Goal: Task Accomplishment & Management: Manage account settings

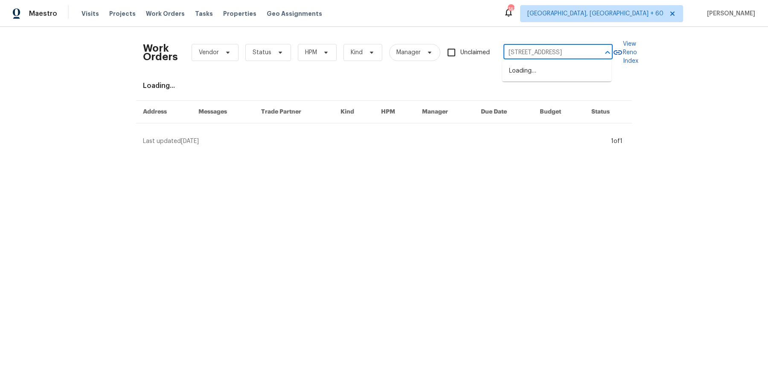
scroll to position [0, 31]
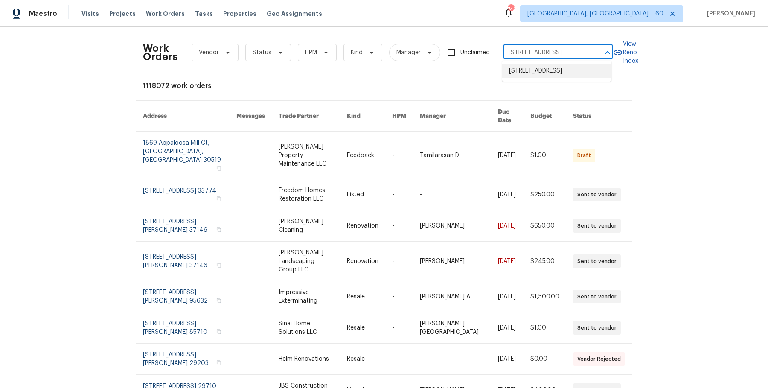
click at [531, 73] on li "8755 Penfield Ave, Northridge, CA 91324" at bounding box center [556, 71] width 109 height 14
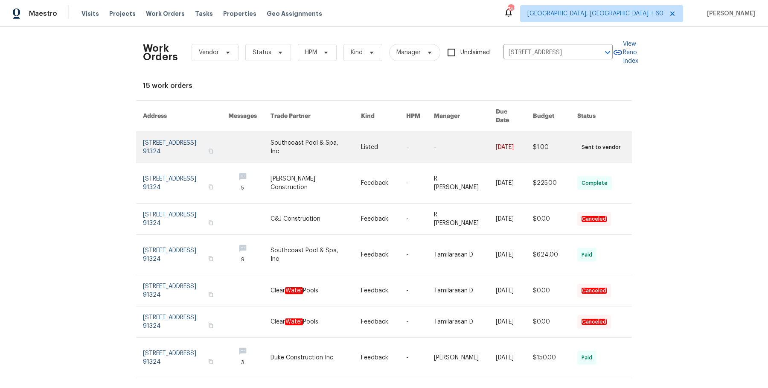
click at [446, 141] on link at bounding box center [465, 147] width 62 height 31
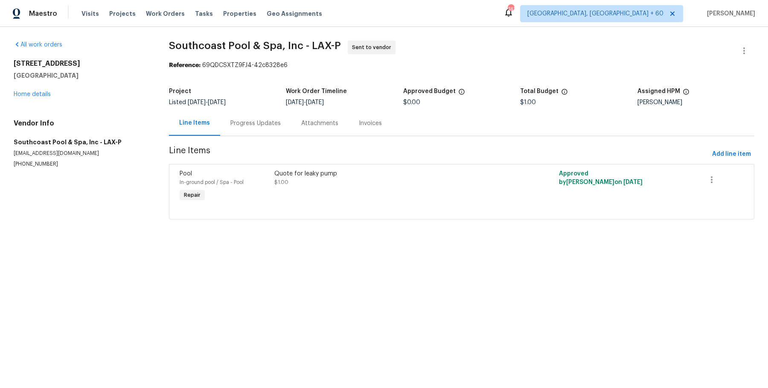
click at [41, 90] on div "8755 Penfield Ave Northridge, CA 91324 Home details" at bounding box center [81, 78] width 135 height 39
click at [40, 93] on link "Home details" at bounding box center [32, 94] width 37 height 6
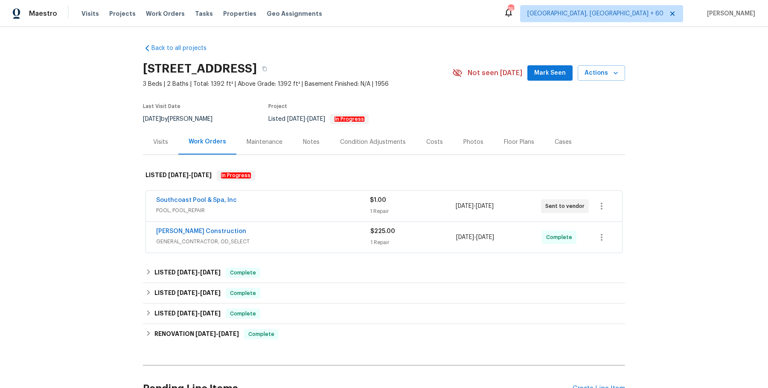
click at [266, 204] on div "Southcoast Pool & Spa, Inc" at bounding box center [263, 201] width 214 height 10
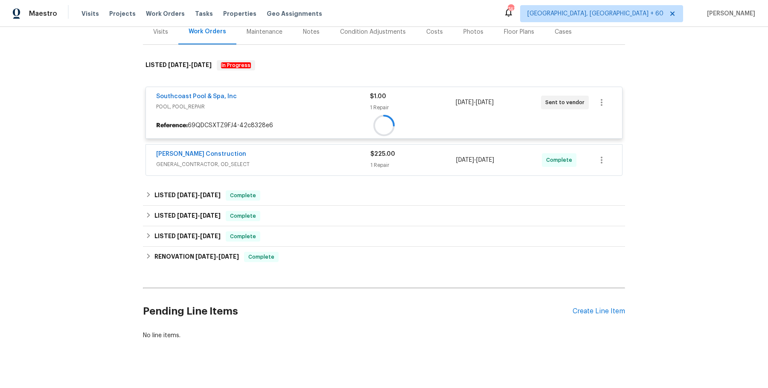
scroll to position [111, 0]
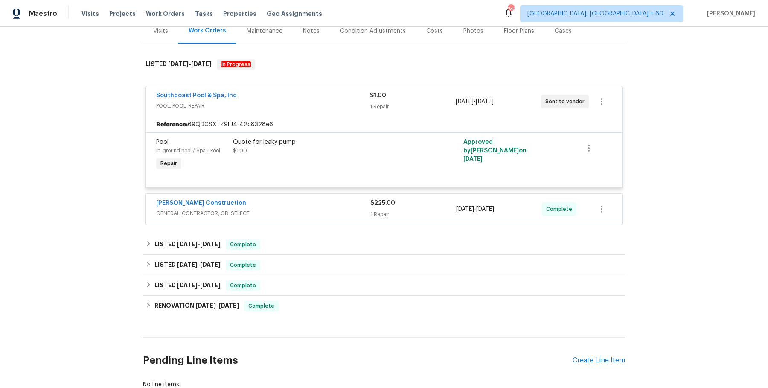
click at [279, 203] on div "Navarro Construction" at bounding box center [263, 204] width 214 height 10
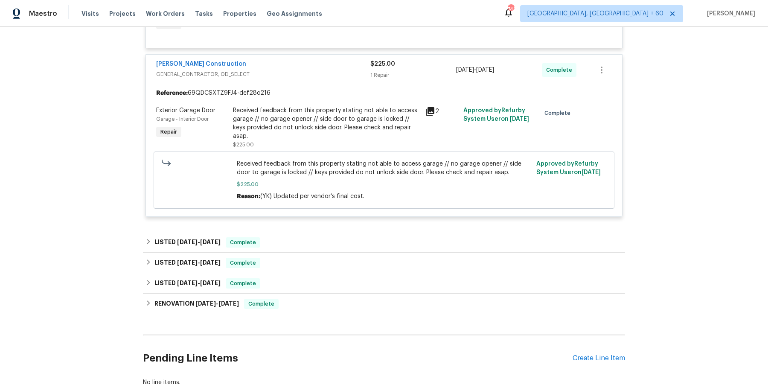
scroll to position [251, 0]
click at [274, 220] on div "Back to all projects 8755 Penfield Ave, Northridge, CA 91324 3 Beds | 2 Baths |…" at bounding box center [384, 89] width 482 height 606
click at [278, 237] on div "LISTED 6/23/25 - 7/29/25 Complete" at bounding box center [383, 242] width 477 height 10
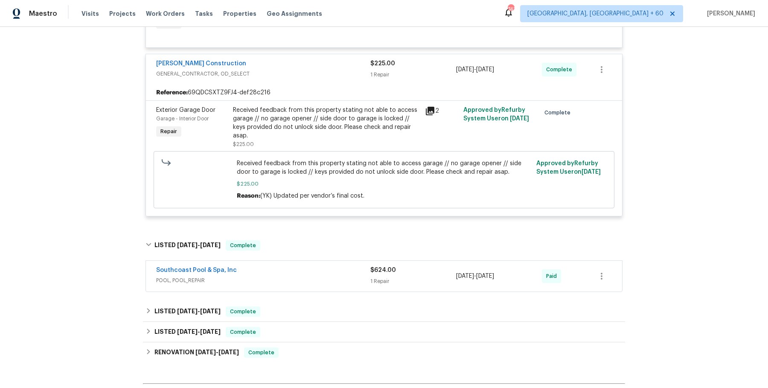
click at [279, 266] on div "Southcoast Pool & Spa, Inc" at bounding box center [263, 271] width 214 height 10
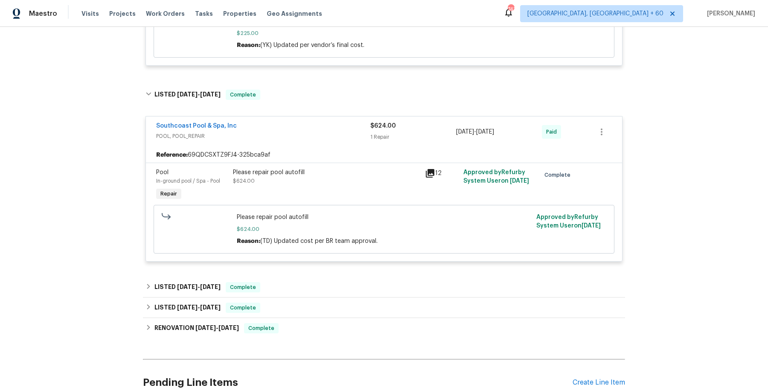
scroll to position [402, 0]
click at [349, 276] on div "LISTED 5/6/25 - 5/8/25 Complete" at bounding box center [384, 286] width 482 height 20
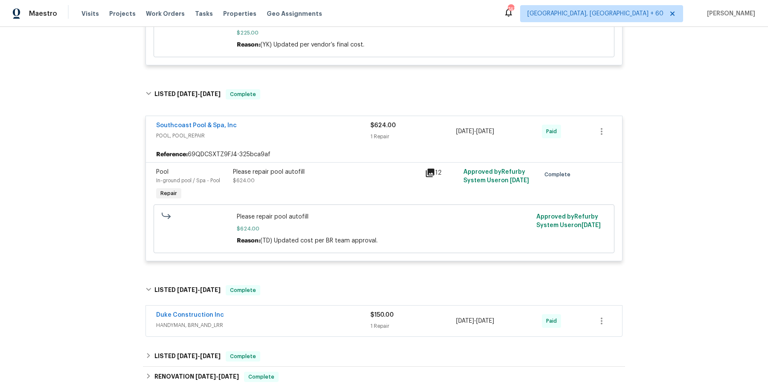
click at [327, 310] on div "Duke Construction Inc" at bounding box center [263, 315] width 214 height 10
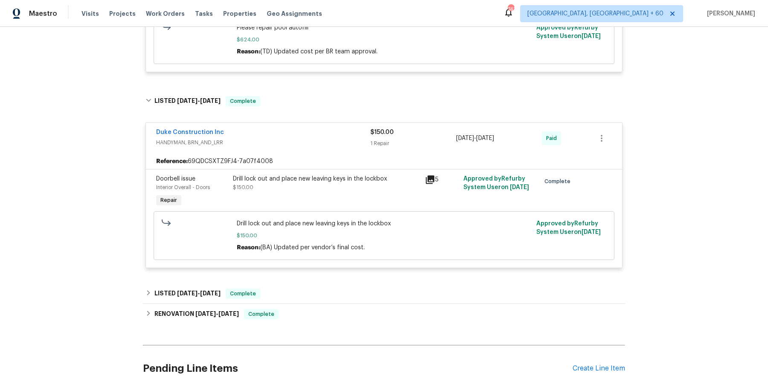
scroll to position [596, 0]
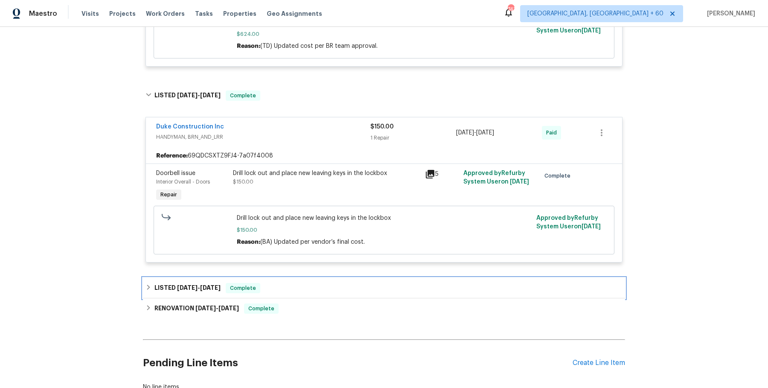
click at [325, 284] on div "LISTED 3/27/25 - 4/3/25 Complete" at bounding box center [384, 288] width 482 height 20
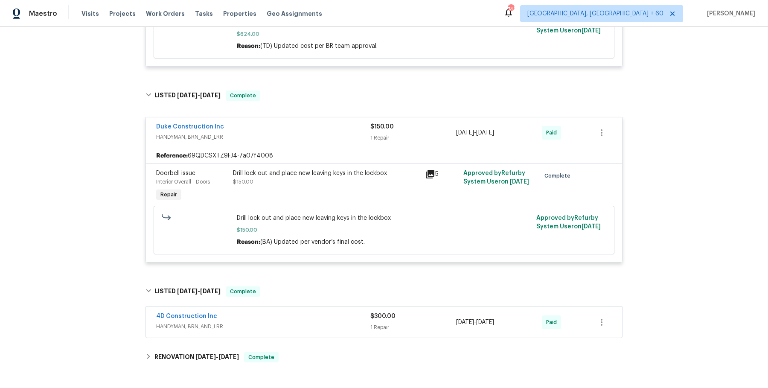
click at [316, 322] on span "HANDYMAN, BRN_AND_LRR" at bounding box center [263, 326] width 214 height 9
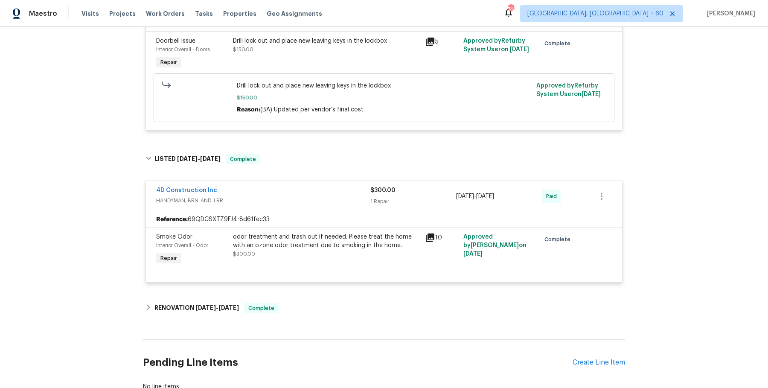
scroll to position [753, 0]
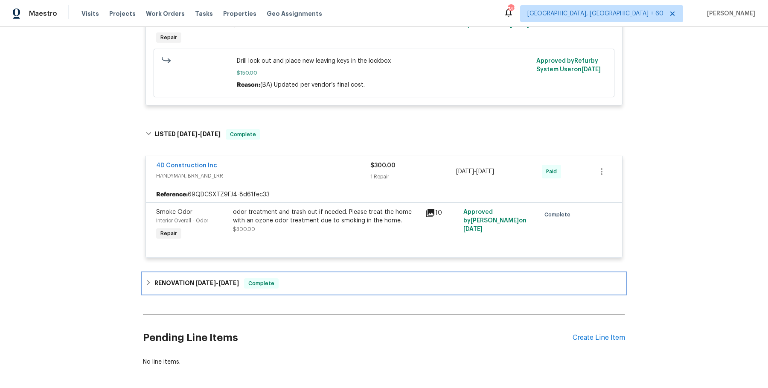
click at [307, 278] on div "RENOVATION 1/8/25 - 2/5/25 Complete" at bounding box center [383, 283] width 477 height 10
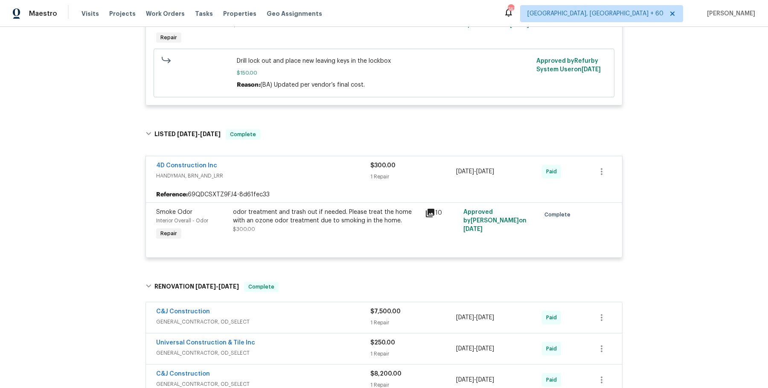
click at [307, 307] on div "C&J Construction" at bounding box center [263, 312] width 214 height 10
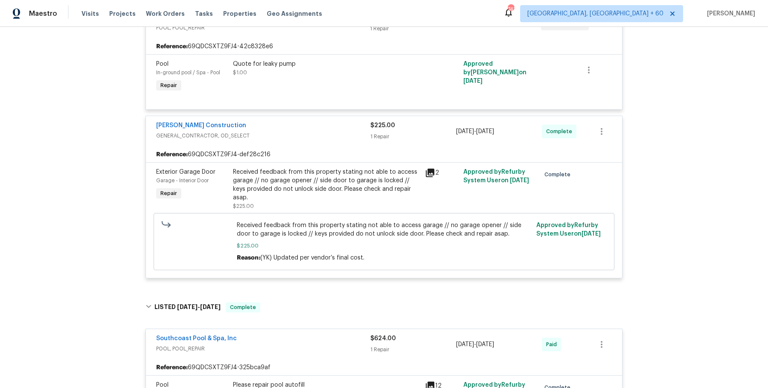
scroll to position [190, 0]
click at [301, 197] on div "Received feedback from this property stating not able to access garage // no ga…" at bounding box center [326, 187] width 187 height 43
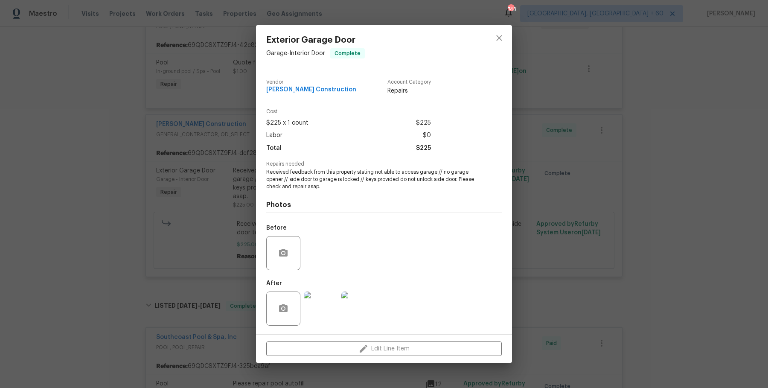
click at [533, 199] on div "Exterior Garage Door Garage - Interior Door Complete Vendor Navarro Constructio…" at bounding box center [384, 194] width 768 height 388
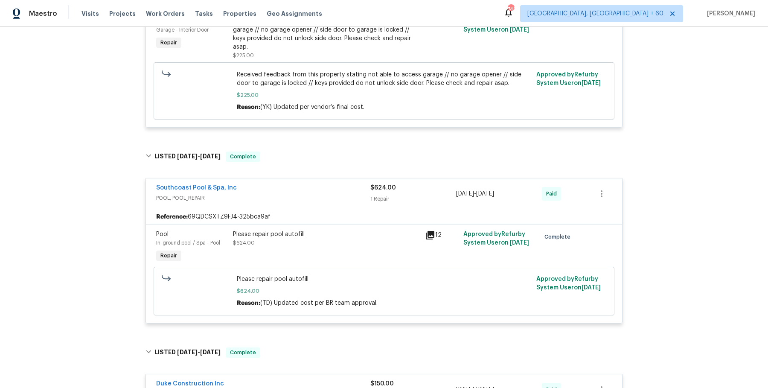
scroll to position [340, 0]
click at [164, 20] on div "Visits Projects Work Orders Tasks Properties Geo Assignments" at bounding box center [206, 13] width 251 height 17
click at [168, 9] on span "Work Orders" at bounding box center [165, 13] width 39 height 9
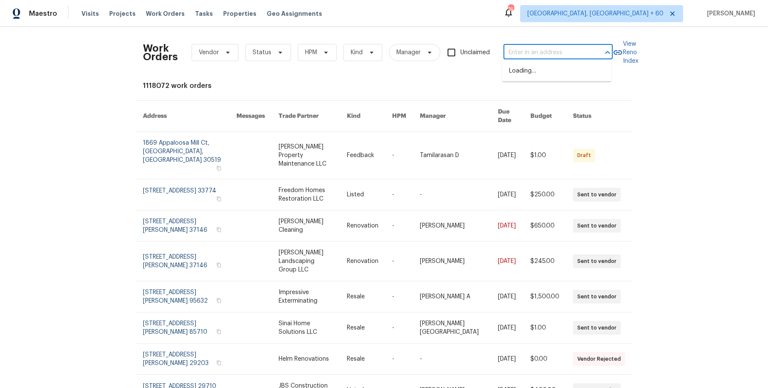
click at [536, 46] on input "text" at bounding box center [545, 52] width 85 height 13
paste input "2351 County Road 4010 Decatur, TX 76234"
type input "2351 County Road 4010 Decatur, TX 76234"
click at [538, 73] on li "2351 County Road 4010, Decatur, TX 76234" at bounding box center [556, 71] width 109 height 14
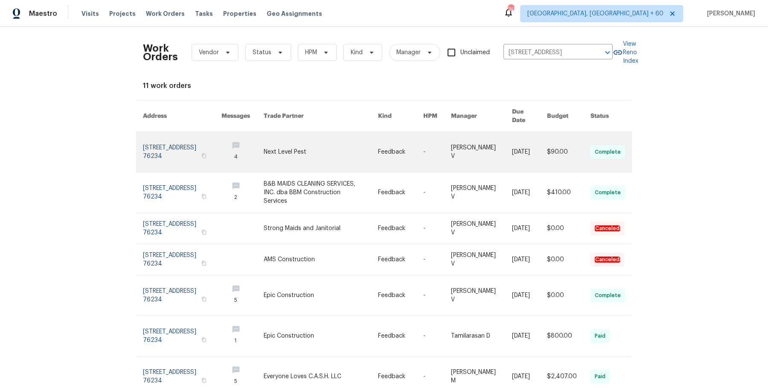
click at [319, 144] on link at bounding box center [321, 152] width 114 height 40
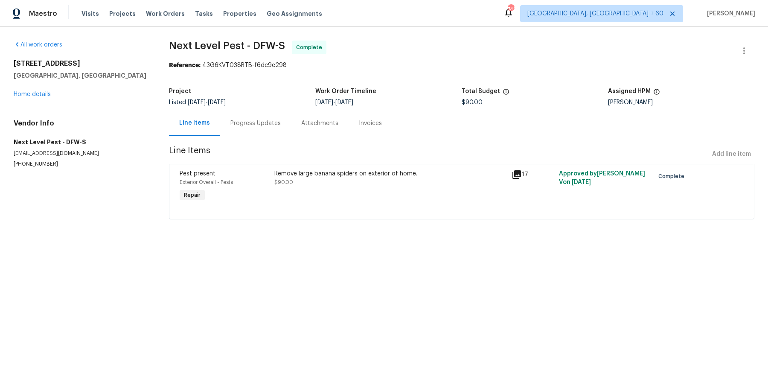
click at [46, 89] on div "2351 County Road 4010 Decatur, TX 76234 Home details" at bounding box center [81, 78] width 135 height 39
click at [44, 91] on link "Home details" at bounding box center [32, 94] width 37 height 6
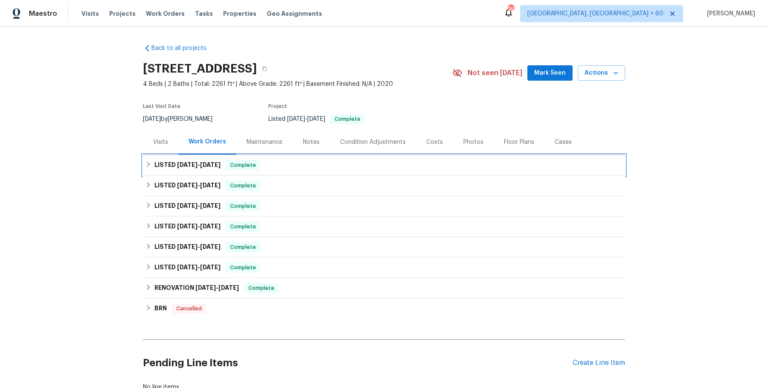
click at [222, 168] on div "LISTED 9/3/25 - 9/4/25 Complete" at bounding box center [383, 165] width 477 height 10
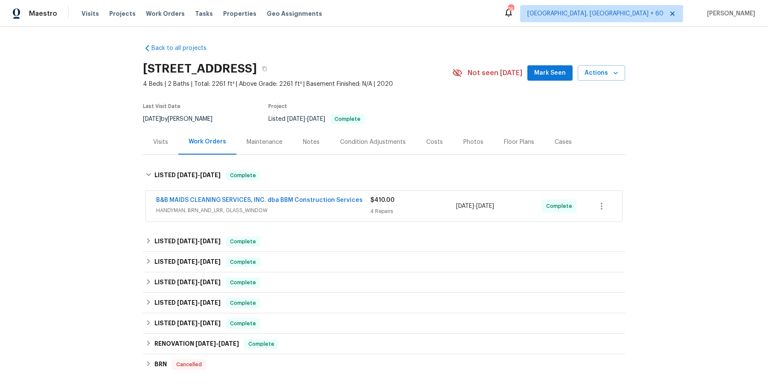
click at [268, 204] on div "B&B MAIDS CLEANING SERVICES, INC. dba BBM Construction Services" at bounding box center [263, 201] width 214 height 10
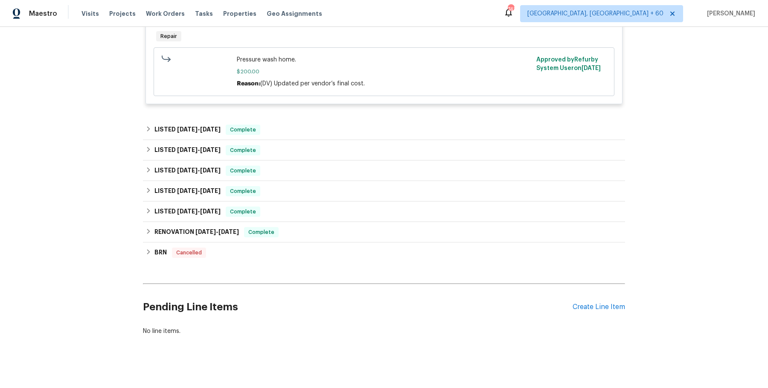
scroll to position [451, 0]
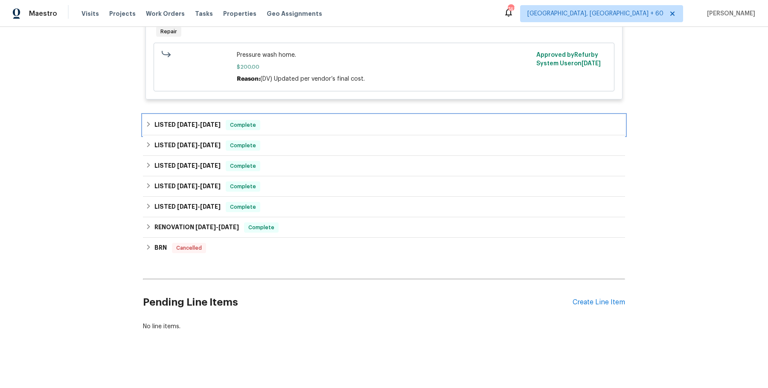
click at [317, 125] on div "LISTED 9/3/25 - 9/5/25 Complete" at bounding box center [383, 125] width 477 height 10
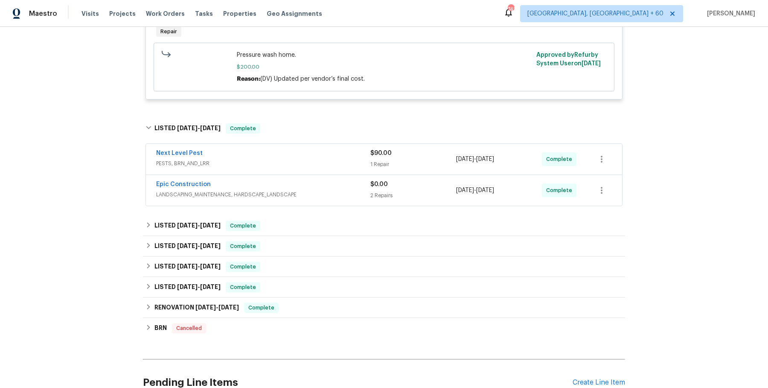
click at [305, 164] on span "PESTS, BRN_AND_LRR" at bounding box center [263, 163] width 214 height 9
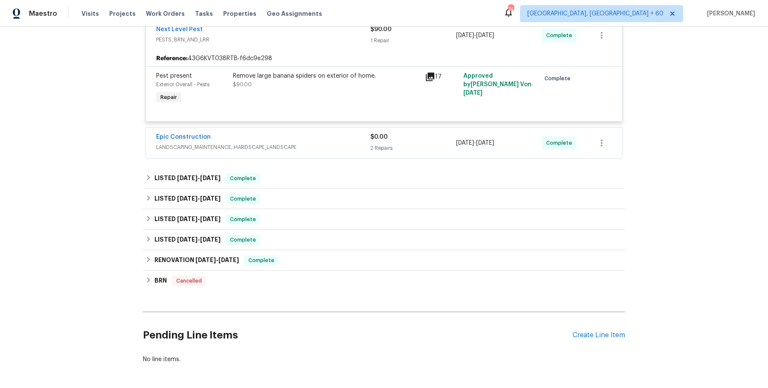
scroll to position [579, 0]
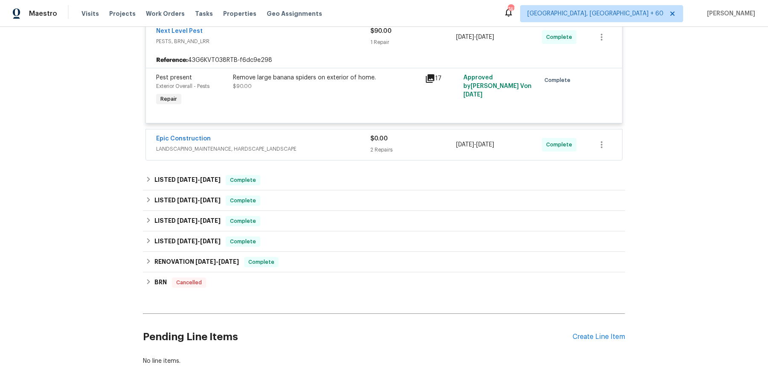
click at [333, 136] on div "Epic Construction" at bounding box center [263, 139] width 214 height 10
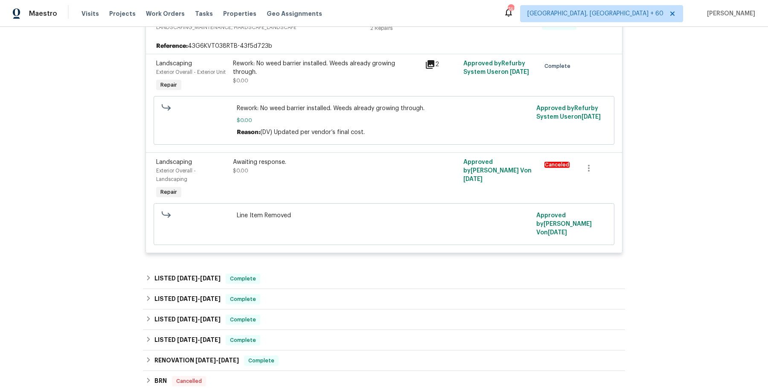
scroll to position [707, 0]
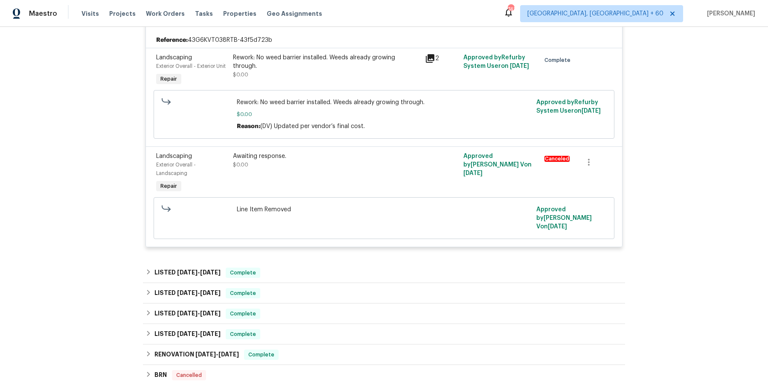
click at [321, 267] on div "LISTED 8/13/25 - 8/20/25 Complete" at bounding box center [383, 272] width 477 height 10
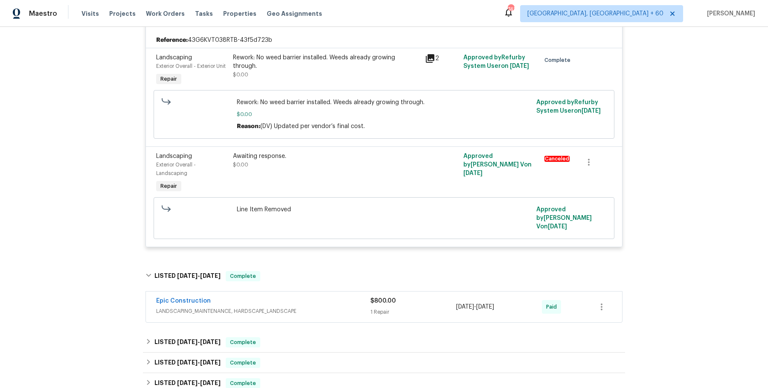
click at [312, 307] on span "LANDSCAPING_MAINTENANCE, HARDSCAPE_LANDSCAPE" at bounding box center [263, 311] width 214 height 9
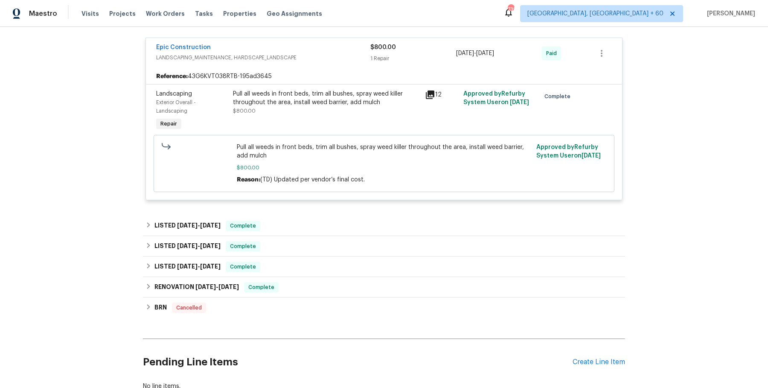
scroll to position [983, 0]
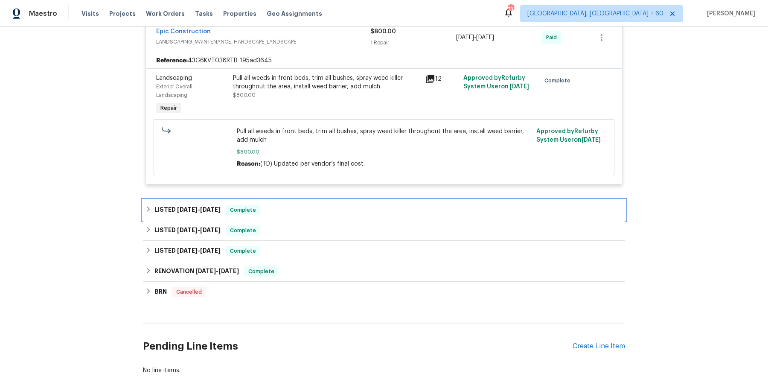
click at [334, 205] on div "LISTED 6/30/25 - 7/2/25 Complete" at bounding box center [383, 210] width 477 height 10
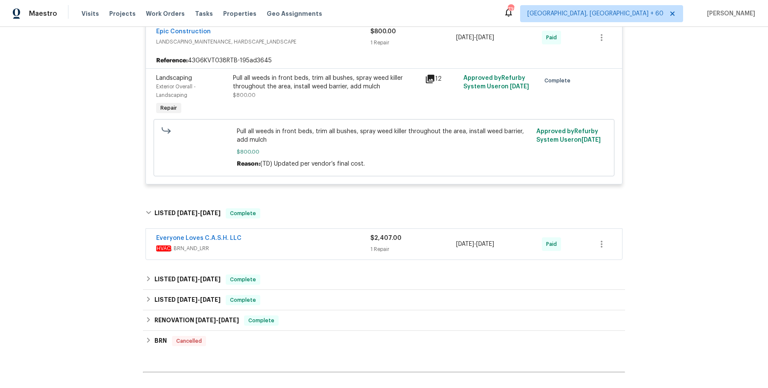
click at [320, 248] on div "Everyone Loves C.A.S.H. LLC HVAC , BRN_AND_LRR $2,407.00 1 Repair 6/30/2025 - 7…" at bounding box center [384, 244] width 476 height 31
click at [329, 234] on div "Everyone Loves C.A.S.H. LLC" at bounding box center [263, 239] width 214 height 10
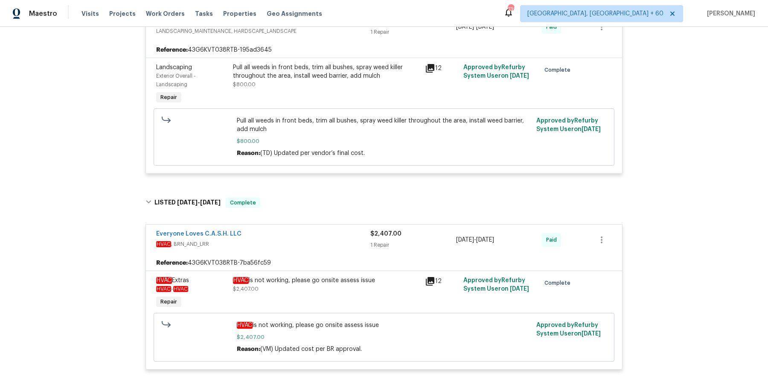
scroll to position [993, 0]
click at [146, 19] on div "Visits Projects Work Orders Tasks Properties Geo Assignments" at bounding box center [206, 13] width 251 height 17
click at [146, 18] on div "Visits Projects Work Orders Tasks Properties Geo Assignments" at bounding box center [206, 13] width 251 height 17
click at [149, 14] on span "Work Orders" at bounding box center [165, 13] width 39 height 9
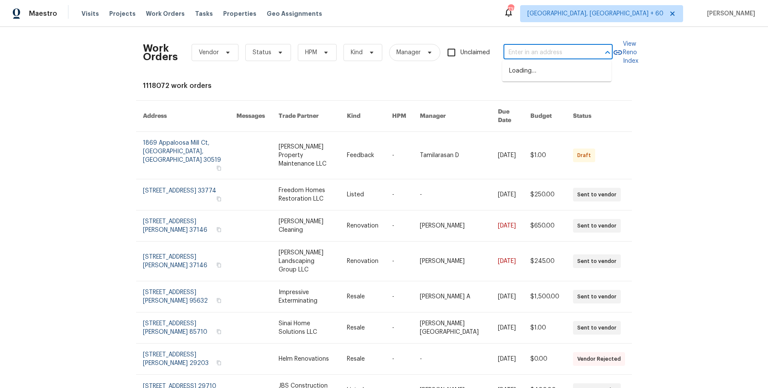
click at [510, 57] on input "text" at bounding box center [545, 52] width 85 height 13
paste input "3421 S Carter St Tampa true C, FL 33629"
drag, startPoint x: 524, startPoint y: 49, endPoint x: 620, endPoint y: 49, distance: 95.9
click at [620, 49] on div "Work Orders Vendor Status HPM Kind Manager Unclaimed 3421 S Carter St Tampa tru…" at bounding box center [384, 53] width 482 height 38
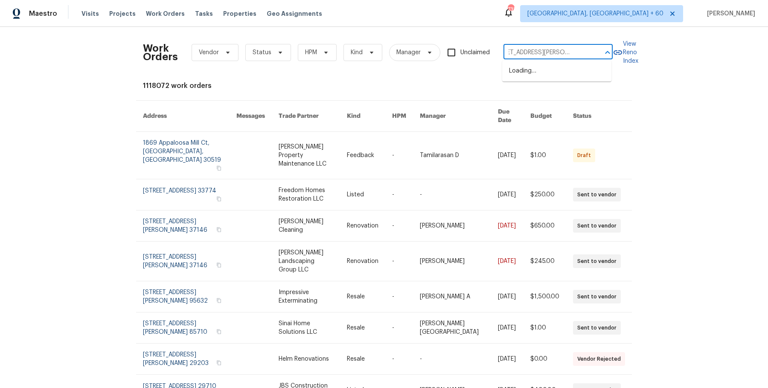
click at [594, 52] on div at bounding box center [601, 52] width 22 height 12
click at [590, 53] on div at bounding box center [601, 52] width 22 height 12
click at [584, 52] on input "3421 S Carter St Tampa true C, FL 33629" at bounding box center [545, 52] width 85 height 13
drag, startPoint x: 556, startPoint y: 52, endPoint x: 591, endPoint y: 52, distance: 35.0
click at [591, 52] on div "3421 S Carter St Tampa true C, FL 33629 ​" at bounding box center [557, 52] width 109 height 13
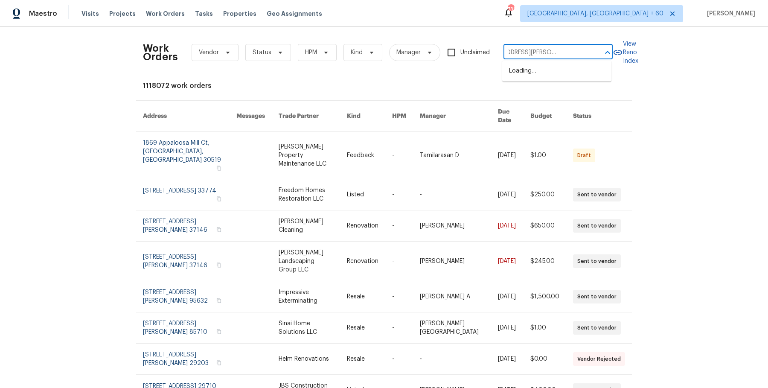
scroll to position [0, 0]
type input "3421 S Carter St Tampa"
click at [560, 96] on li "3421 S Carter St Apt C, Tampa, FL 33629" at bounding box center [556, 98] width 109 height 23
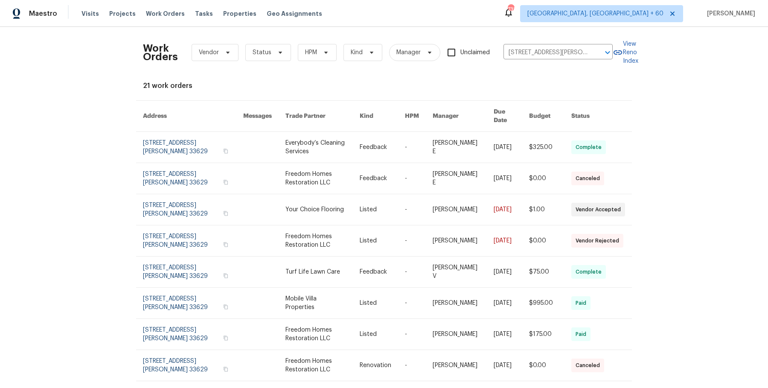
click at [401, 146] on td "-" at bounding box center [412, 147] width 28 height 31
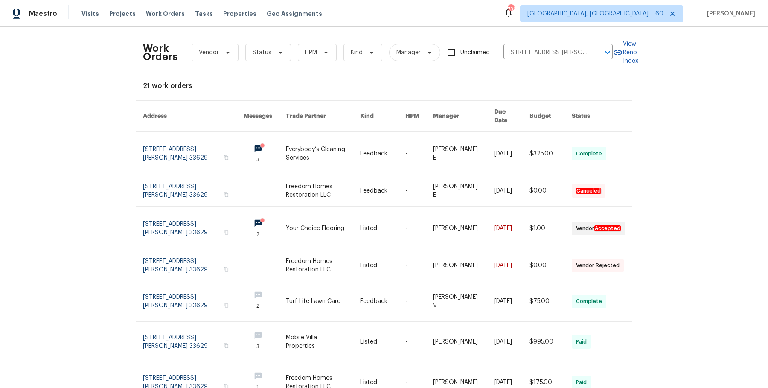
click at [401, 146] on td "-" at bounding box center [412, 153] width 28 height 43
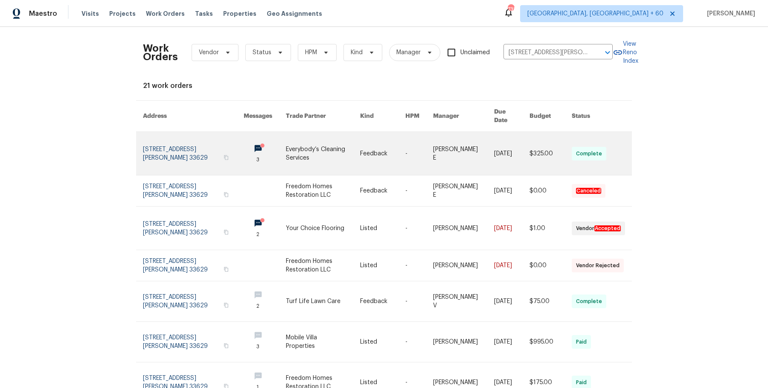
click at [400, 140] on link at bounding box center [382, 153] width 45 height 43
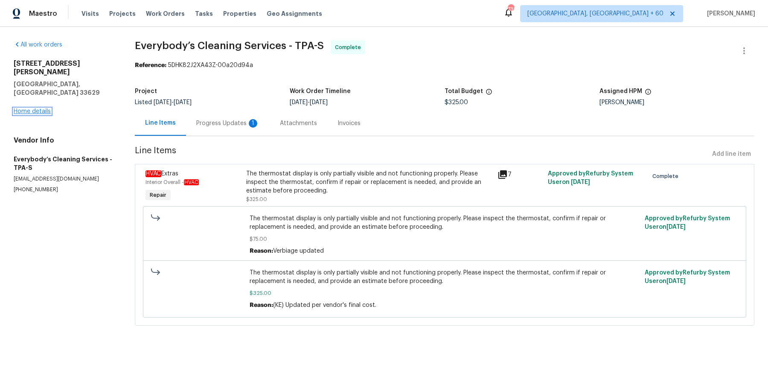
click at [38, 108] on link "Home details" at bounding box center [32, 111] width 37 height 6
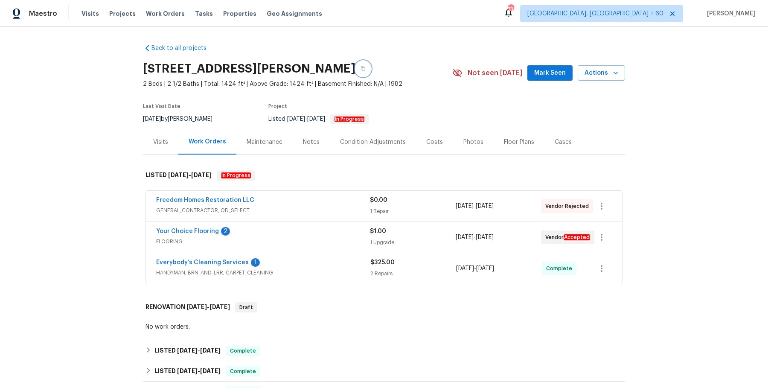
click at [365, 71] on icon "button" at bounding box center [362, 68] width 5 height 5
click at [158, 13] on span "Work Orders" at bounding box center [165, 13] width 39 height 9
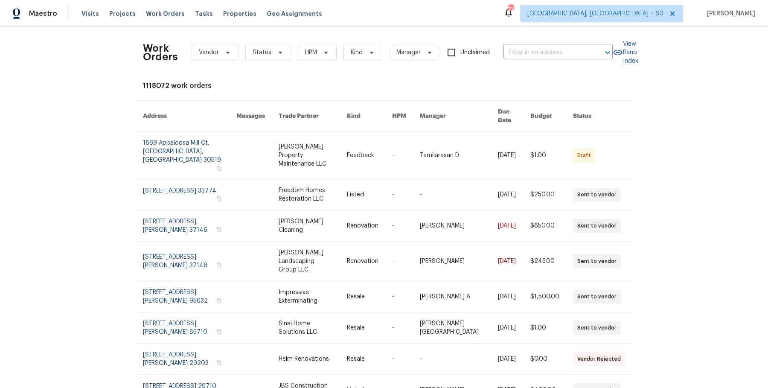
click at [563, 60] on div "Work Orders Vendor Status HPM Kind Manager Unclaimed ​" at bounding box center [377, 53] width 469 height 38
click at [563, 55] on input "text" at bounding box center [545, 52] width 85 height 13
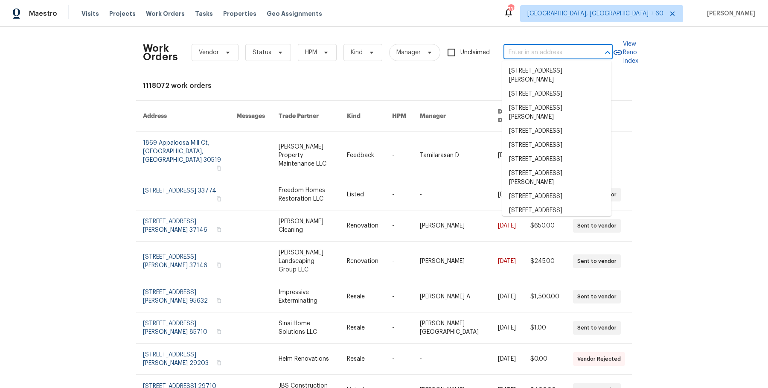
paste input "3421 S Carter St Apt C, Tampa, FL 33629"
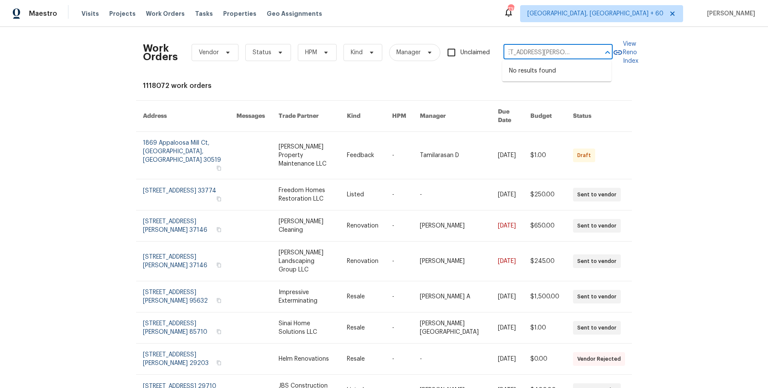
scroll to position [0, 33]
drag, startPoint x: 528, startPoint y: 49, endPoint x: 608, endPoint y: 49, distance: 80.2
click at [608, 49] on div "3421 S Carter St Apt C, Tampa, FL 33629 ​" at bounding box center [557, 52] width 109 height 13
drag, startPoint x: 555, startPoint y: 52, endPoint x: 567, endPoint y: 52, distance: 12.4
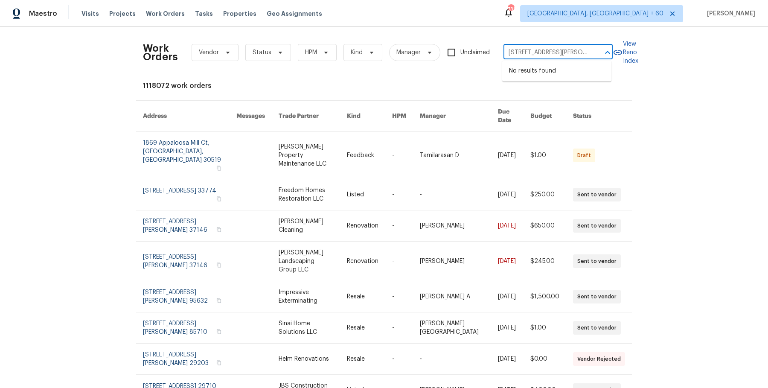
click at [567, 52] on input "3421 S Carter St Ap" at bounding box center [545, 52] width 85 height 13
type input "3421 S Carter St"
click at [550, 96] on li "3421 S Carter St Apt C, Tampa, FL 33629" at bounding box center [556, 98] width 109 height 23
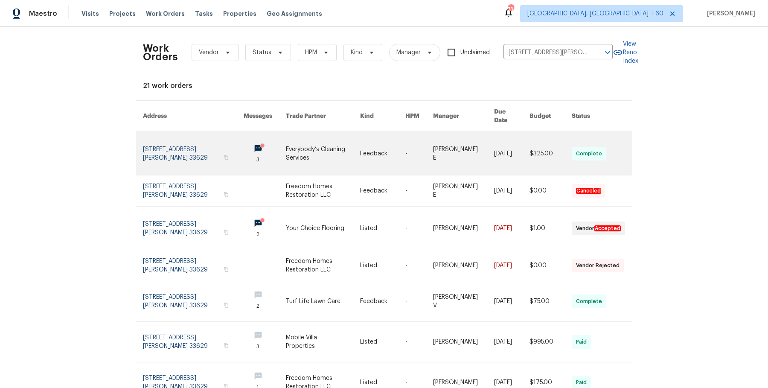
click at [487, 147] on td "[DATE]" at bounding box center [504, 153] width 35 height 43
click at [476, 145] on link at bounding box center [463, 153] width 61 height 43
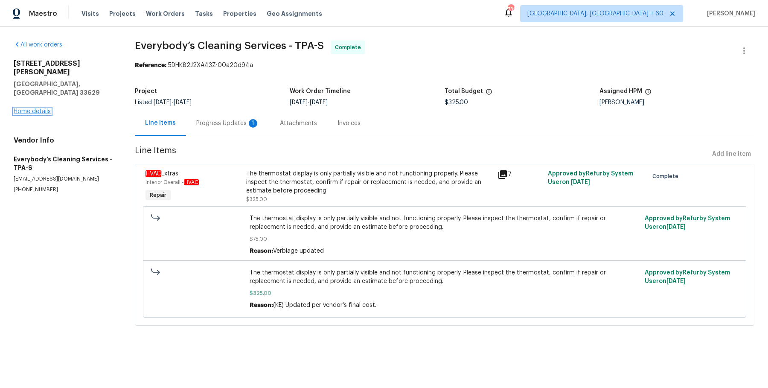
click at [49, 108] on link "Home details" at bounding box center [32, 111] width 37 height 6
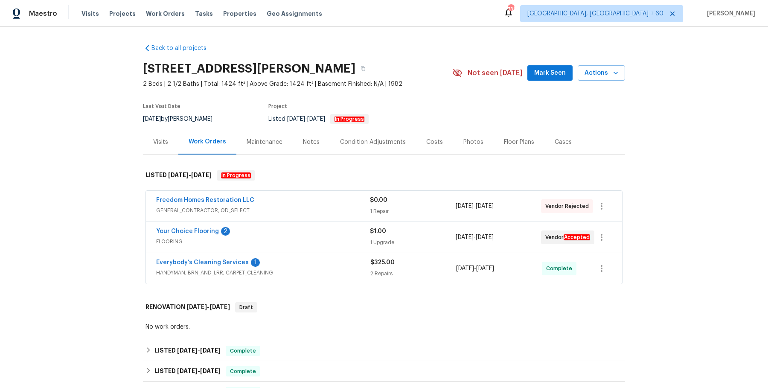
click at [281, 219] on div "Freedom Homes Restoration LLC GENERAL_CONTRACTOR, OD_SELECT $0.00 1 Repair 8/25…" at bounding box center [384, 206] width 476 height 31
click at [290, 204] on div "Freedom Homes Restoration LLC" at bounding box center [263, 201] width 214 height 10
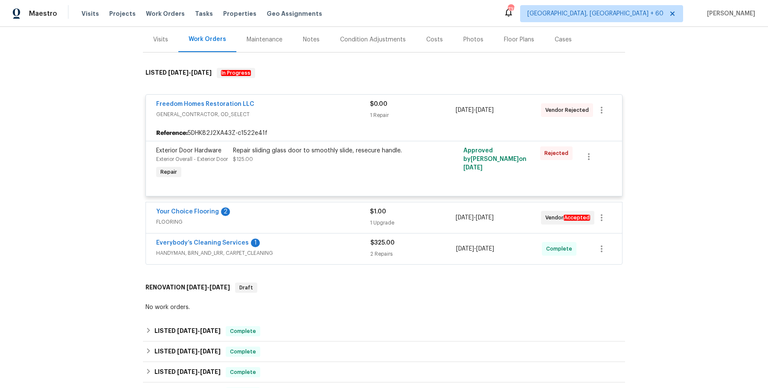
scroll to position [101, 0]
click at [304, 227] on span "FLOORING" at bounding box center [263, 223] width 214 height 9
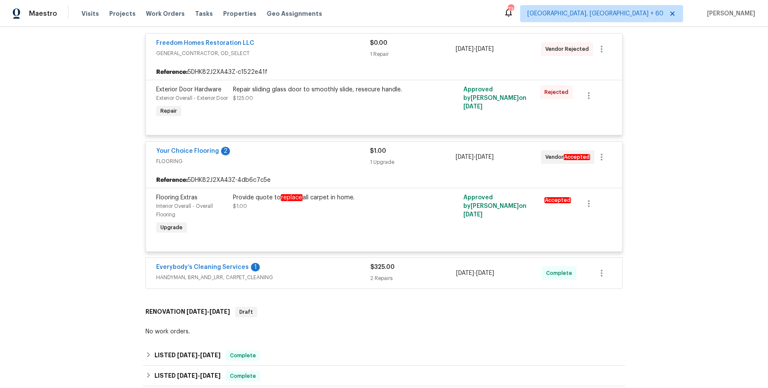
scroll to position [162, 0]
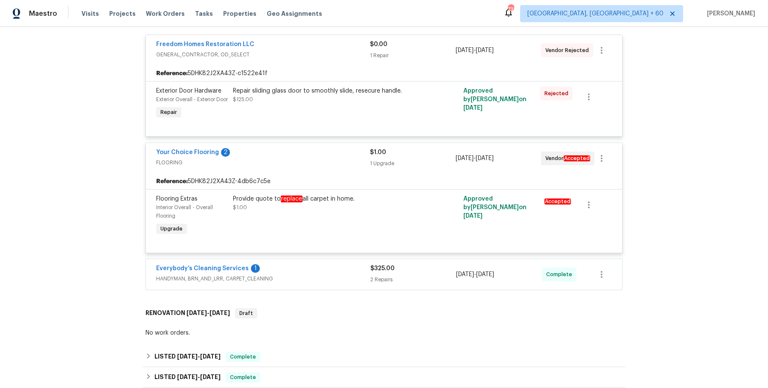
click at [311, 274] on div "Everybody’s Cleaning Services 1" at bounding box center [263, 269] width 214 height 10
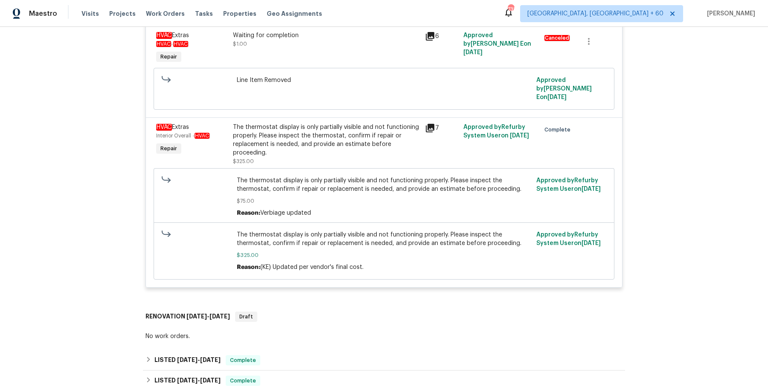
scroll to position [443, 0]
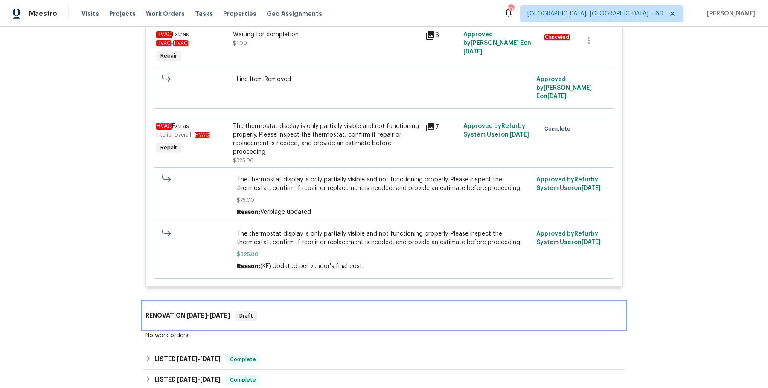
click at [291, 325] on div "RENOVATION 5/27/25 - 5/30/25 Draft" at bounding box center [384, 315] width 482 height 27
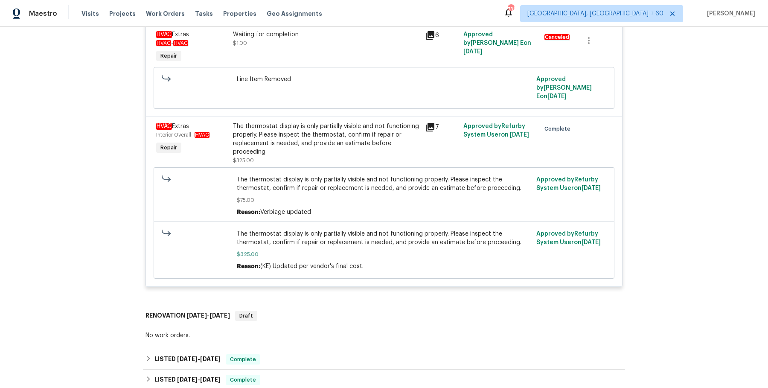
click at [284, 345] on div "Back to all projects 3421 S Carter St Apt C, Tampa, FL 33629 2 Beds | 2 1/2 Bat…" at bounding box center [384, 123] width 482 height 1059
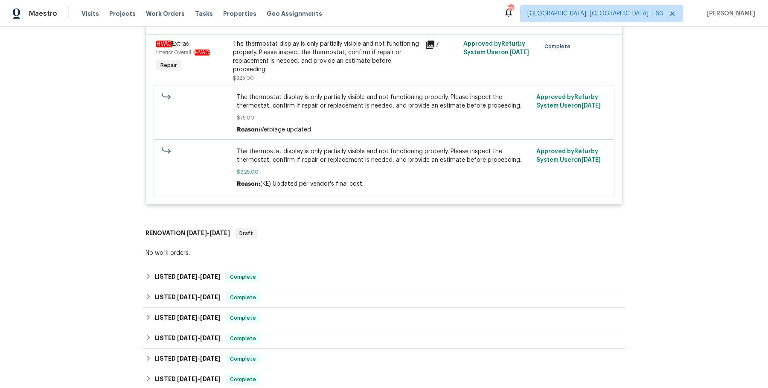
scroll to position [547, 0]
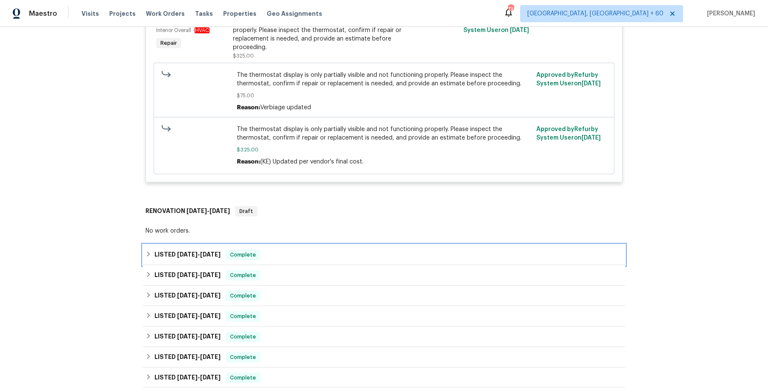
click at [313, 261] on div "LISTED 8/6/25 - 8/11/25 Complete" at bounding box center [384, 254] width 482 height 20
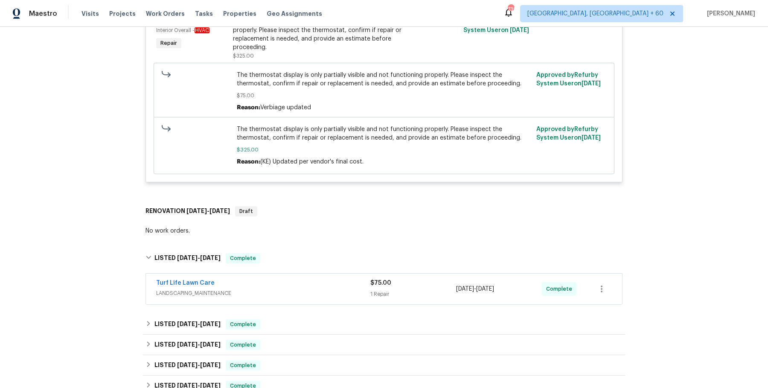
click at [306, 294] on span "LANDSCAPING_MAINTENANCE" at bounding box center [263, 293] width 214 height 9
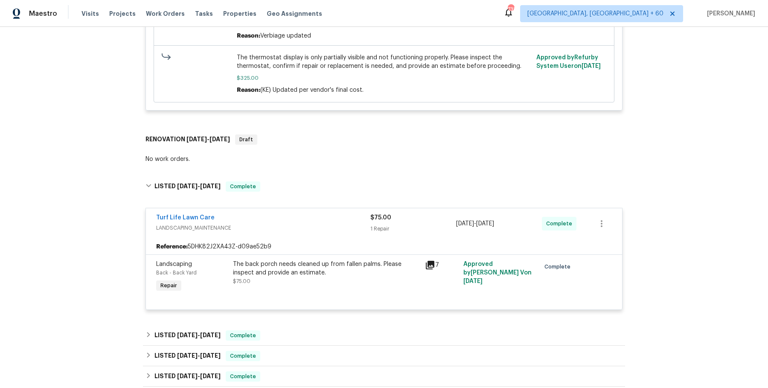
scroll to position [732, 0]
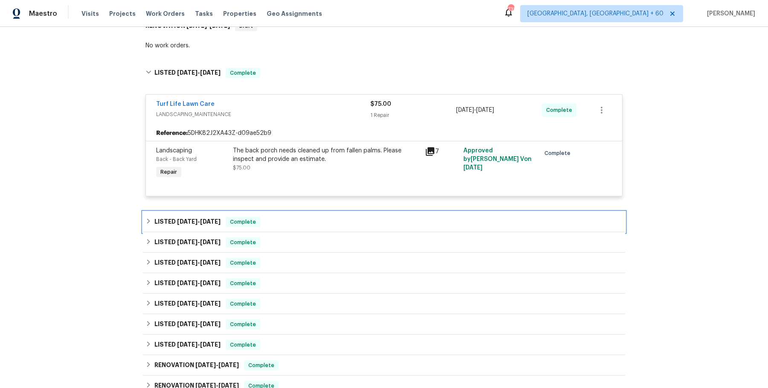
click at [278, 222] on div "LISTED 6/26/25 - 7/3/25 Complete" at bounding box center [383, 222] width 477 height 10
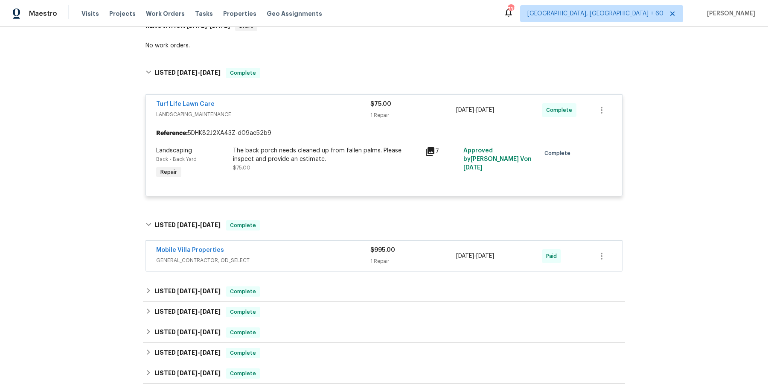
click at [283, 256] on span "GENERAL_CONTRACTOR, OD_SELECT" at bounding box center [263, 260] width 214 height 9
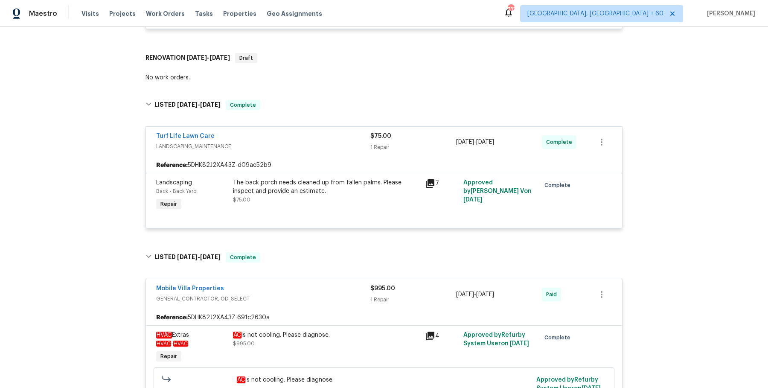
scroll to position [1065, 0]
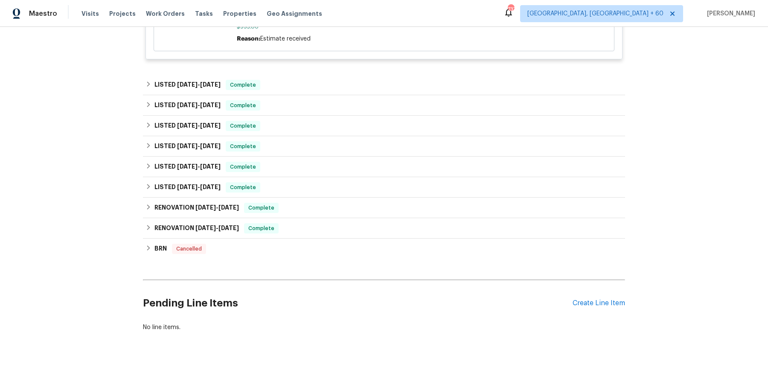
click at [330, 78] on div "LISTED 5/27/25 - 5/30/25 Complete" at bounding box center [384, 85] width 482 height 20
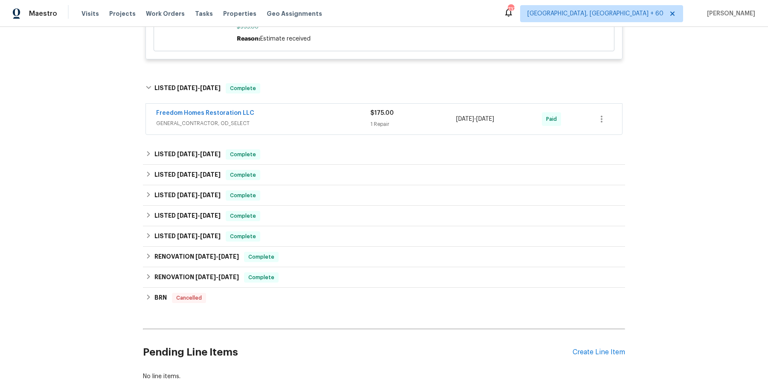
click at [317, 126] on span "GENERAL_CONTRACTOR, OD_SELECT" at bounding box center [263, 123] width 214 height 9
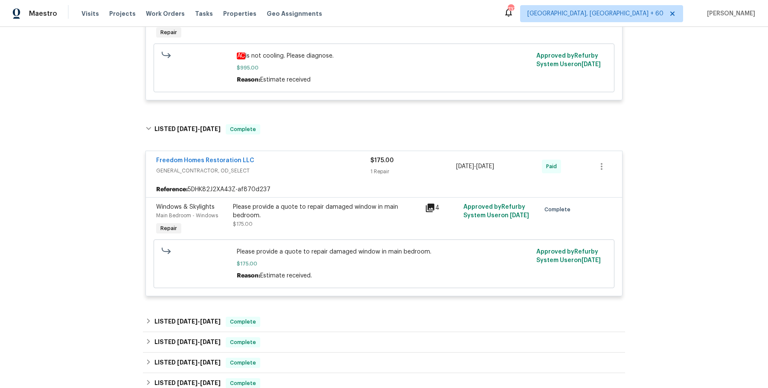
scroll to position [1103, 0]
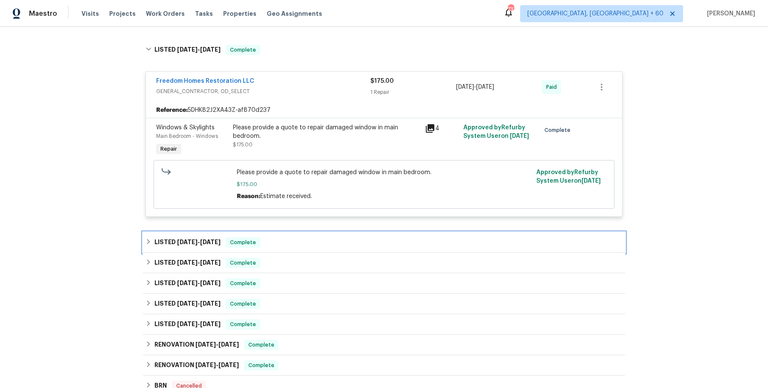
click at [294, 240] on div "LISTED 5/23/25 - 5/27/25 Complete" at bounding box center [383, 242] width 477 height 10
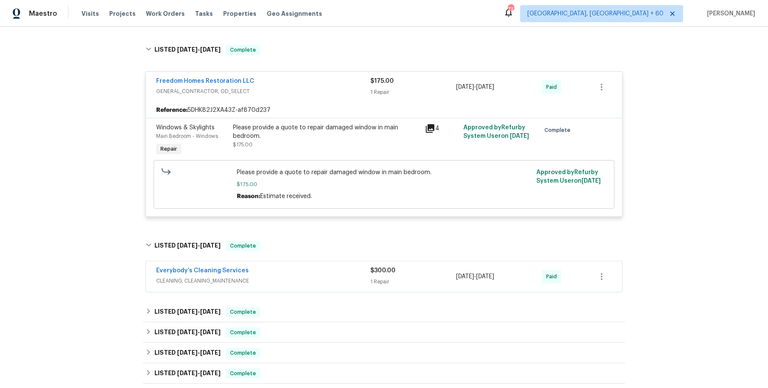
click at [290, 278] on span "CLEANING, CLEANING_MAINTENANCE" at bounding box center [263, 280] width 214 height 9
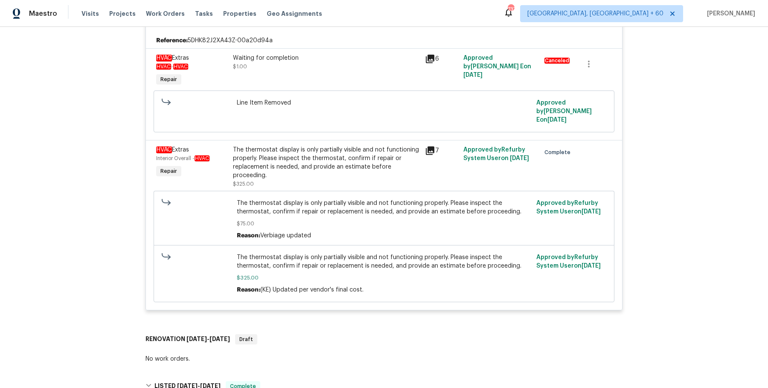
scroll to position [415, 0]
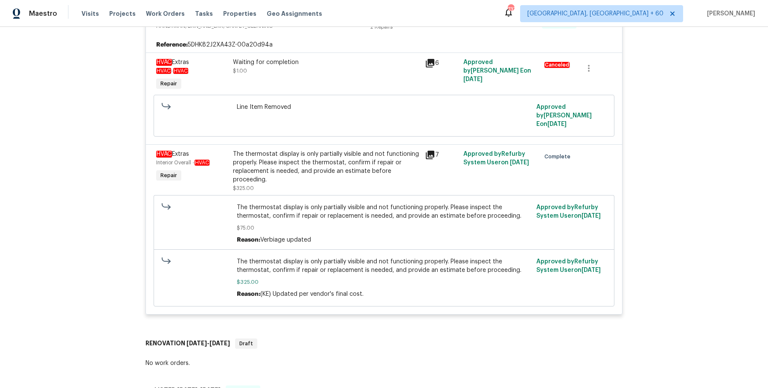
click at [294, 156] on div "The thermostat display is only partially visible and not functioning properly. …" at bounding box center [326, 167] width 187 height 34
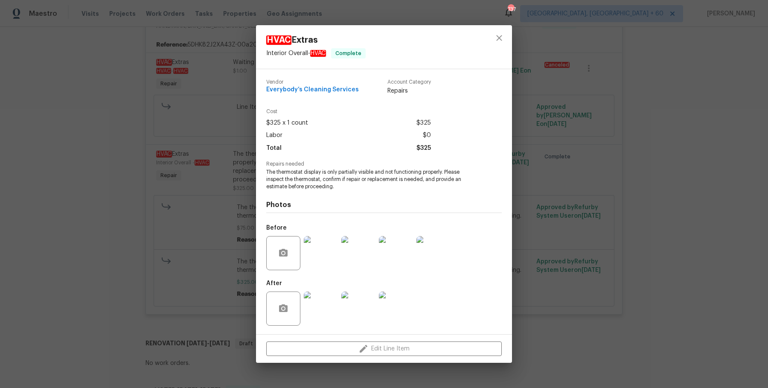
drag, startPoint x: 548, startPoint y: 235, endPoint x: 529, endPoint y: 236, distance: 19.6
click at [547, 236] on div "HVAC Extras Interior Overall - HVAC Complete Vendor Everybody’s Cleaning Servic…" at bounding box center [384, 194] width 768 height 388
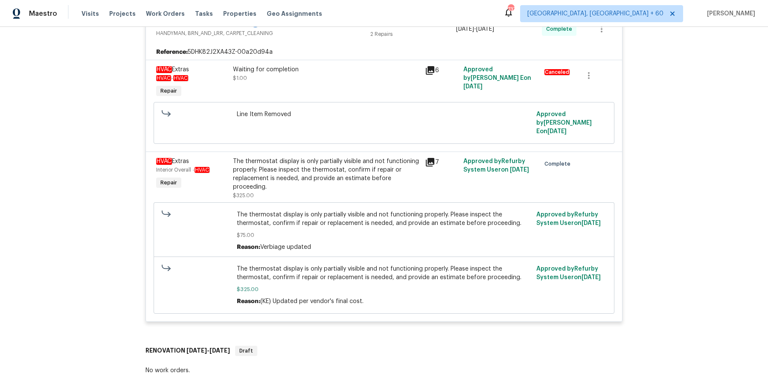
scroll to position [0, 0]
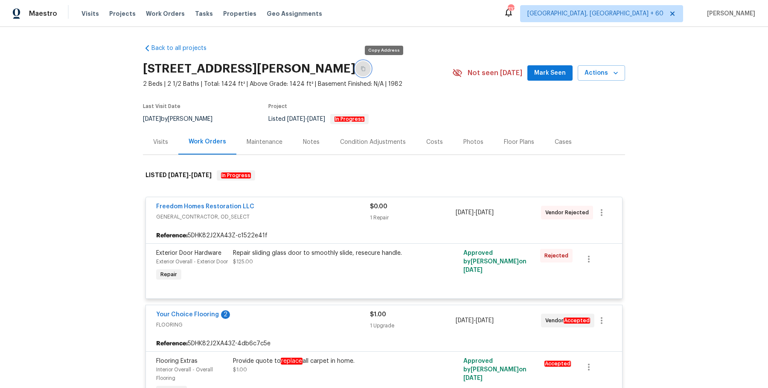
click at [371, 71] on button "button" at bounding box center [362, 68] width 15 height 15
click at [170, 16] on span "Work Orders" at bounding box center [165, 13] width 39 height 9
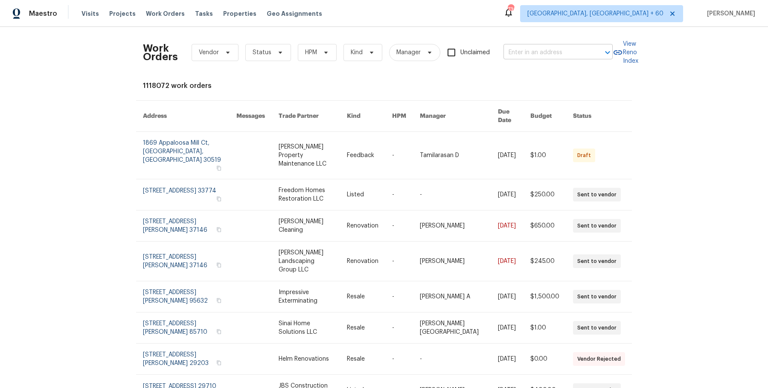
click at [522, 47] on input "text" at bounding box center [545, 52] width 85 height 13
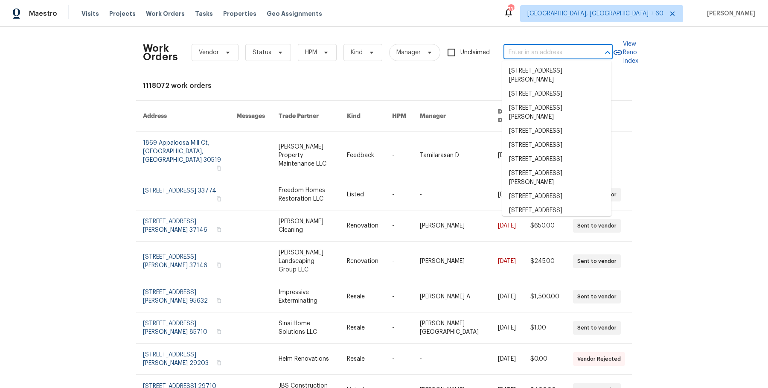
click at [522, 47] on input "text" at bounding box center [545, 52] width 85 height 13
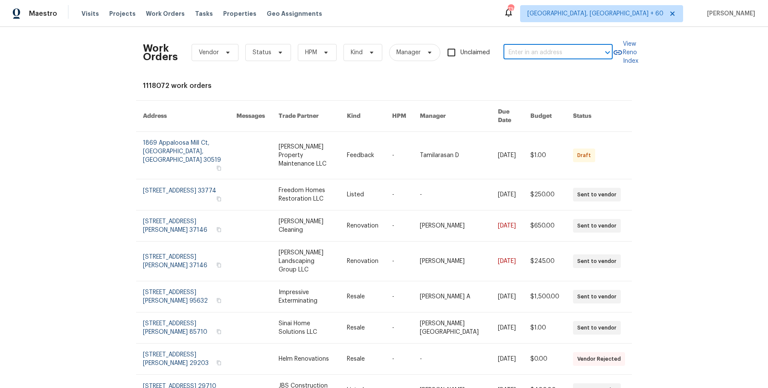
click at [522, 51] on input "text" at bounding box center [545, 52] width 85 height 13
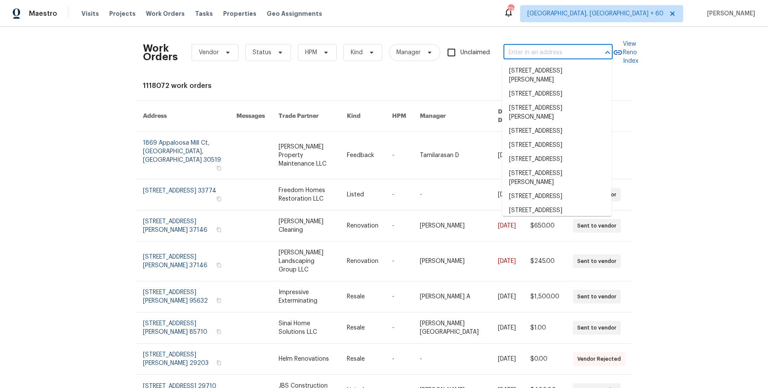
paste input "1436 Bell Trace Dr Antioch, TN 37013"
type input "1436 Bell Trace Dr Antioch, TN 37013"
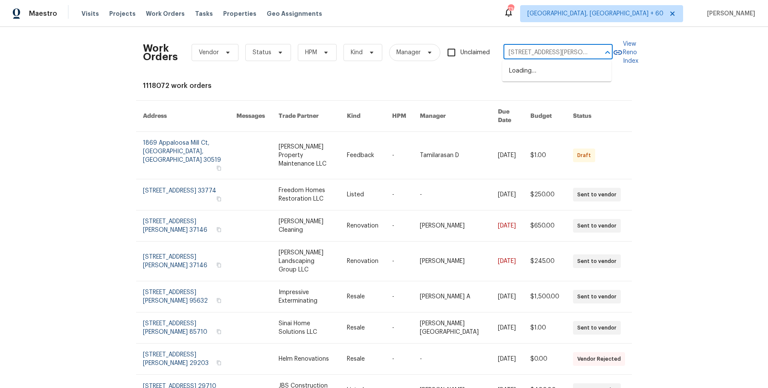
scroll to position [0, 22]
click at [552, 77] on li "1436 Bell Trace Dr, Antioch, TN 37013" at bounding box center [556, 71] width 109 height 14
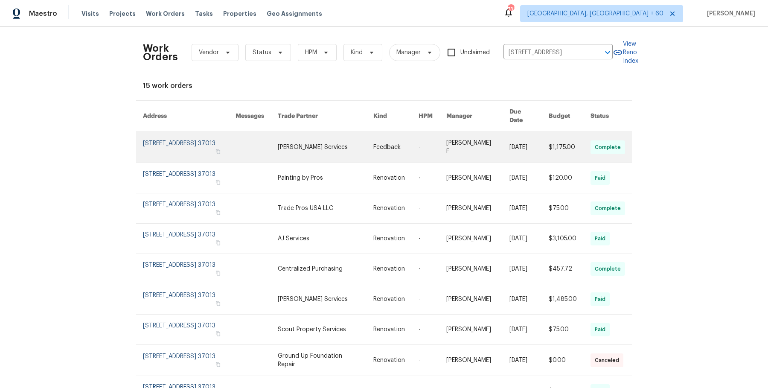
click at [432, 140] on link at bounding box center [432, 147] width 28 height 31
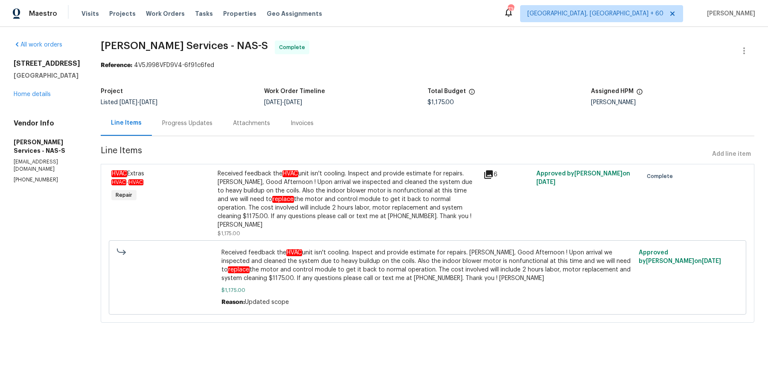
click at [32, 98] on div "1436 Bell Trace Dr Antioch, TN 37013 Home details" at bounding box center [47, 78] width 67 height 39
click at [33, 98] on div "1436 Bell Trace Dr Antioch, TN 37013 Home details" at bounding box center [47, 78] width 67 height 39
click at [37, 91] on link "Home details" at bounding box center [32, 94] width 37 height 6
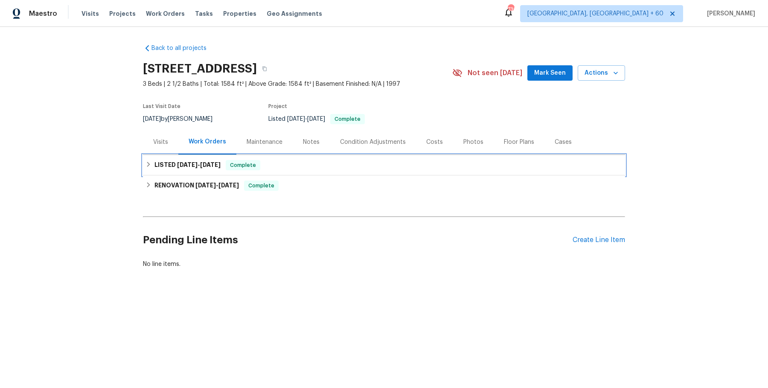
click at [326, 165] on div "LISTED 9/2/25 - 9/8/25 Complete" at bounding box center [383, 165] width 477 height 10
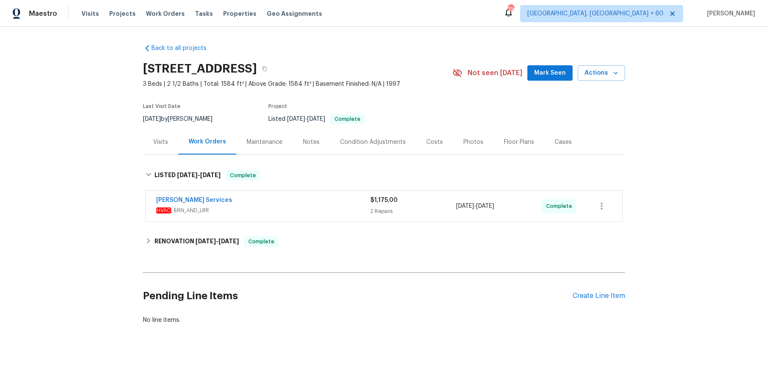
click at [309, 209] on span "HVAC , BRN_AND_LRR" at bounding box center [263, 210] width 214 height 9
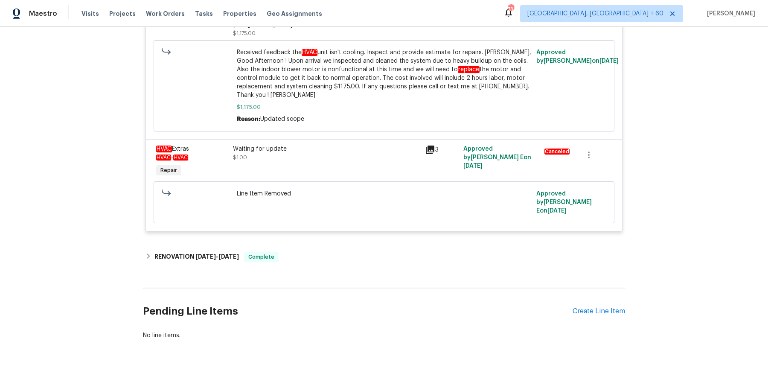
scroll to position [293, 0]
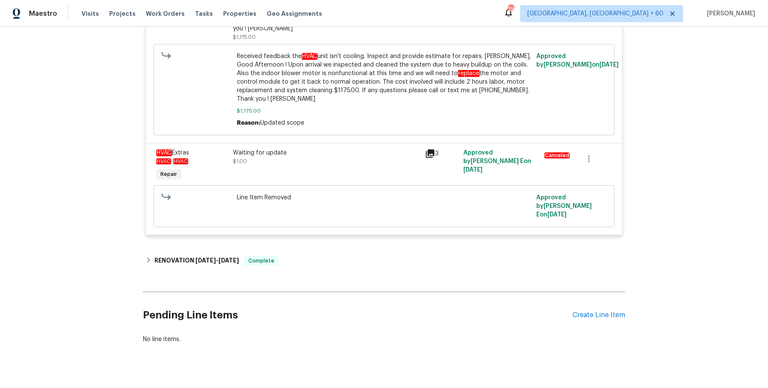
click at [292, 238] on div "Back to all projects 1436 Bell Trace Dr, Antioch, TN 37013 3 Beds | 2 1/2 Baths…" at bounding box center [384, 48] width 482 height 606
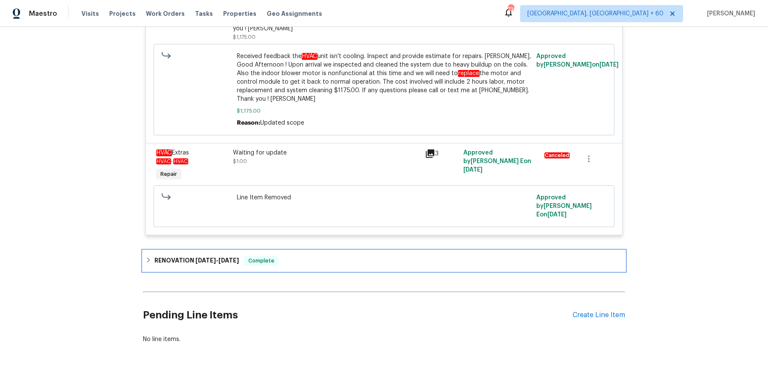
click at [290, 250] on div "RENOVATION 5/19/25 - 6/11/25 Complete" at bounding box center [384, 260] width 482 height 20
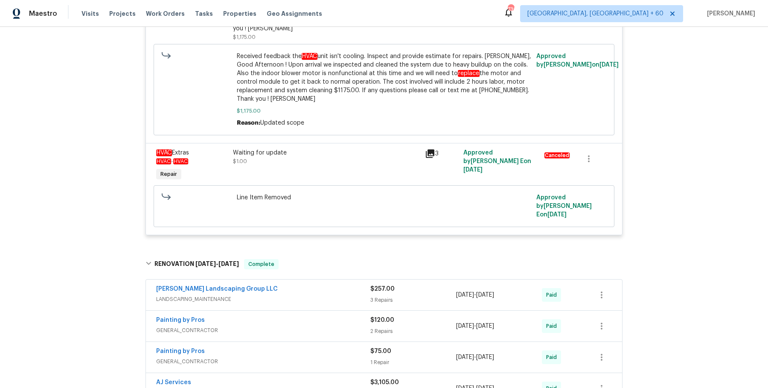
click at [327, 279] on div "Sandoval Landscaping Group LLC LANDSCAPING_MAINTENANCE $257.00 3 Repairs 5/19/2…" at bounding box center [384, 294] width 476 height 31
click at [327, 295] on span "LANDSCAPING_MAINTENANCE" at bounding box center [263, 299] width 214 height 9
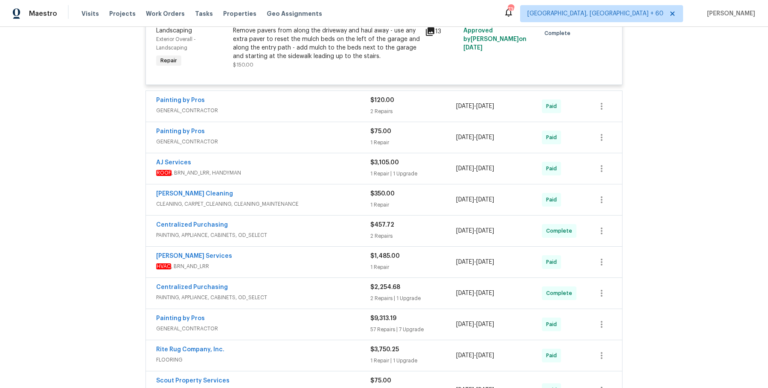
scroll to position [951, 0]
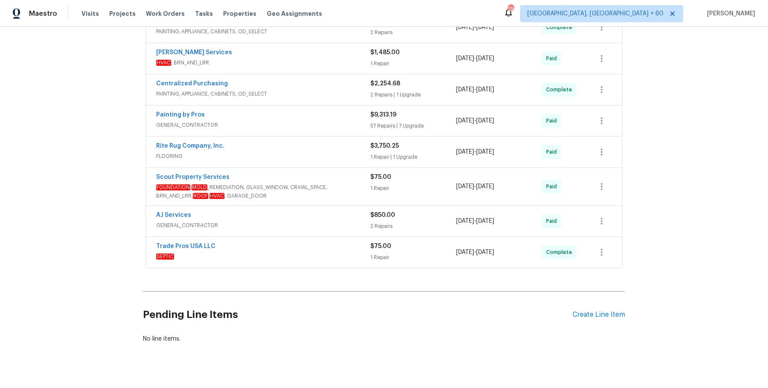
click at [339, 185] on span "FOUNDATION , MOLD _REMEDIATION, GLASS_WINDOW, CRAWL_SPACE, BRN_AND_LRR, ROOF , …" at bounding box center [263, 191] width 214 height 17
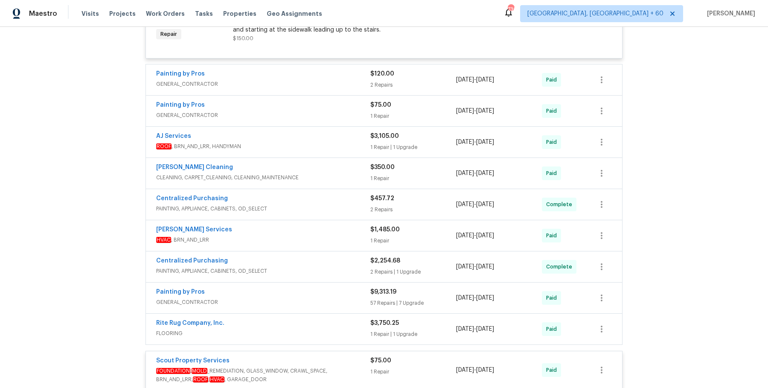
scroll to position [733, 0]
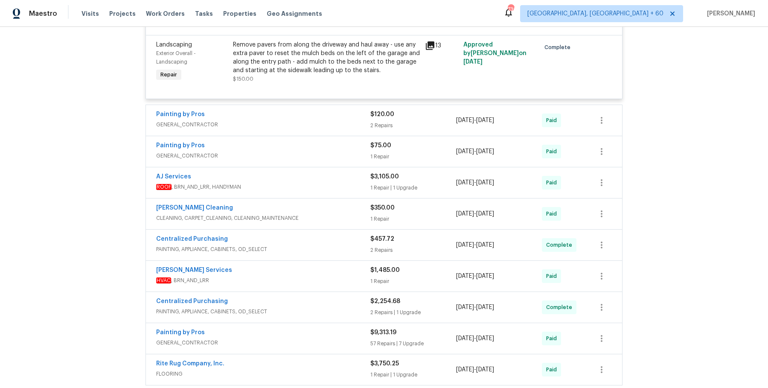
click at [354, 120] on span "GENERAL_CONTRACTOR" at bounding box center [263, 124] width 214 height 9
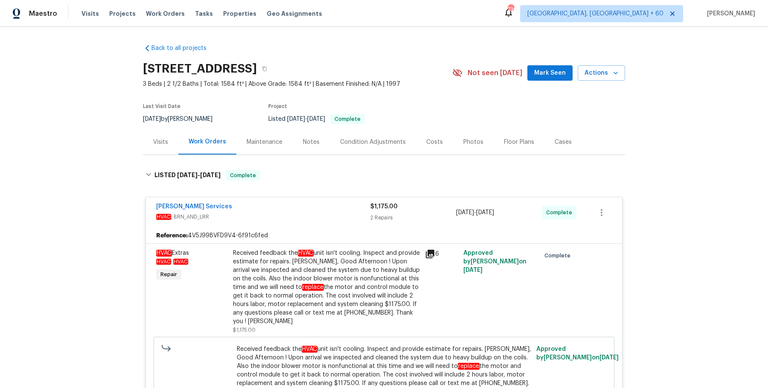
scroll to position [4, 0]
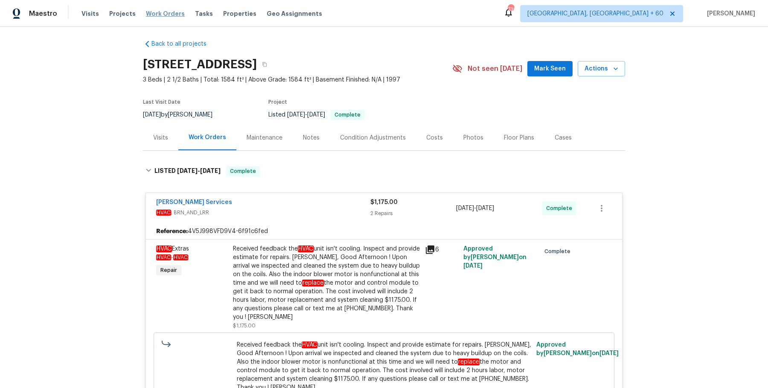
click at [167, 10] on span "Work Orders" at bounding box center [165, 13] width 39 height 9
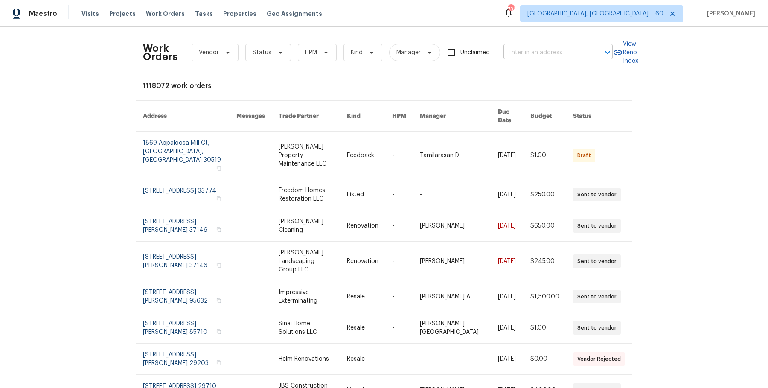
click at [544, 55] on input "text" at bounding box center [545, 52] width 85 height 13
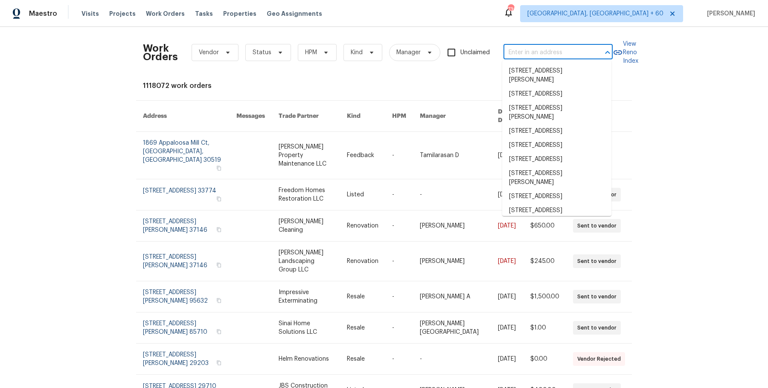
paste input "5701 W 5th St Greeley, CO 80634"
type input "5701 W 5th St Greeley, CO 80634"
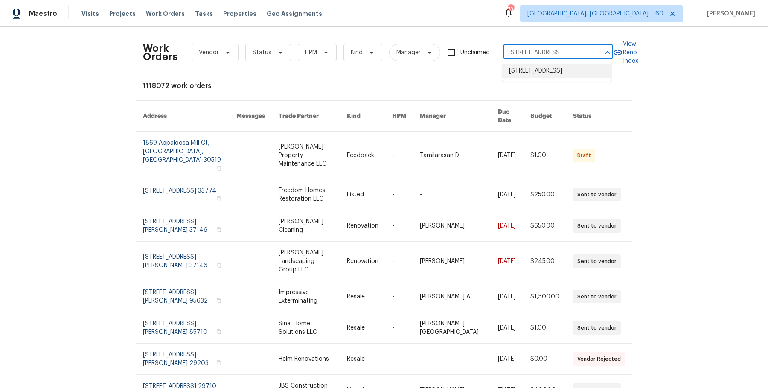
click at [545, 74] on li "5701 W 5th St, Greeley, CO 80634" at bounding box center [556, 71] width 109 height 14
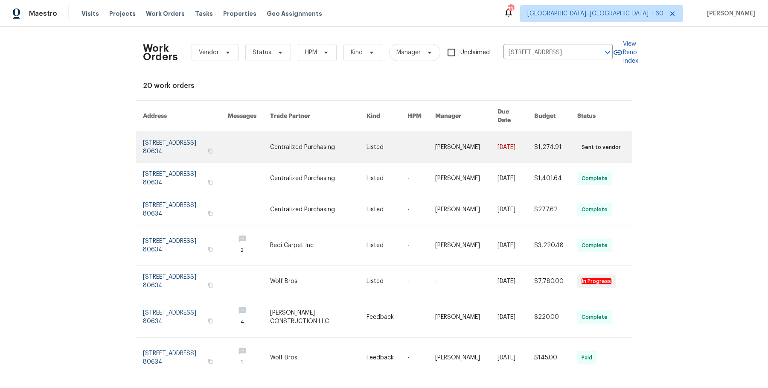
click at [409, 144] on td "-" at bounding box center [414, 147] width 28 height 31
click at [388, 146] on link at bounding box center [386, 147] width 41 height 31
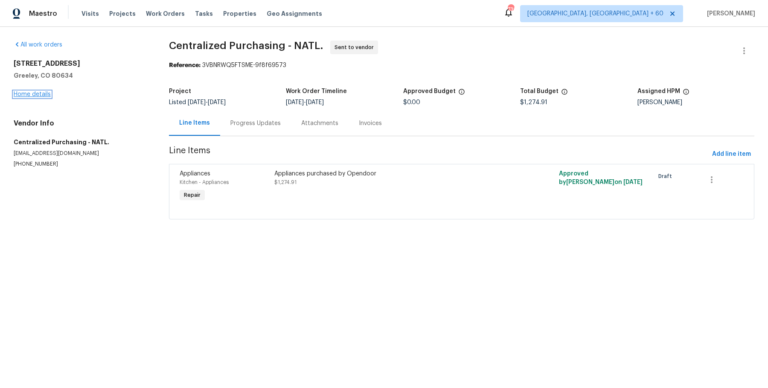
click at [40, 96] on link "Home details" at bounding box center [32, 94] width 37 height 6
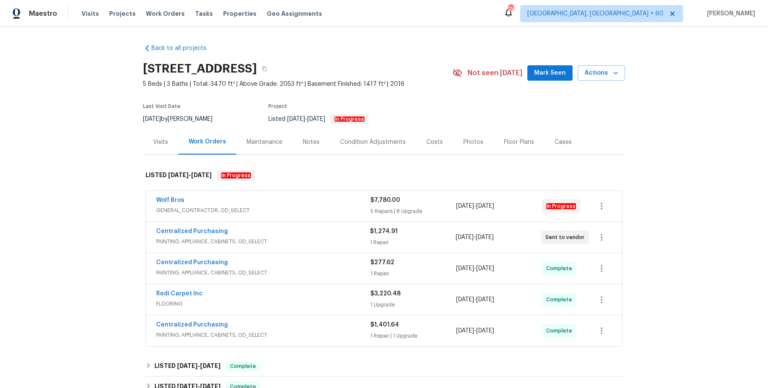
click at [307, 206] on span "GENERAL_CONTRACTOR, OD_SELECT" at bounding box center [263, 210] width 214 height 9
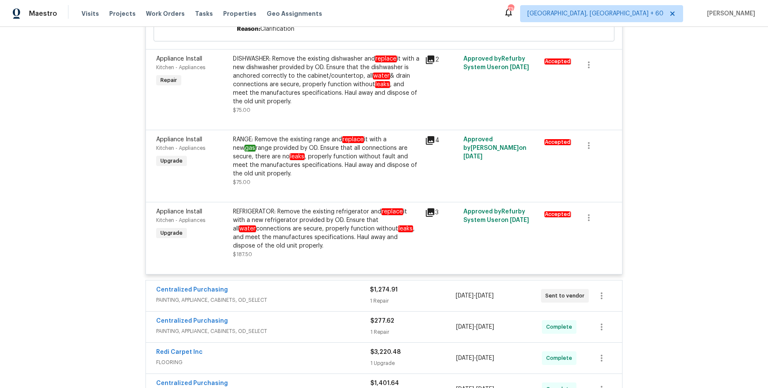
scroll to position [1071, 0]
click at [282, 287] on div "Centralized Purchasing" at bounding box center [263, 290] width 214 height 10
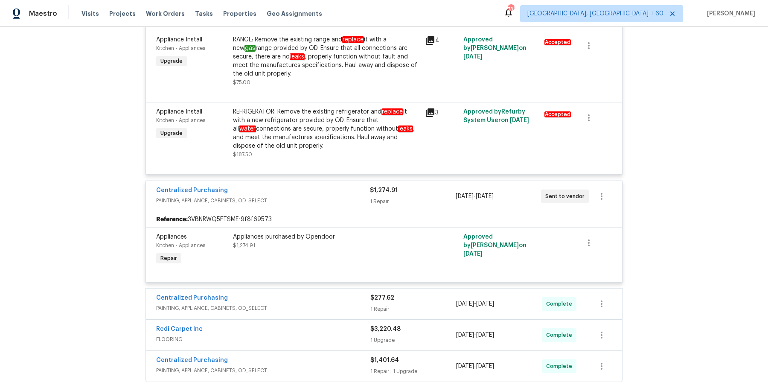
click at [283, 307] on span "PAINTING, APPLIANCE, CABINETS, OD_SELECT" at bounding box center [263, 308] width 214 height 9
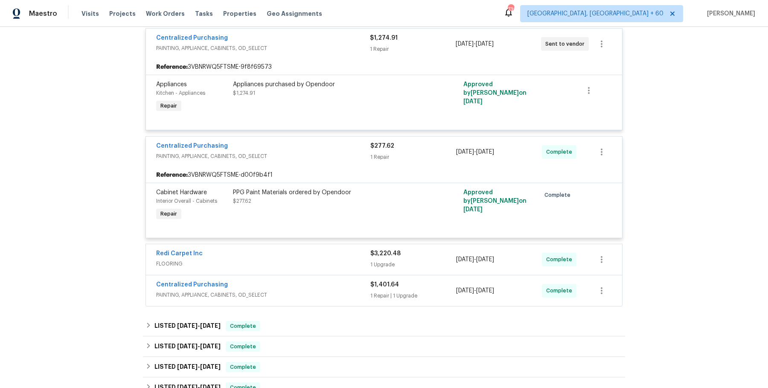
scroll to position [1323, 0]
click at [318, 257] on div "Redi Carpet Inc" at bounding box center [263, 254] width 214 height 10
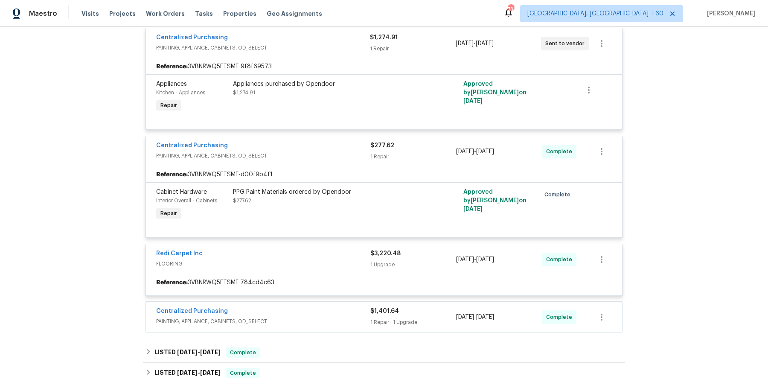
scroll to position [1437, 0]
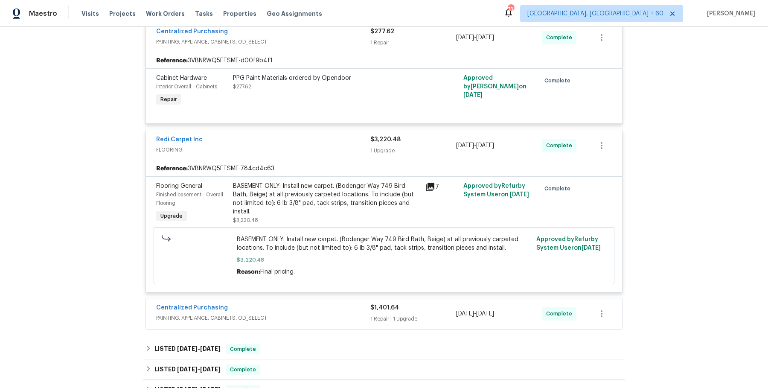
click at [302, 307] on div "Centralized Purchasing" at bounding box center [263, 308] width 214 height 10
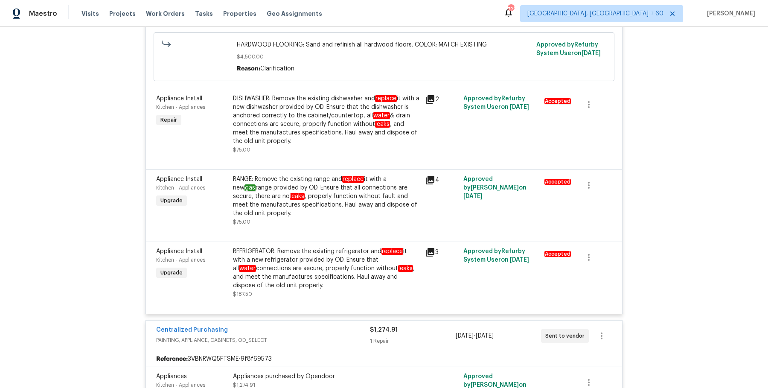
scroll to position [769, 0]
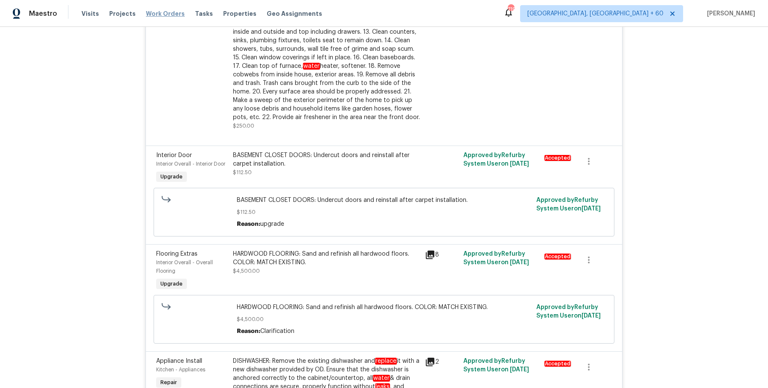
click at [162, 11] on span "Work Orders" at bounding box center [165, 13] width 39 height 9
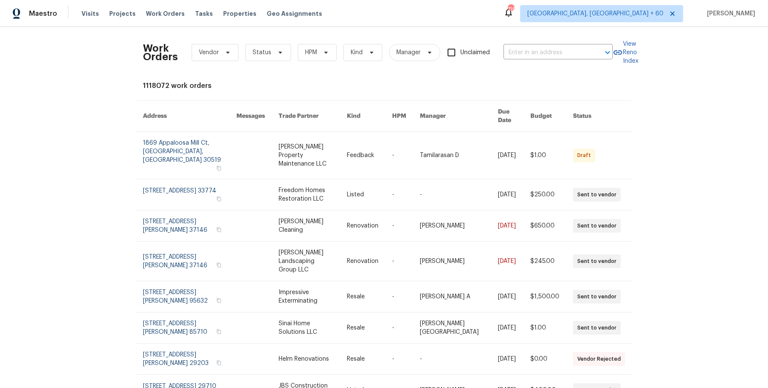
click at [558, 60] on div "Work Orders Vendor Status HPM Kind Manager Unclaimed ​" at bounding box center [377, 53] width 469 height 38
click at [558, 48] on input "text" at bounding box center [545, 52] width 85 height 13
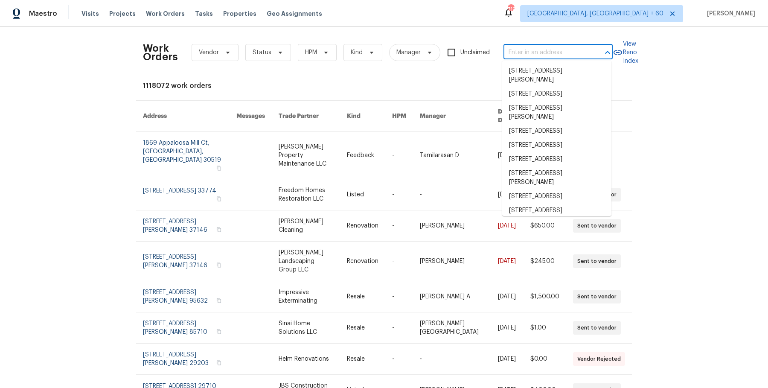
paste input "1340 Apple Blossom Dr, Cumming, GA 30041"
type input "1340 Apple Blossom Dr, Cumming, GA 30041"
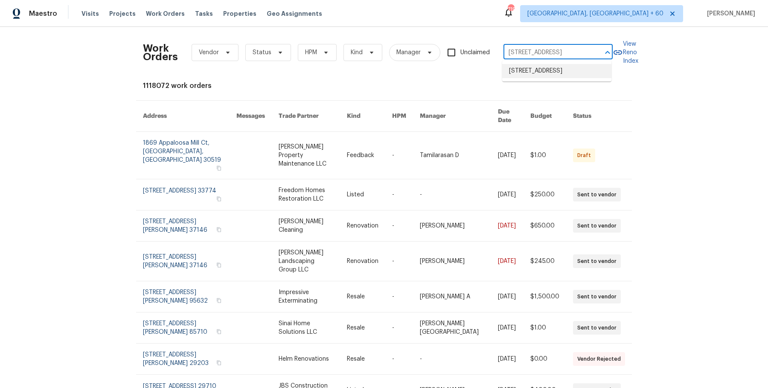
click at [551, 68] on li "1340 Apple Blossom Dr, Cumming, GA 30041" at bounding box center [556, 71] width 109 height 14
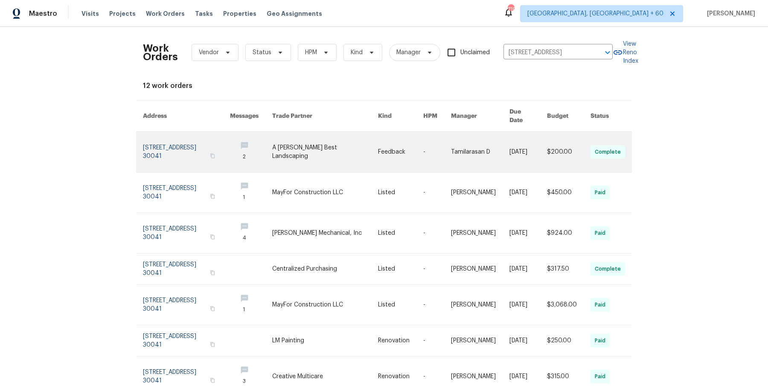
click at [386, 132] on link at bounding box center [400, 152] width 45 height 40
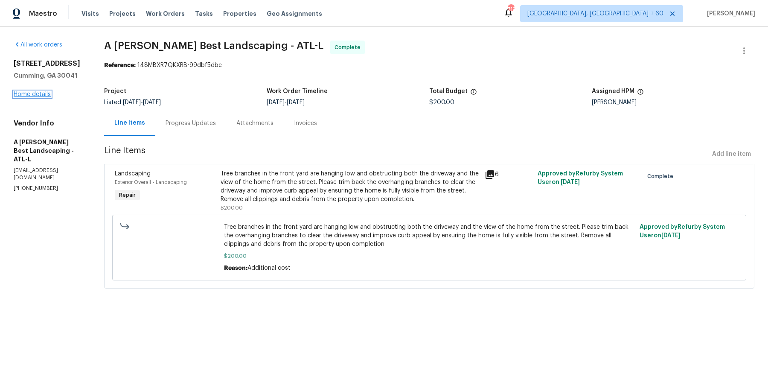
click at [34, 96] on link "Home details" at bounding box center [32, 94] width 37 height 6
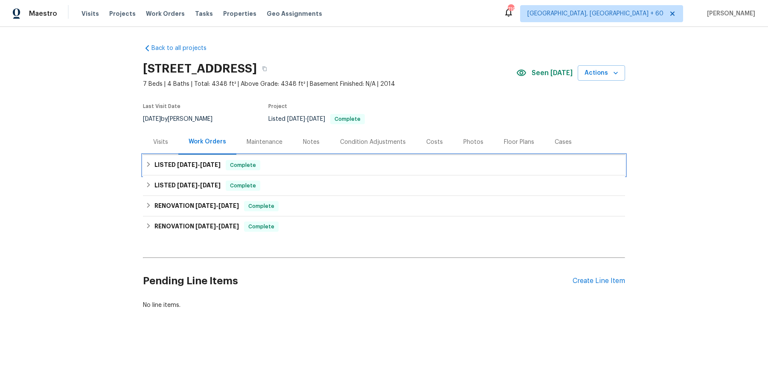
click at [193, 171] on div "LISTED 9/4/25 - 9/8/25 Complete" at bounding box center [384, 165] width 482 height 20
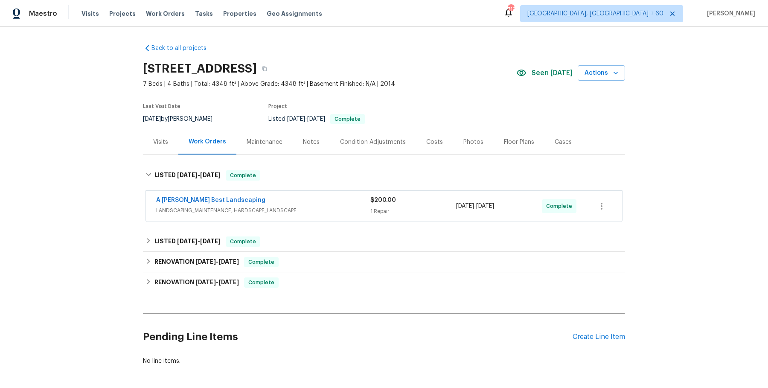
click at [253, 206] on span "LANDSCAPING_MAINTENANCE, HARDSCAPE_LANDSCAPE" at bounding box center [263, 210] width 214 height 9
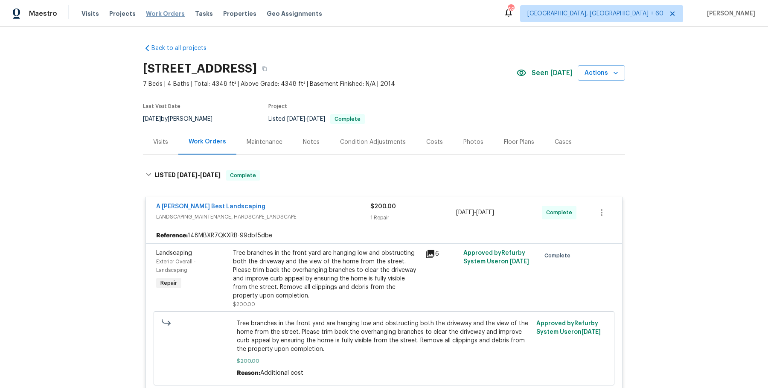
click at [150, 12] on span "Work Orders" at bounding box center [165, 13] width 39 height 9
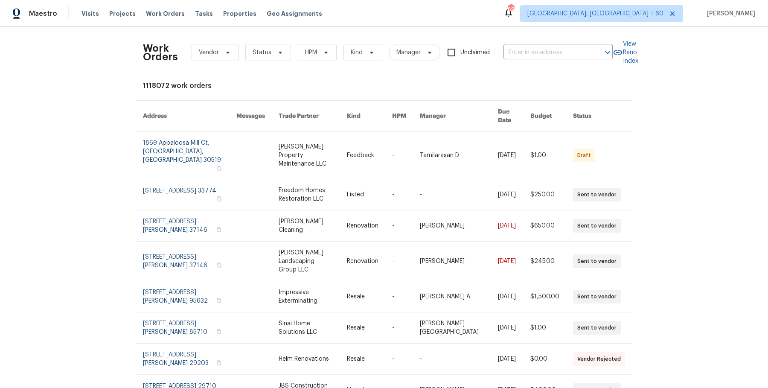
click at [535, 64] on div "Work Orders Vendor Status HPM Kind Manager Unclaimed ​" at bounding box center [377, 53] width 469 height 38
click at [536, 52] on input "text" at bounding box center [545, 52] width 85 height 13
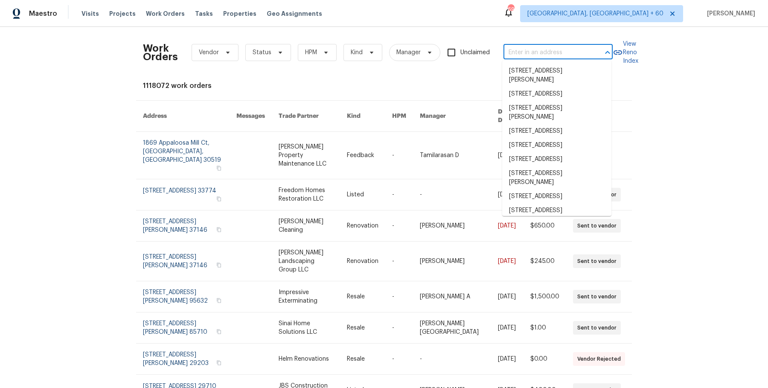
paste input "10889 Lamentin Ct San Diego, CA 92124"
type input "10889 Lamentin Ct San Diego, CA 92124"
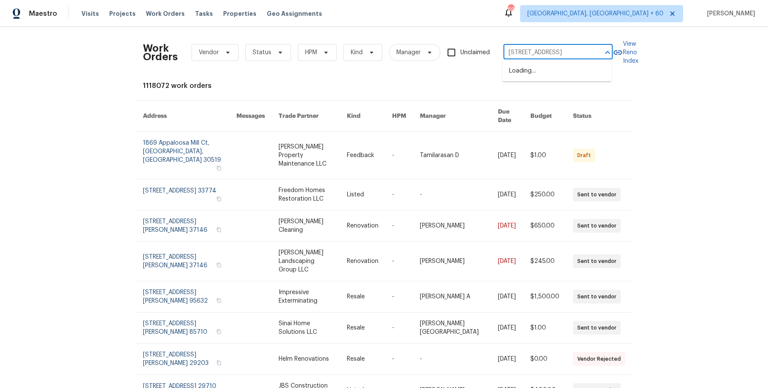
scroll to position [0, 32]
click at [552, 71] on li "10889 Lamentin Ct, San Diego, CA 92124" at bounding box center [556, 71] width 109 height 14
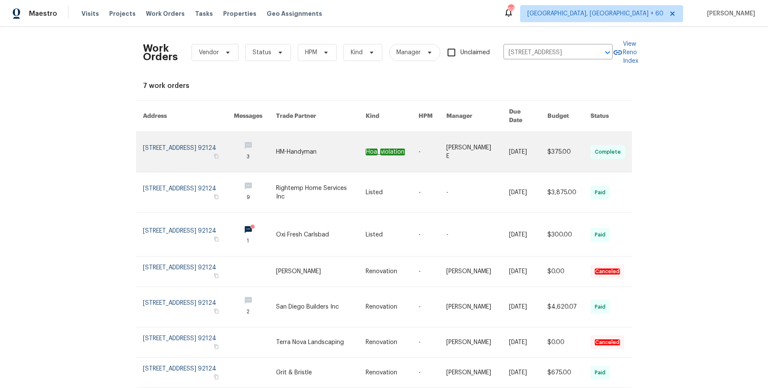
click at [397, 132] on link at bounding box center [391, 152] width 53 height 40
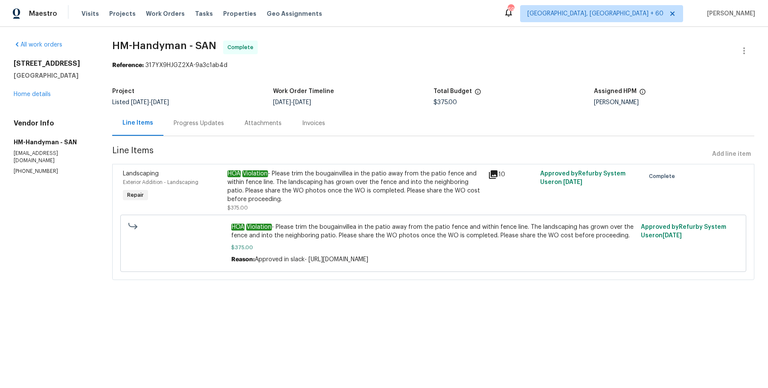
click at [38, 90] on div "10889 Lamentin Ct San Diego, CA 92124 Home details" at bounding box center [53, 78] width 78 height 39
click at [37, 99] on div "All work orders 10889 Lamentin Ct San Diego, CA 92124 Home details Vendor Info …" at bounding box center [53, 108] width 78 height 134
click at [37, 97] on div "10889 Lamentin Ct San Diego, CA 92124 Home details" at bounding box center [53, 78] width 78 height 39
click at [40, 90] on div "10889 Lamentin Ct San Diego, CA 92124 Home details" at bounding box center [53, 78] width 78 height 39
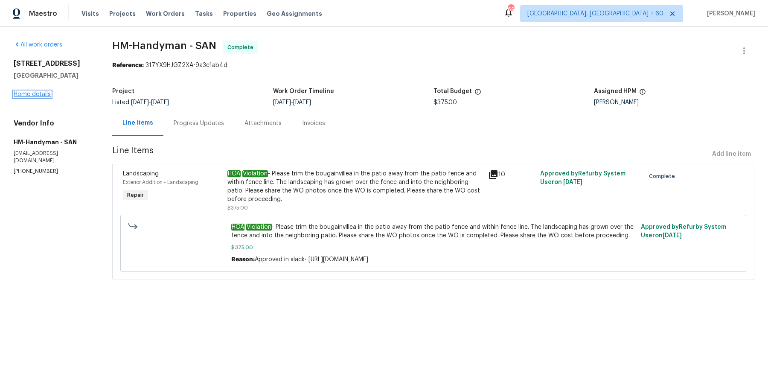
click at [38, 94] on link "Home details" at bounding box center [32, 94] width 37 height 6
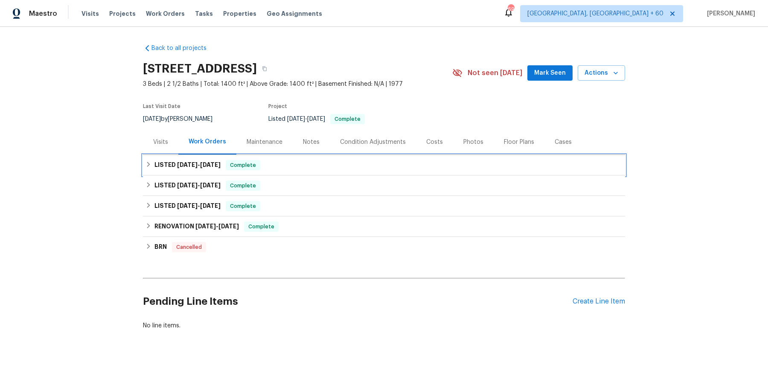
click at [347, 164] on div "LISTED 8/28/25 - 8/31/25 Complete" at bounding box center [383, 165] width 477 height 10
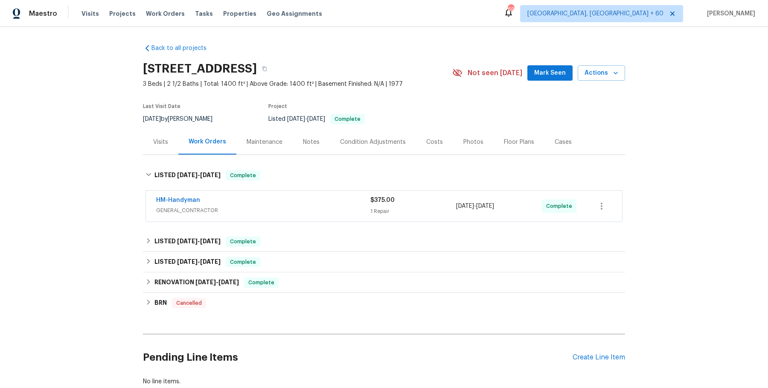
click at [342, 212] on span "GENERAL_CONTRACTOR" at bounding box center [263, 210] width 214 height 9
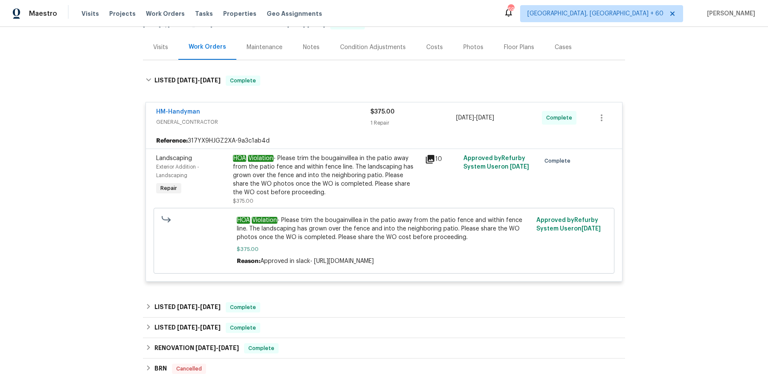
scroll to position [101, 0]
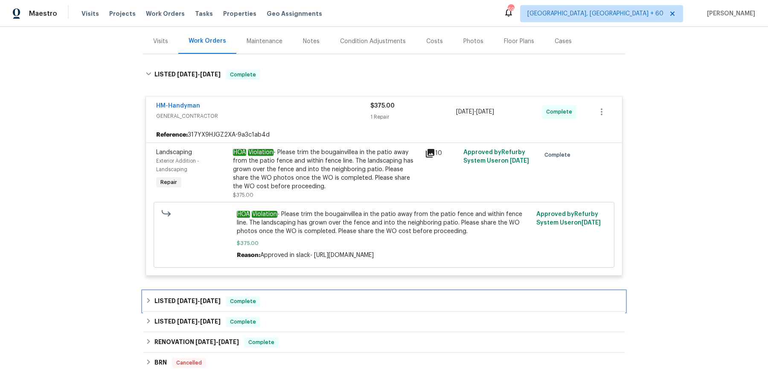
click at [287, 296] on div "LISTED 12/19/24 - 12/19/24 Complete" at bounding box center [383, 301] width 477 height 10
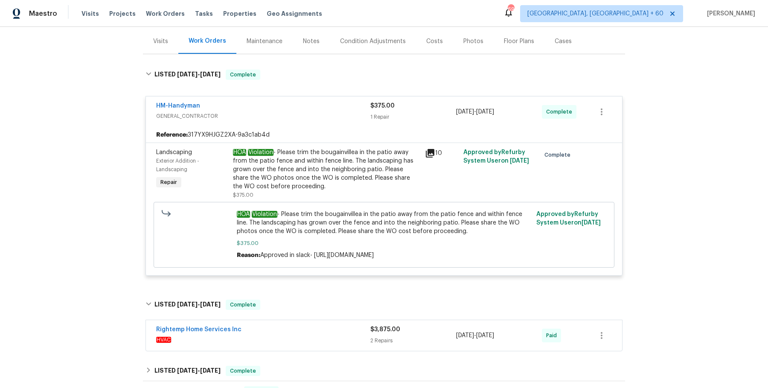
click at [279, 329] on div "Rightemp Home Services Inc" at bounding box center [263, 330] width 214 height 10
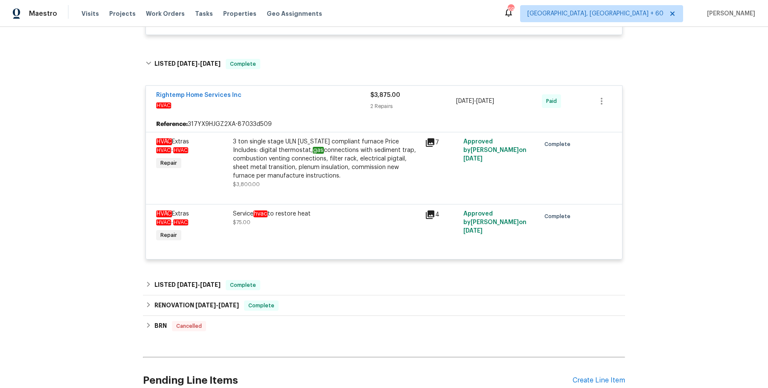
scroll to position [353, 0]
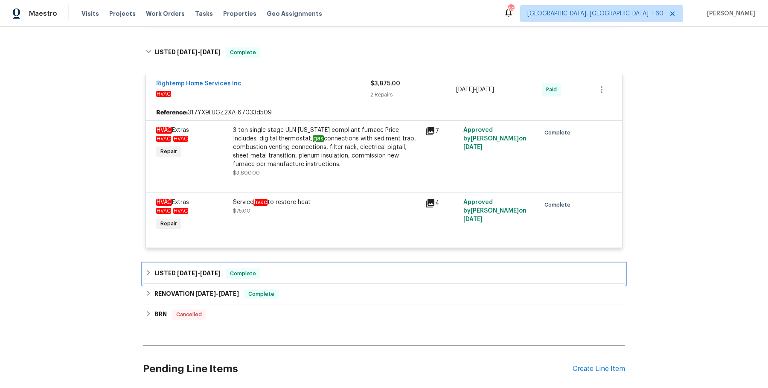
click at [281, 264] on div "LISTED 11/25/24 - 11/26/24 Complete" at bounding box center [384, 273] width 482 height 20
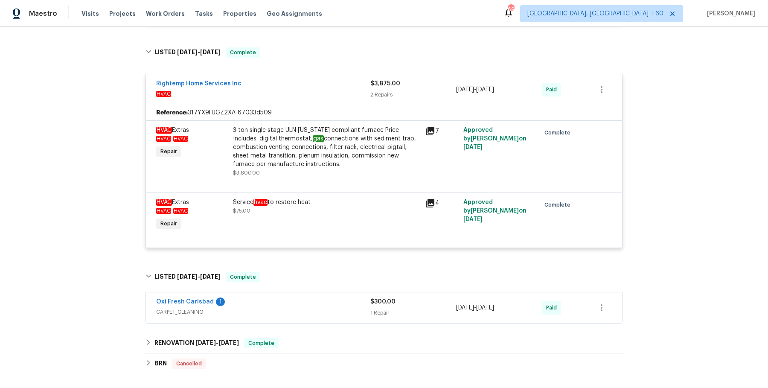
click at [277, 305] on div "Oxi Fresh Carlsbad 1" at bounding box center [263, 302] width 214 height 10
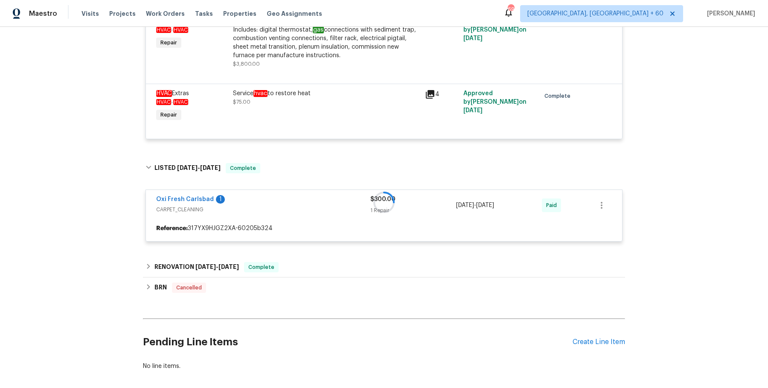
scroll to position [500, 0]
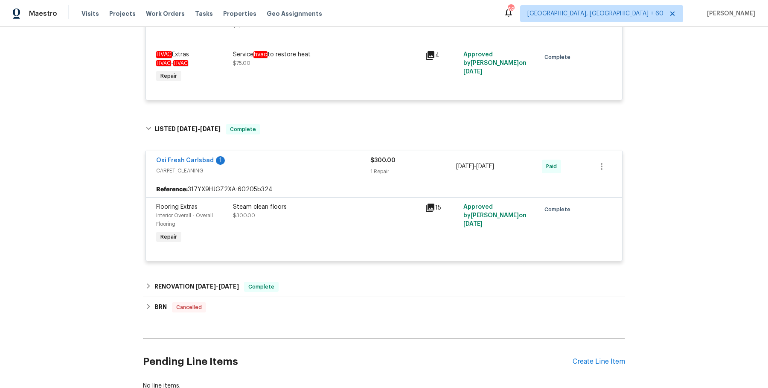
click at [275, 288] on span "Complete" at bounding box center [261, 286] width 33 height 9
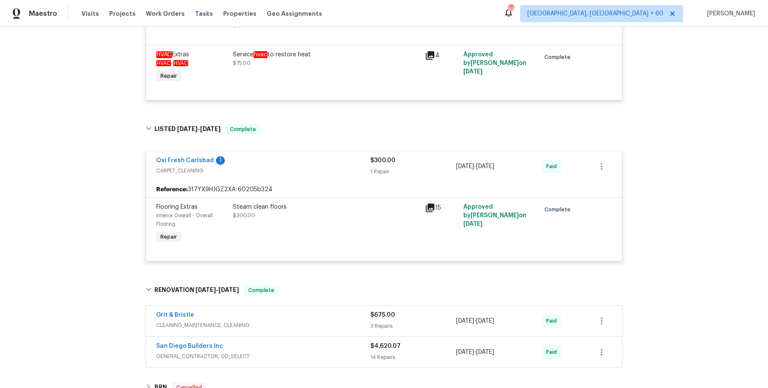
click at [278, 324] on span "CLEANING_MAINTENANCE, CLEANING" at bounding box center [263, 325] width 214 height 9
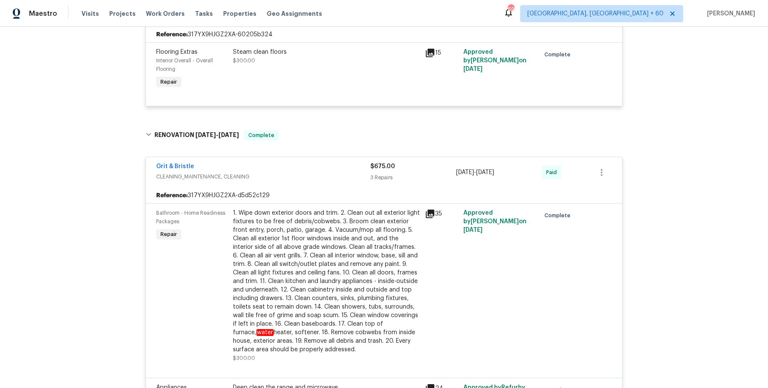
scroll to position [960, 0]
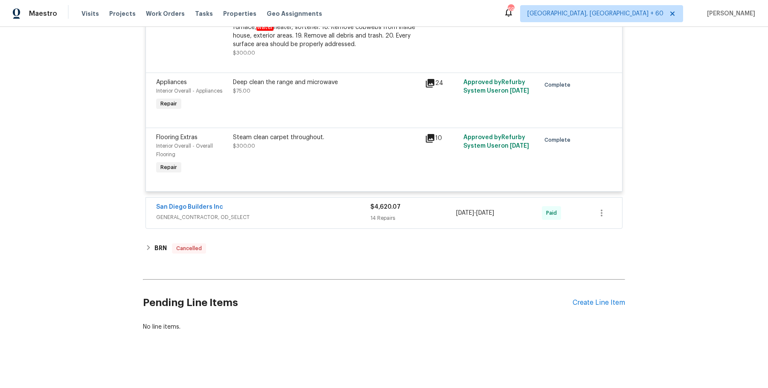
click at [301, 213] on span "GENERAL_CONTRACTOR, OD_SELECT" at bounding box center [263, 217] width 214 height 9
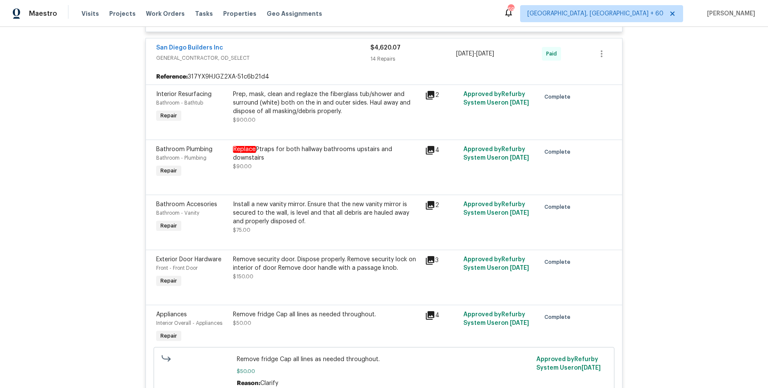
scroll to position [1977, 0]
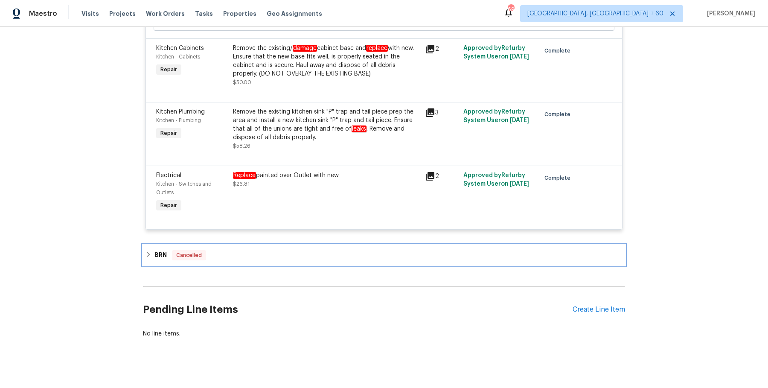
click at [285, 245] on div "BRN Cancelled" at bounding box center [384, 255] width 482 height 20
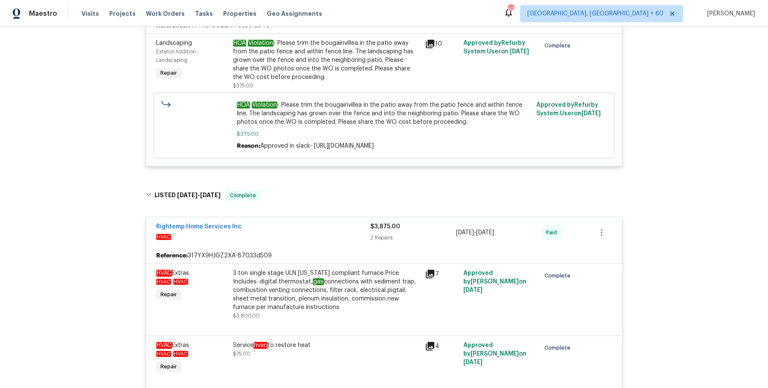
scroll to position [0, 0]
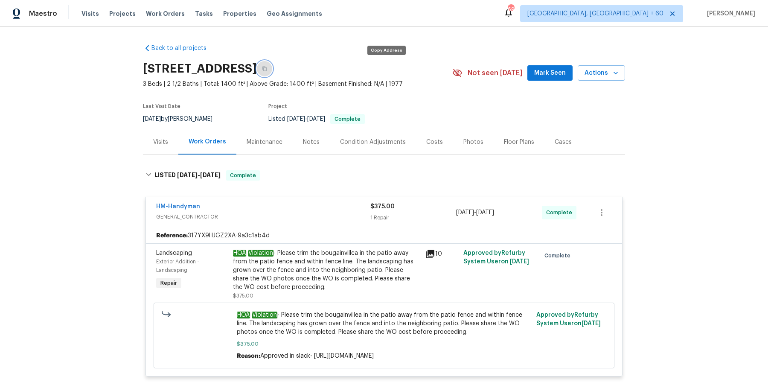
click at [272, 65] on button "button" at bounding box center [264, 68] width 15 height 15
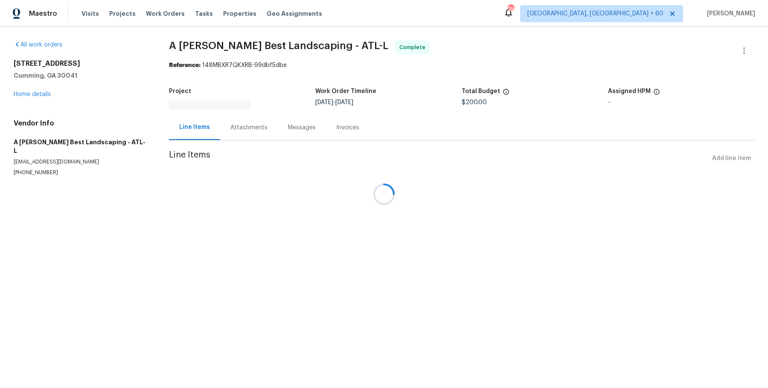
click at [237, 51] on span "A Lopez Best Landscaping - ATL-L Complete" at bounding box center [451, 51] width 565 height 20
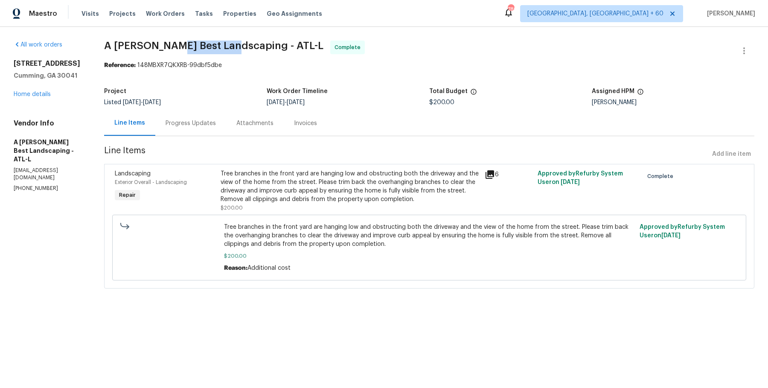
click at [237, 51] on span "A Lopez Best Landscaping - ATL-L Complete" at bounding box center [418, 51] width 629 height 20
click at [225, 47] on span "A Lopez Best Landscaping - ATL-L" at bounding box center [213, 46] width 219 height 10
copy span "Landscaping"
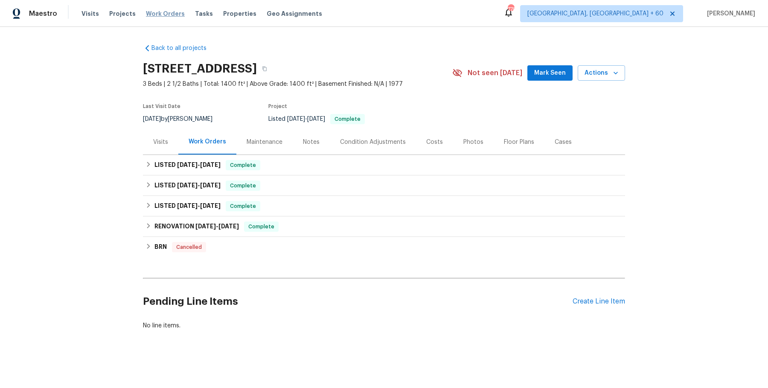
click at [170, 11] on span "Work Orders" at bounding box center [165, 13] width 39 height 9
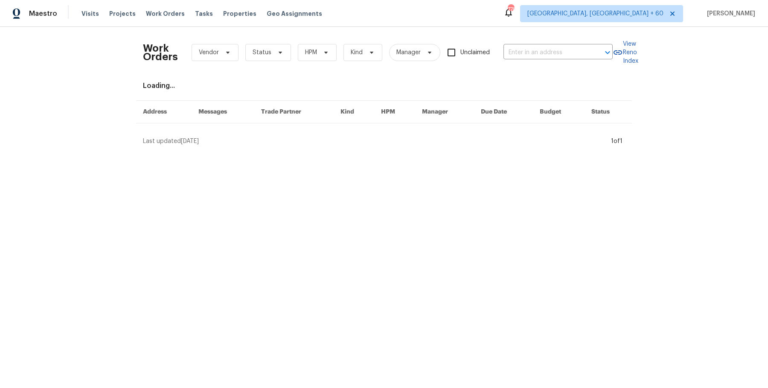
click at [563, 43] on div "Work Orders Vendor Status HPM Kind Manager Unclaimed ​" at bounding box center [377, 53] width 469 height 38
click at [559, 55] on input "text" at bounding box center [545, 52] width 85 height 13
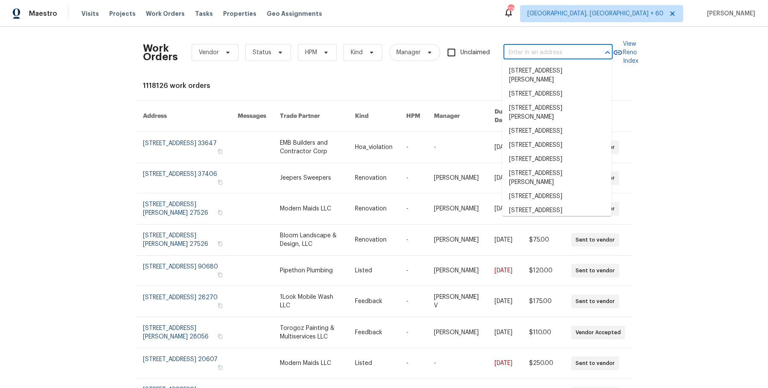
paste input "10933 W Vista Ave Glendale, AZ 85307"
type input "10933 W Vista Ave Glendale, AZ 85307"
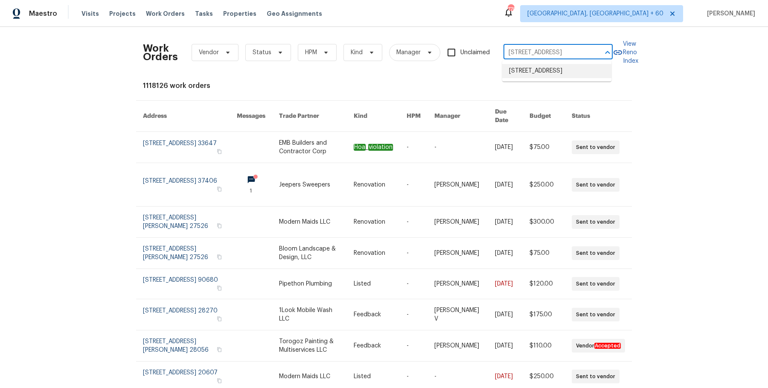
click at [557, 75] on li "10933 W Vista Ave, Glendale, AZ 85307" at bounding box center [556, 71] width 109 height 14
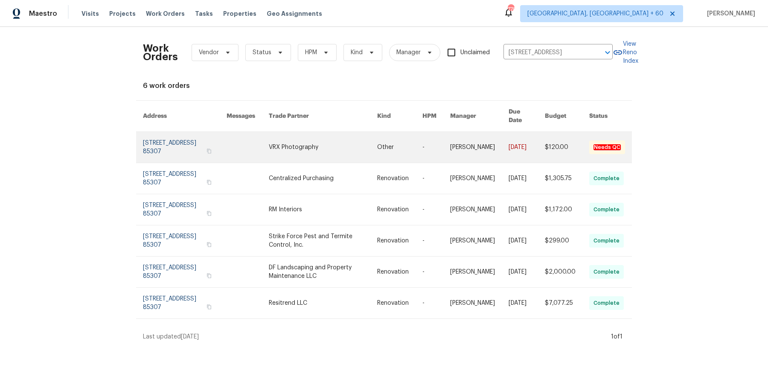
click at [480, 135] on link at bounding box center [479, 147] width 58 height 31
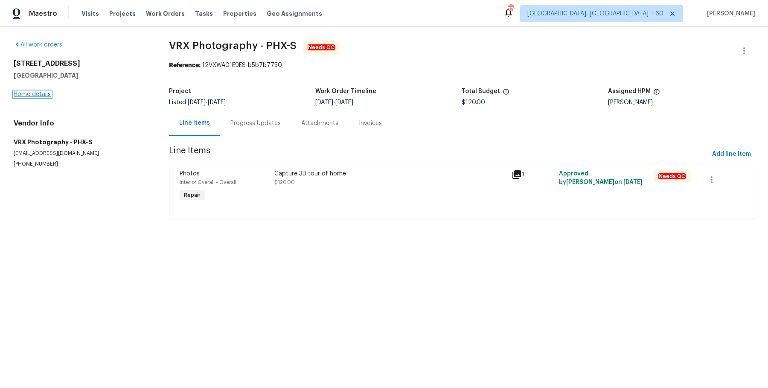
click at [44, 96] on link "Home details" at bounding box center [32, 94] width 37 height 6
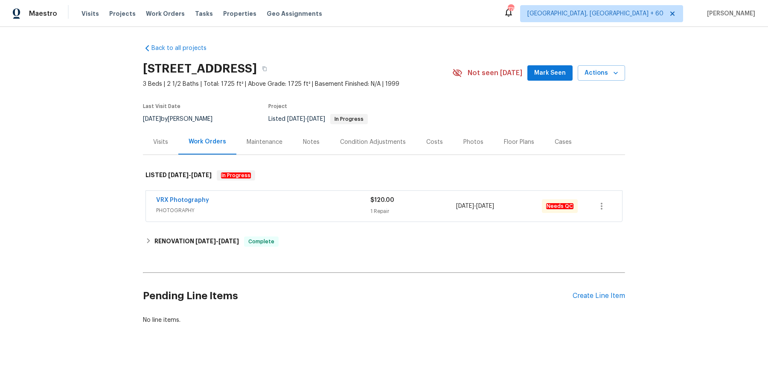
click at [341, 205] on div "VRX Photography" at bounding box center [263, 201] width 214 height 10
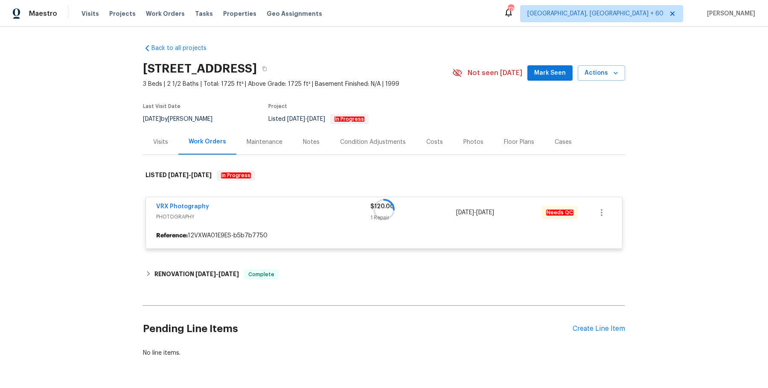
scroll to position [29, 0]
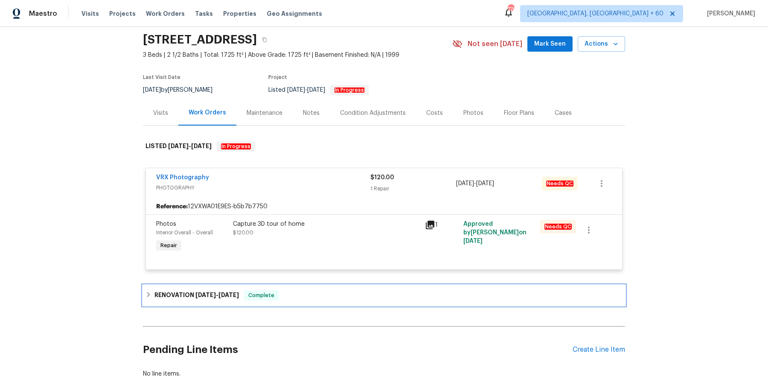
click at [333, 295] on div "RENOVATION 8/22/25 - 9/3/25 Complete" at bounding box center [383, 295] width 477 height 10
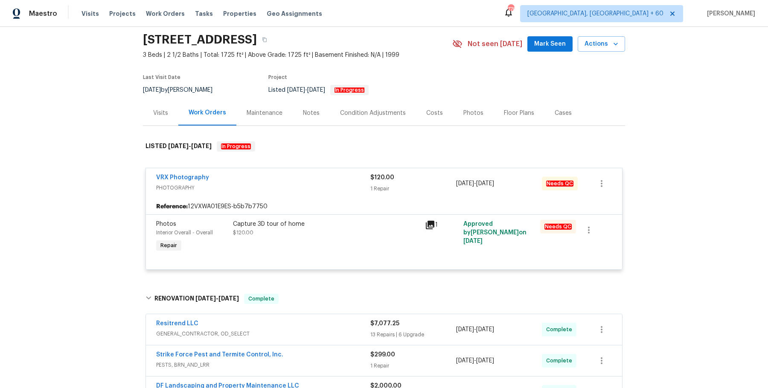
click at [325, 323] on div "Resitrend LLC" at bounding box center [263, 324] width 214 height 10
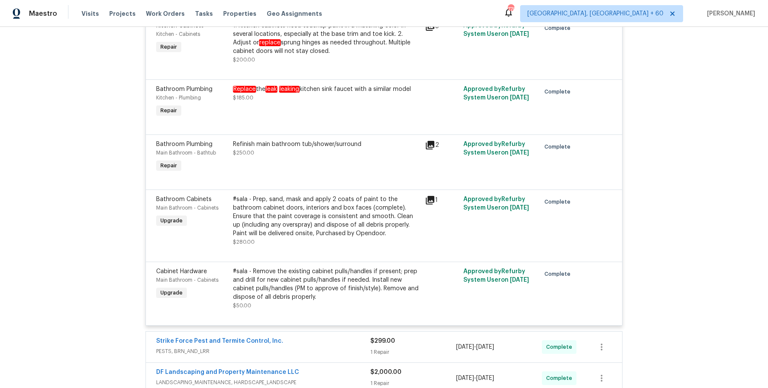
scroll to position [1923, 0]
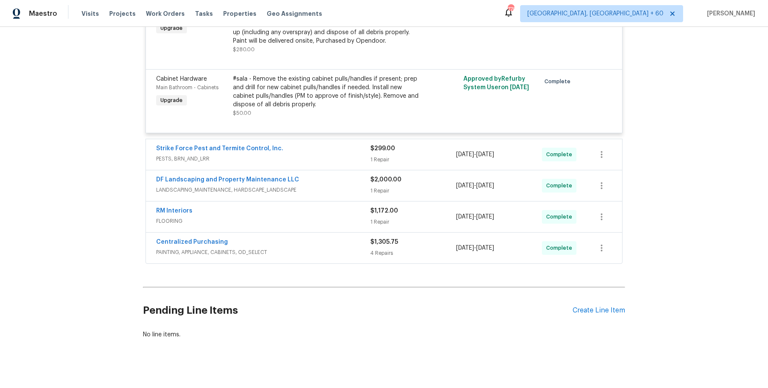
click at [336, 154] on span "PESTS, BRN_AND_LRR" at bounding box center [263, 158] width 214 height 9
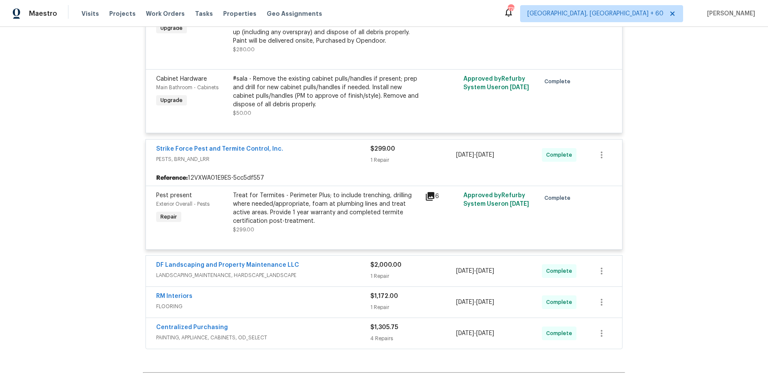
click at [322, 271] on span "LANDSCAPING_MAINTENANCE, HARDSCAPE_LANDSCAPE" at bounding box center [263, 275] width 214 height 9
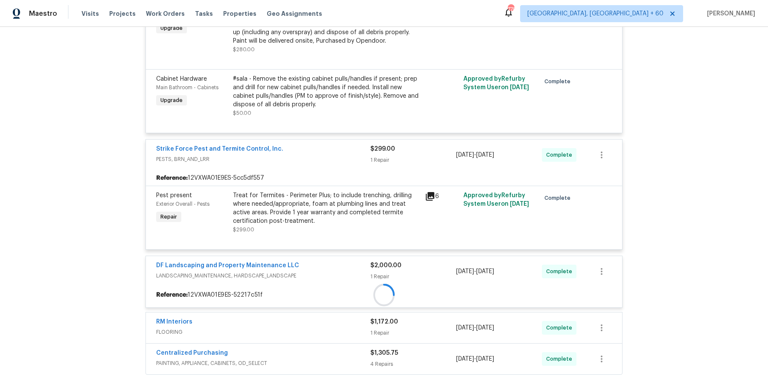
scroll to position [2035, 0]
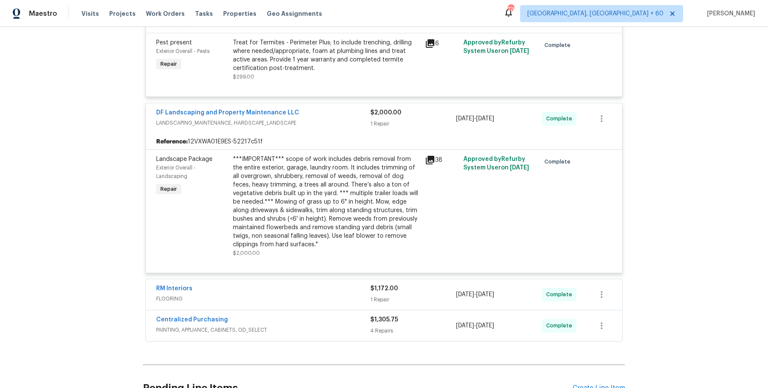
click at [319, 284] on div "RM Interiors" at bounding box center [263, 289] width 214 height 10
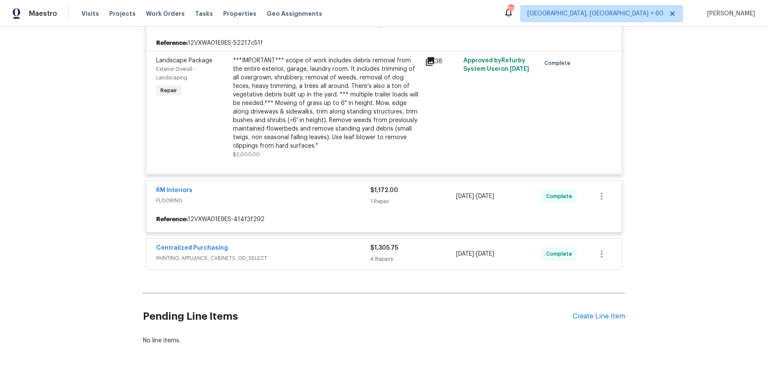
scroll to position [2173, 0]
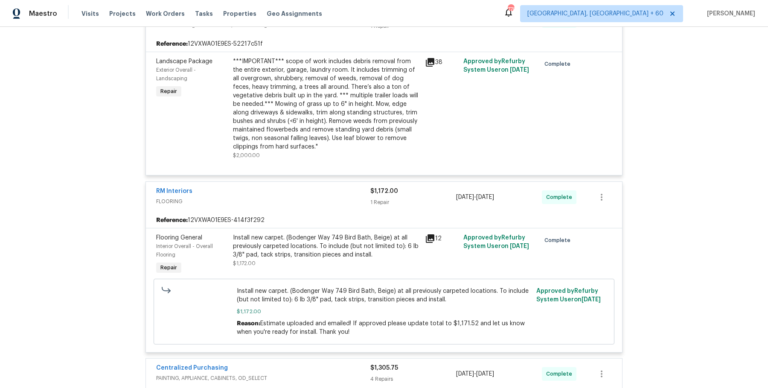
click at [299, 364] on div "Centralized Purchasing" at bounding box center [263, 368] width 214 height 10
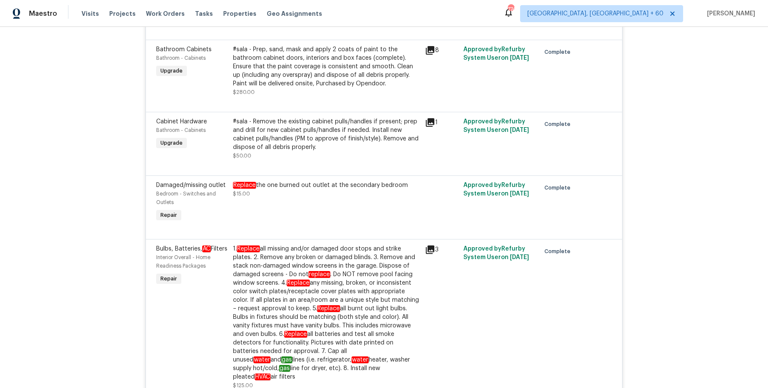
scroll to position [0, 0]
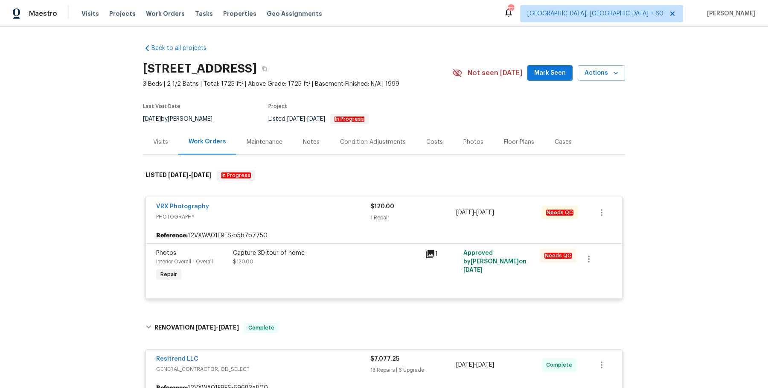
click at [165, 7] on div "Visits Projects Work Orders Tasks Properties Geo Assignments" at bounding box center [206, 13] width 251 height 17
click at [165, 16] on span "Work Orders" at bounding box center [165, 13] width 39 height 9
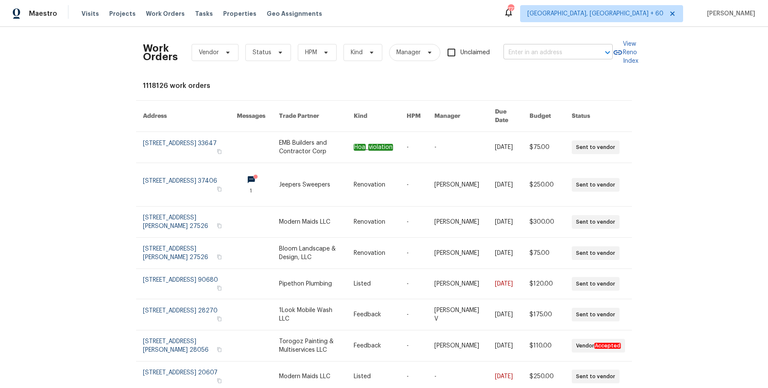
click at [530, 49] on input "text" at bounding box center [545, 52] width 85 height 13
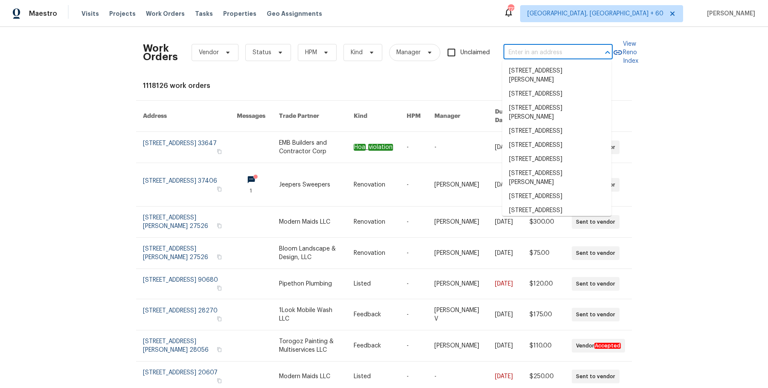
paste input "1953 W Stage Driver St Apache Junction, AZ 85120"
type input "1953 W Stage Driver St Apache Junction, AZ 85120"
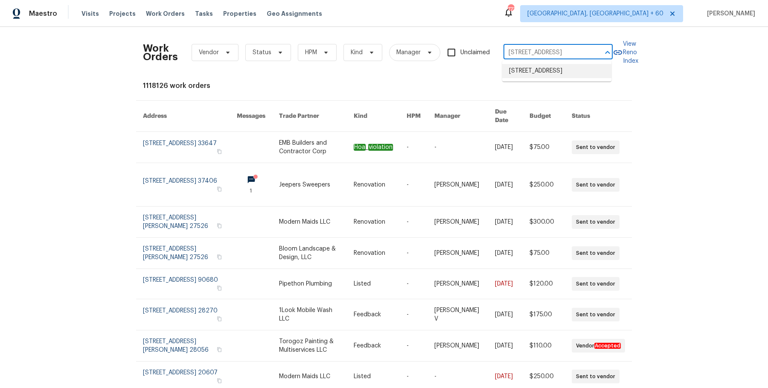
click at [539, 69] on li "1953 W Stage Driver St, Apache Junction, AZ 85120" at bounding box center [556, 71] width 109 height 14
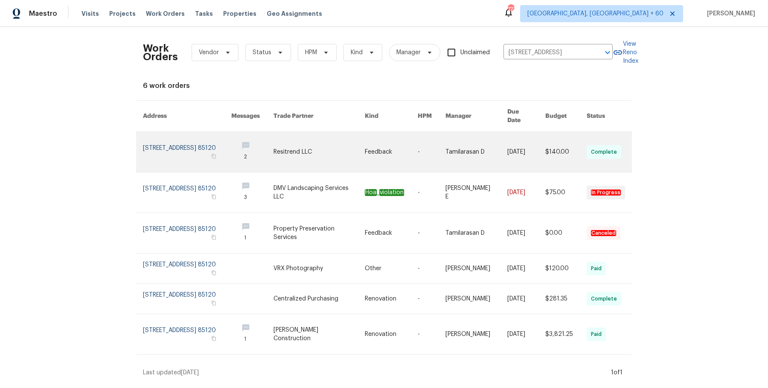
click at [478, 134] on link at bounding box center [476, 152] width 62 height 40
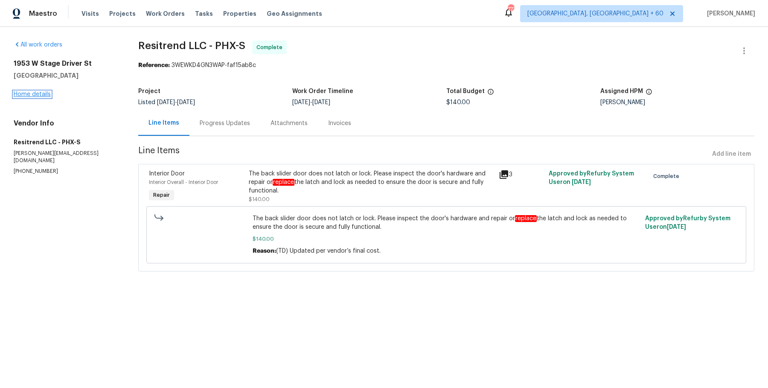
click at [39, 93] on link "Home details" at bounding box center [32, 94] width 37 height 6
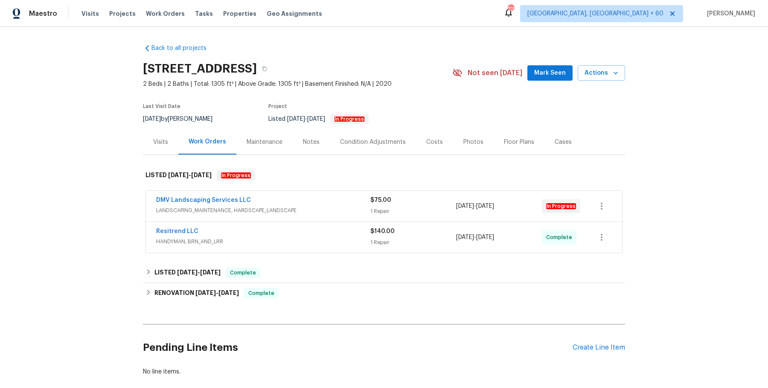
click at [325, 211] on span "LANDSCAPING_MAINTENANCE, HARDSCAPE_LANDSCAPE" at bounding box center [263, 210] width 214 height 9
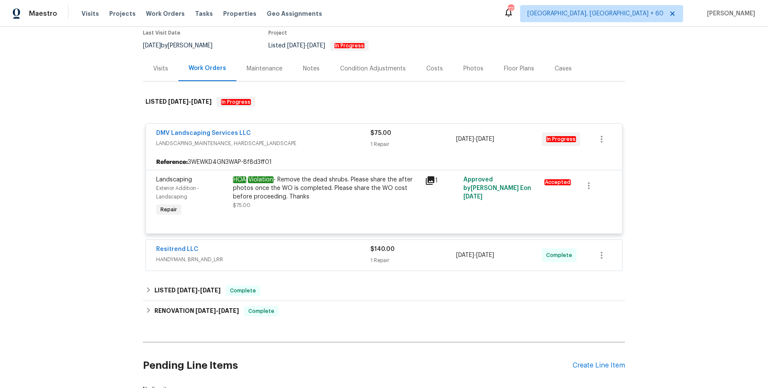
click at [308, 243] on div "Resitrend LLC HANDYMAN, BRN_AND_LRR $140.00 1 Repair 9/6/2025 - 9/6/2025 Comple…" at bounding box center [384, 255] width 476 height 31
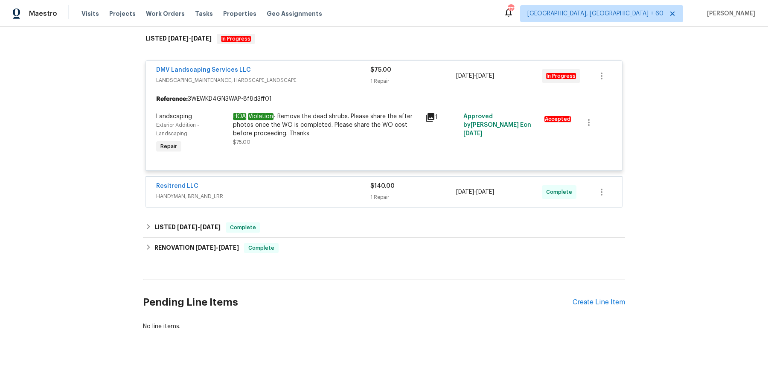
click at [326, 191] on div "Resitrend LLC" at bounding box center [263, 187] width 214 height 10
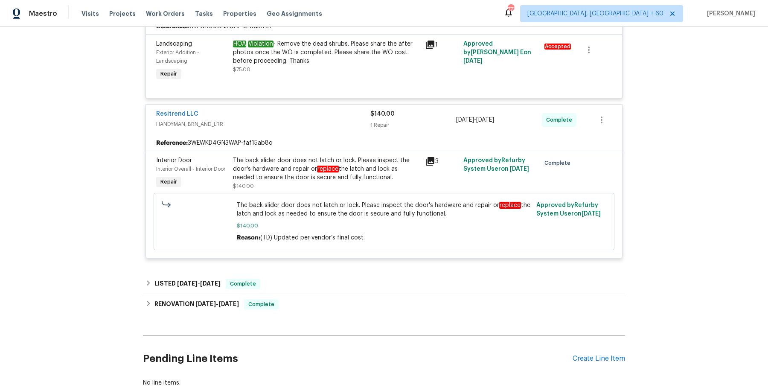
scroll to position [209, 0]
click at [310, 282] on div "LISTED 6/24/25 - 6/25/25 Complete" at bounding box center [383, 284] width 477 height 10
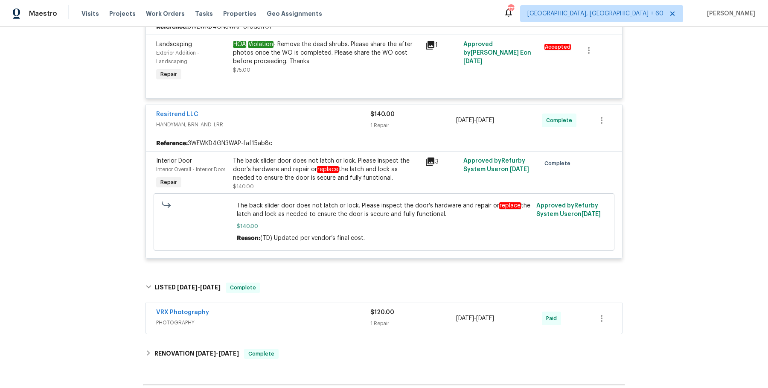
click at [303, 324] on span "PHOTOGRAPHY" at bounding box center [263, 322] width 214 height 9
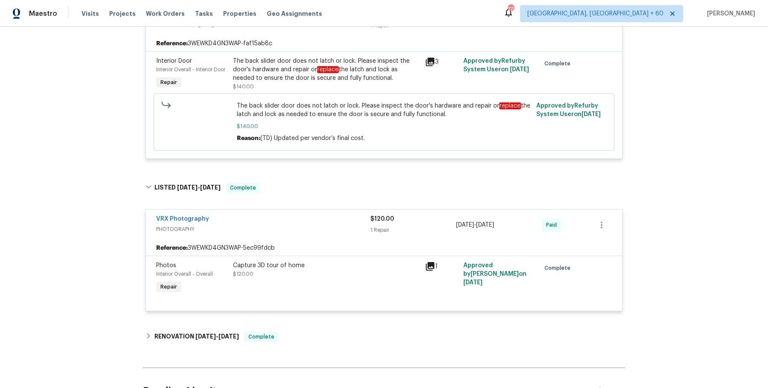
scroll to position [313, 0]
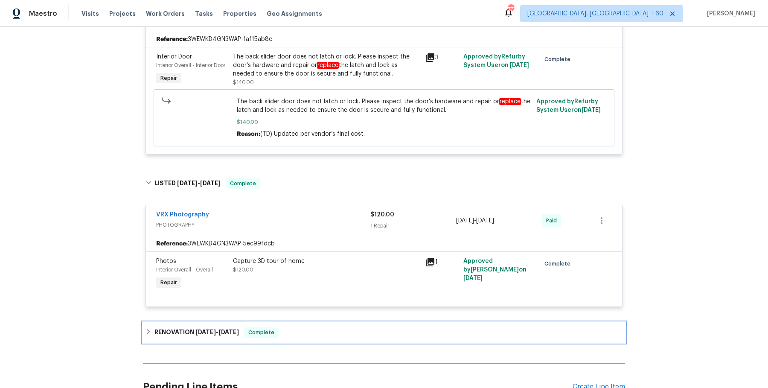
click at [301, 327] on div "RENOVATION 6/17/25 - 6/25/25 Complete" at bounding box center [383, 332] width 477 height 10
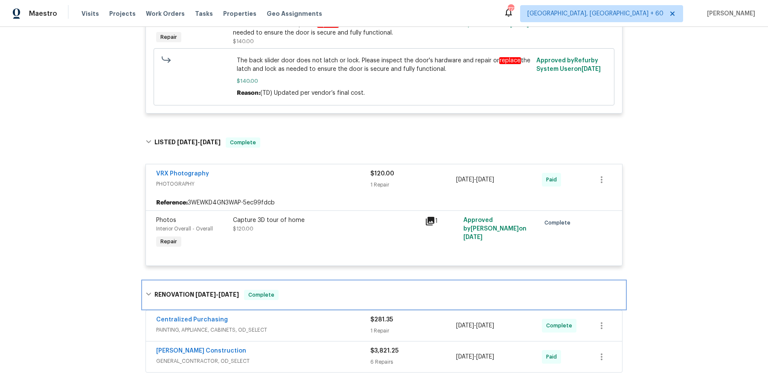
scroll to position [465, 0]
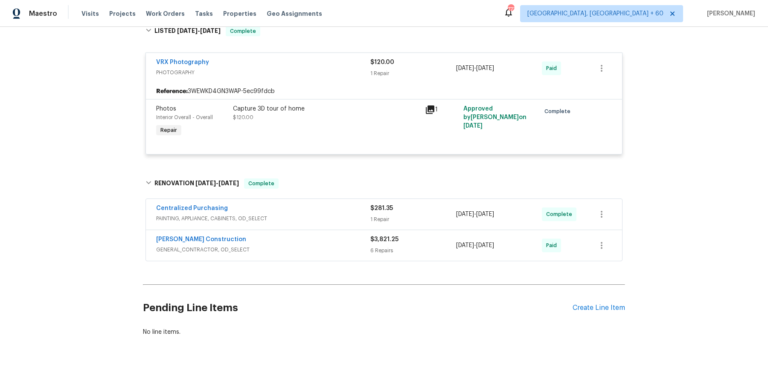
click at [316, 219] on span "PAINTING, APPLIANCE, CABINETS, OD_SELECT" at bounding box center [263, 218] width 214 height 9
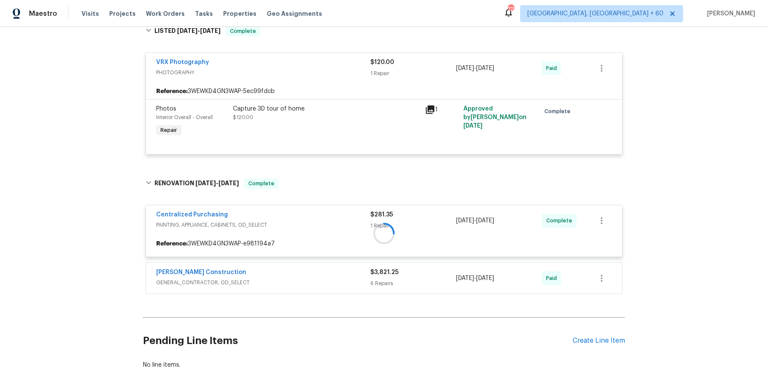
scroll to position [502, 0]
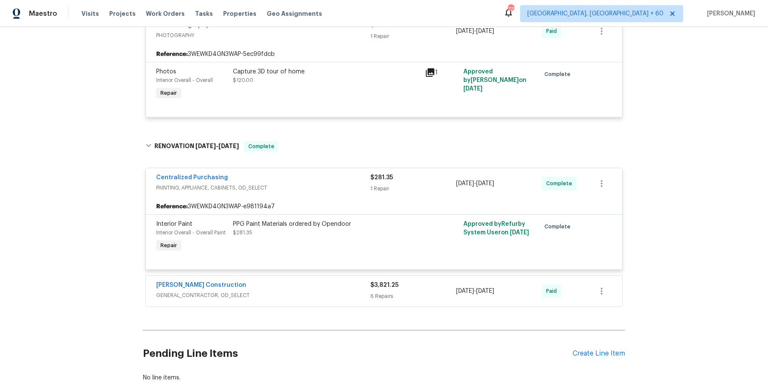
click at [309, 291] on span "GENERAL_CONTRACTOR, OD_SELECT" at bounding box center [263, 295] width 214 height 9
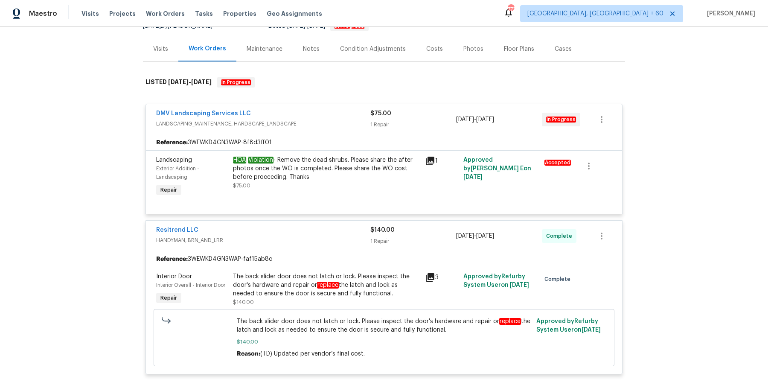
scroll to position [0, 0]
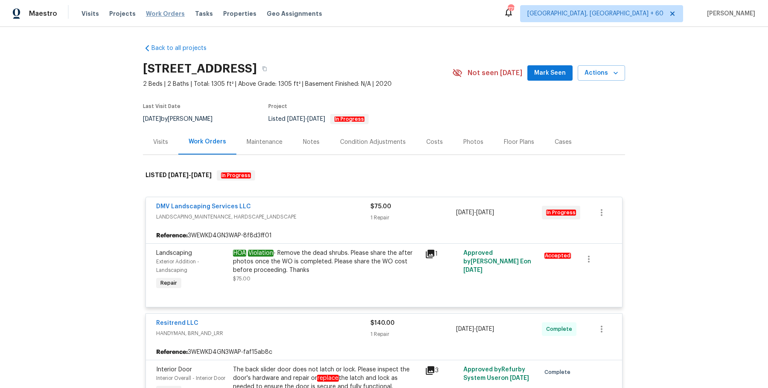
click at [162, 16] on span "Work Orders" at bounding box center [165, 13] width 39 height 9
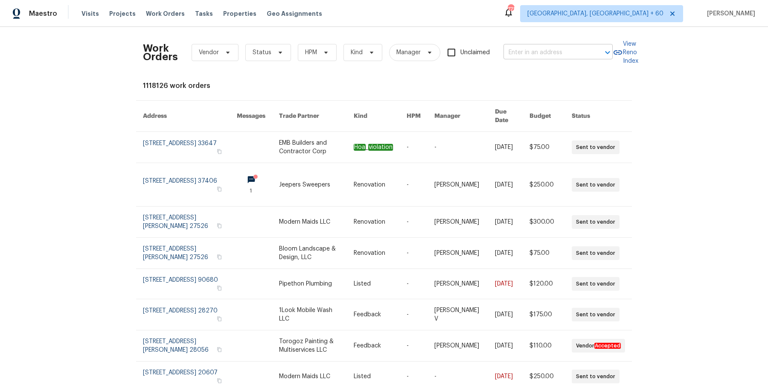
click at [517, 54] on input "text" at bounding box center [545, 52] width 85 height 13
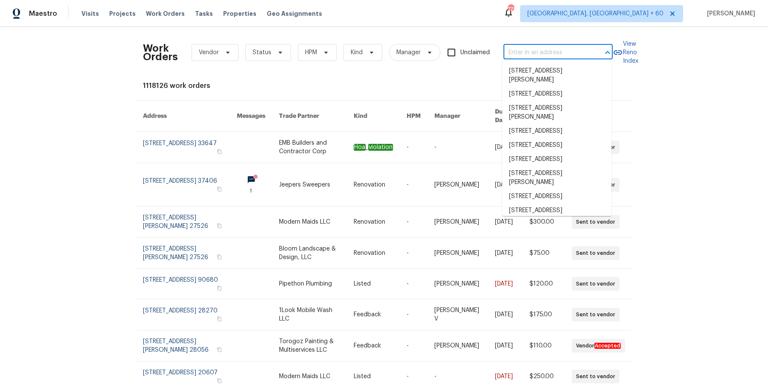
paste input "2007 Jonathan Dr Sterling, VA 20164"
type input "2007 Jonathan Dr Sterling, VA 20164"
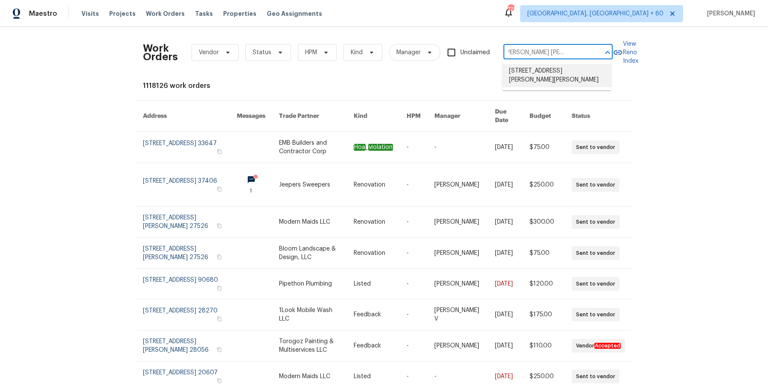
click at [541, 81] on li "2007 Jonathan Dr, Sterling, VA 20164" at bounding box center [556, 75] width 109 height 23
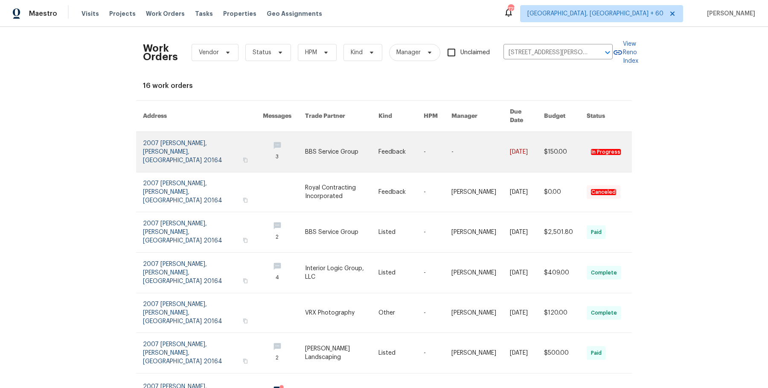
click at [371, 149] on td "Feedback" at bounding box center [393, 152] width 45 height 41
click at [305, 138] on link at bounding box center [341, 152] width 73 height 40
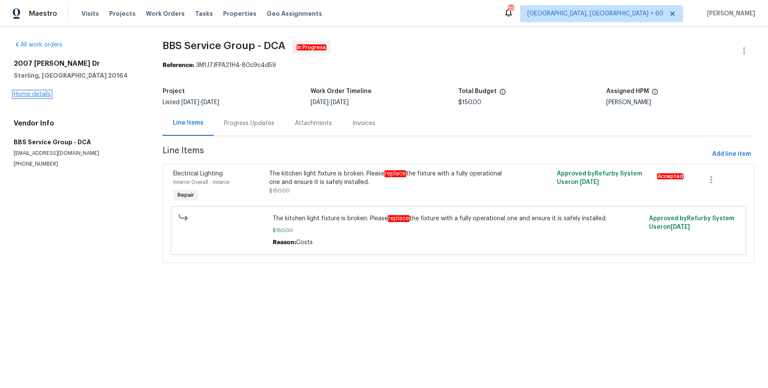
click at [45, 95] on link "Home details" at bounding box center [32, 94] width 37 height 6
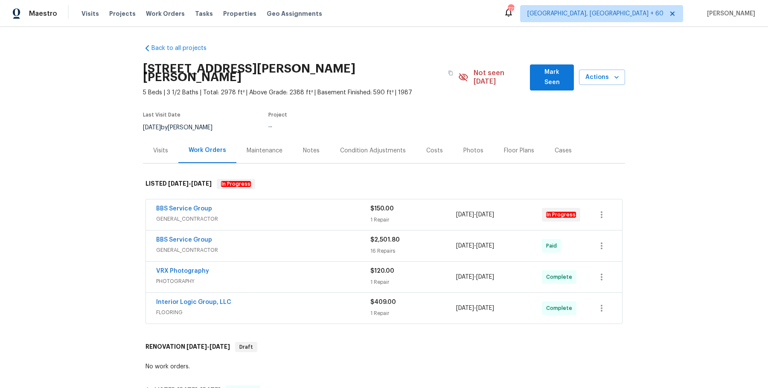
click at [261, 214] on span "GENERAL_CONTRACTOR" at bounding box center [263, 218] width 214 height 9
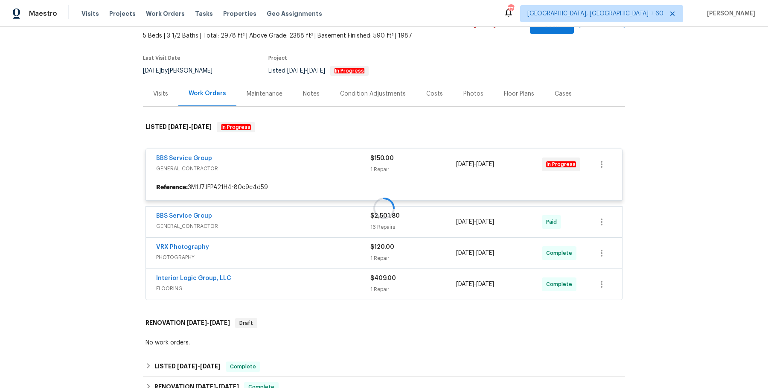
scroll to position [58, 0]
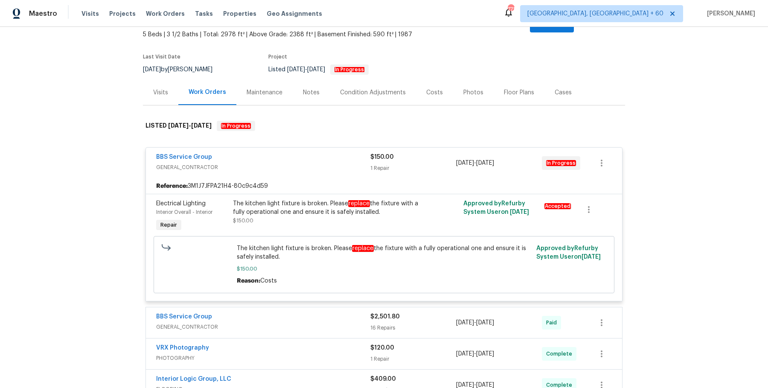
click at [290, 312] on div "BBS Service Group" at bounding box center [263, 317] width 214 height 10
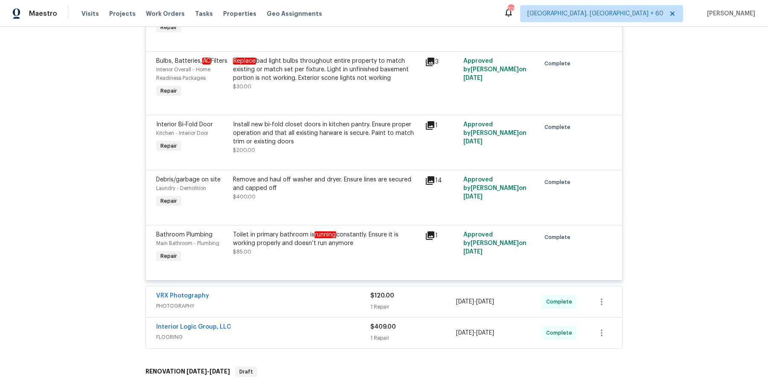
scroll to position [1165, 0]
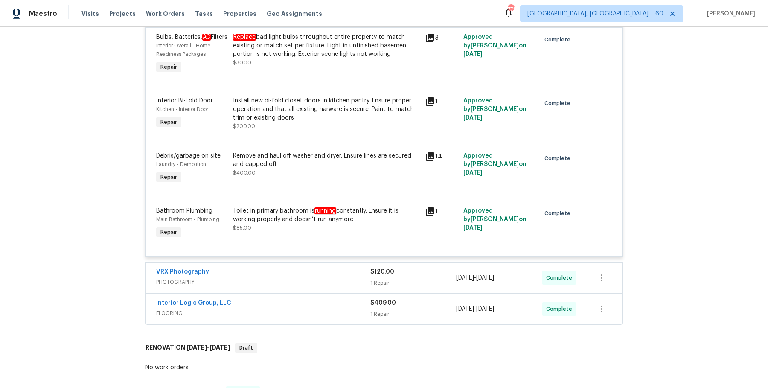
click at [299, 268] on div "VRX Photography PHOTOGRAPHY $120.00 1 Repair 8/7/2025 - 8/8/2025 Complete" at bounding box center [384, 277] width 476 height 31
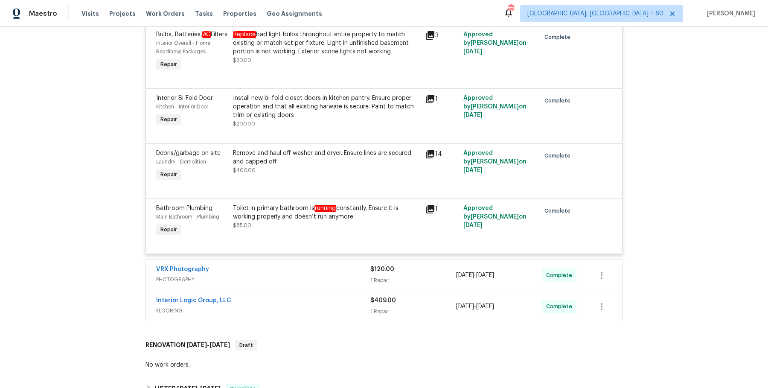
click at [299, 285] on div "VRX Photography PHOTOGRAPHY" at bounding box center [263, 275] width 214 height 20
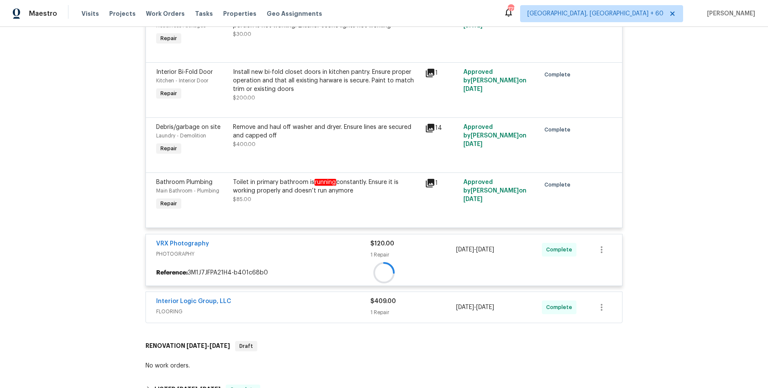
scroll to position [1196, 0]
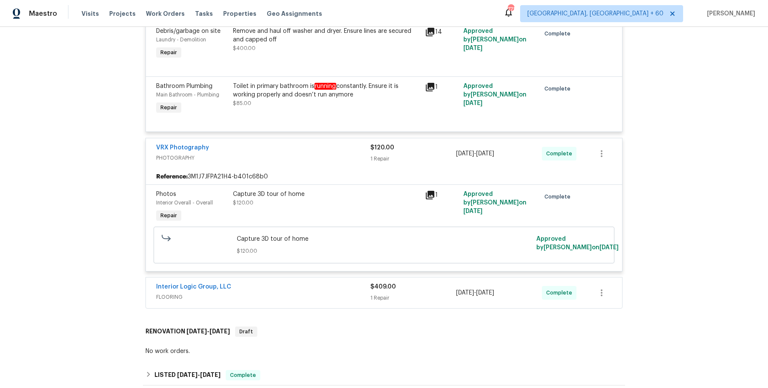
click at [297, 290] on div "Interior Logic Group, LLC" at bounding box center [263, 287] width 214 height 10
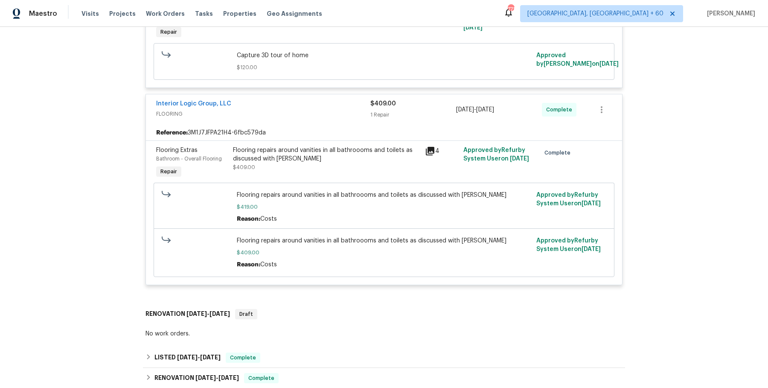
scroll to position [1473, 0]
click at [284, 329] on div "No work orders." at bounding box center [383, 332] width 477 height 9
click at [276, 335] on div "No work orders." at bounding box center [383, 332] width 477 height 9
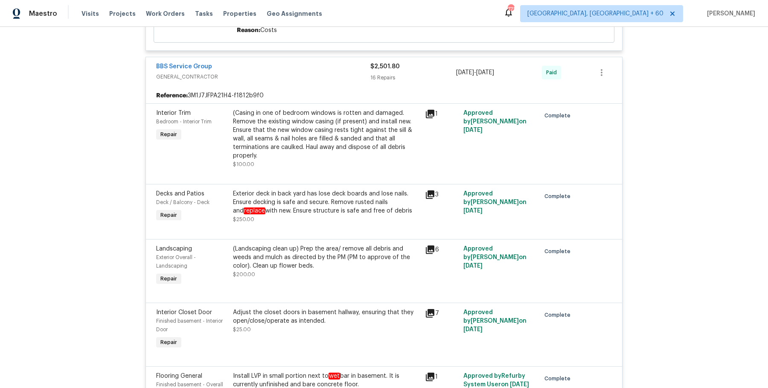
scroll to position [0, 0]
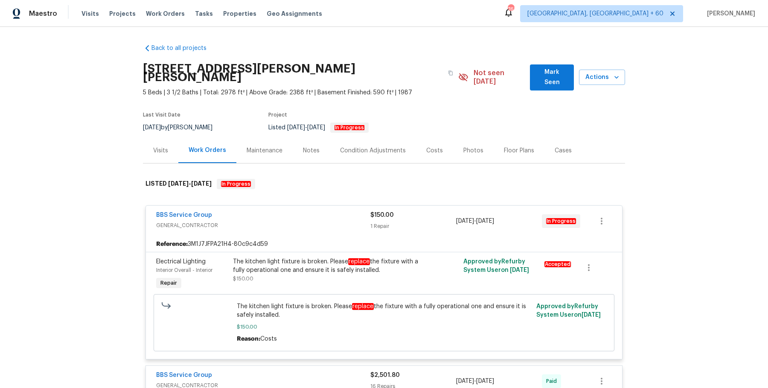
click at [158, 6] on div "Visits Projects Work Orders Tasks Properties Geo Assignments" at bounding box center [206, 13] width 251 height 17
click at [154, 12] on span "Work Orders" at bounding box center [165, 13] width 39 height 9
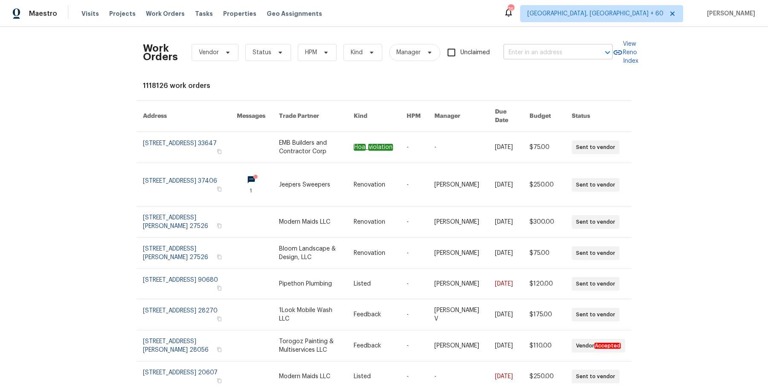
click at [524, 55] on input "text" at bounding box center [545, 52] width 85 height 13
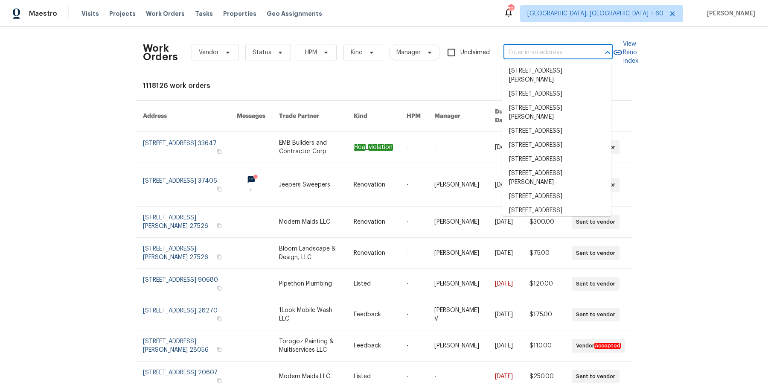
paste input "721 Saddle Horn Way Royse City, TX 75189"
type input "721 Saddle Horn Way Royse City, TX 75189"
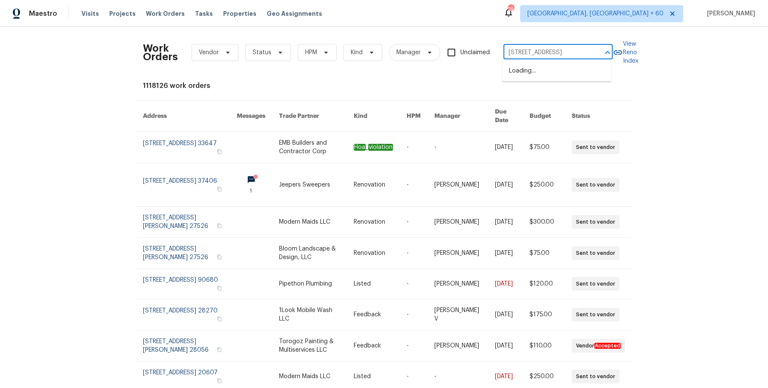
scroll to position [0, 37]
click at [545, 78] on li "[STREET_ADDRESS]" at bounding box center [556, 71] width 109 height 14
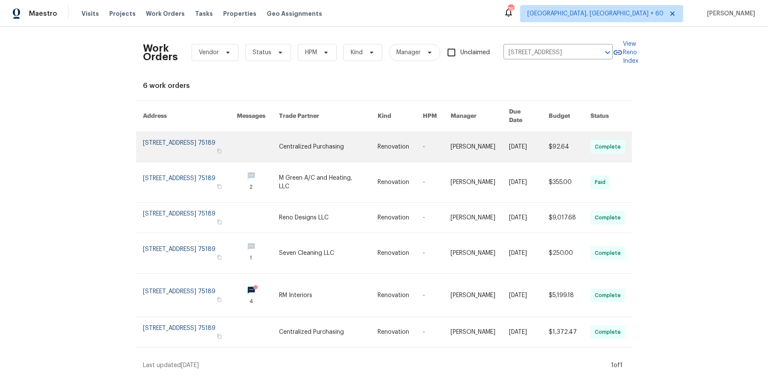
click at [428, 133] on td "-" at bounding box center [430, 147] width 28 height 30
click at [428, 135] on td "-" at bounding box center [430, 147] width 28 height 30
click at [414, 140] on link at bounding box center [399, 147] width 45 height 30
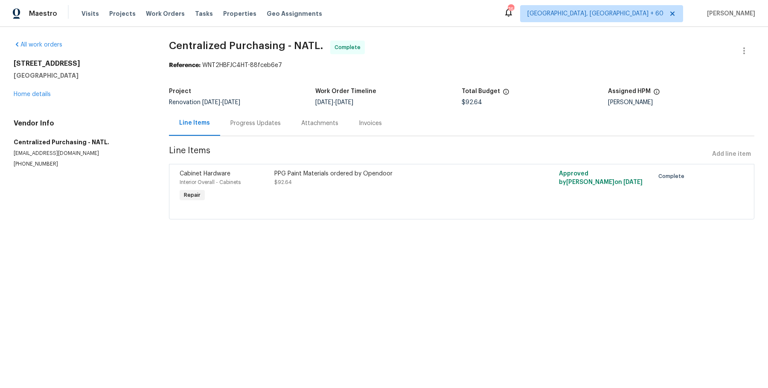
click at [37, 106] on div "All work orders 721 Saddle Horn Way Royse City, TX 75189 Home details Vendor In…" at bounding box center [81, 104] width 135 height 127
click at [38, 99] on div "All work orders 721 Saddle Horn Way Royse City, TX 75189 Home details Vendor In…" at bounding box center [81, 104] width 135 height 127
click at [38, 98] on div "721 Saddle Horn Way Royse City, TX 75189 Home details" at bounding box center [81, 78] width 135 height 39
click at [39, 95] on link "Home details" at bounding box center [32, 94] width 37 height 6
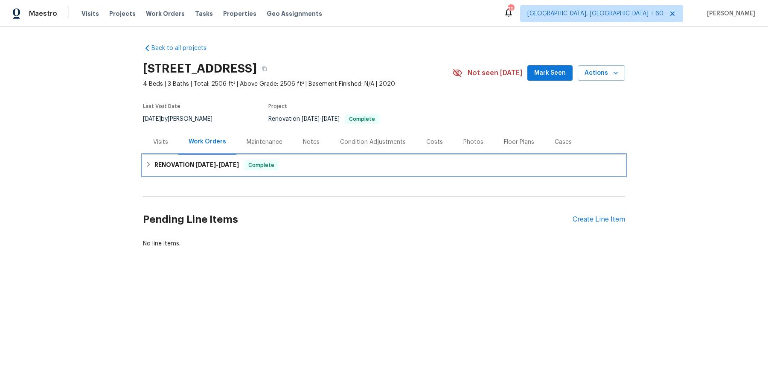
click at [275, 164] on span "Complete" at bounding box center [261, 165] width 33 height 9
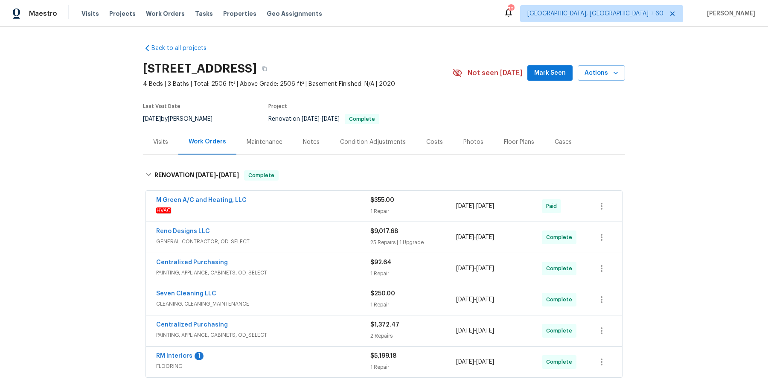
click at [275, 193] on div "M Green A/C and Heating, LLC HVAC $355.00 1 Repair 8/19/2025 - 8/25/2025 Paid" at bounding box center [384, 206] width 476 height 31
click at [275, 201] on div "M Green A/C and Heating, LLC" at bounding box center [263, 201] width 214 height 10
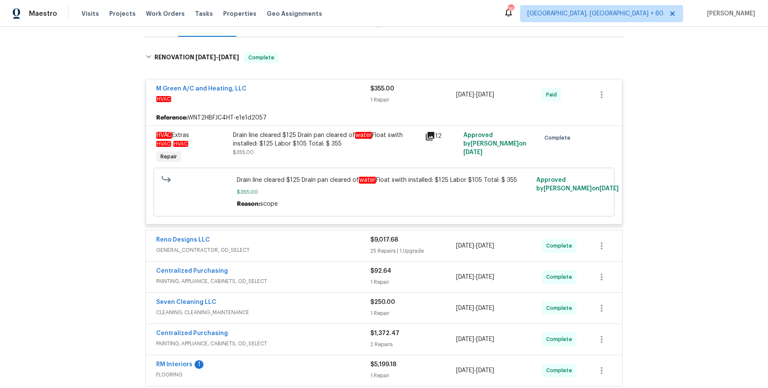
scroll to position [117, 0]
click at [271, 253] on span "GENERAL_CONTRACTOR, OD_SELECT" at bounding box center [263, 250] width 214 height 9
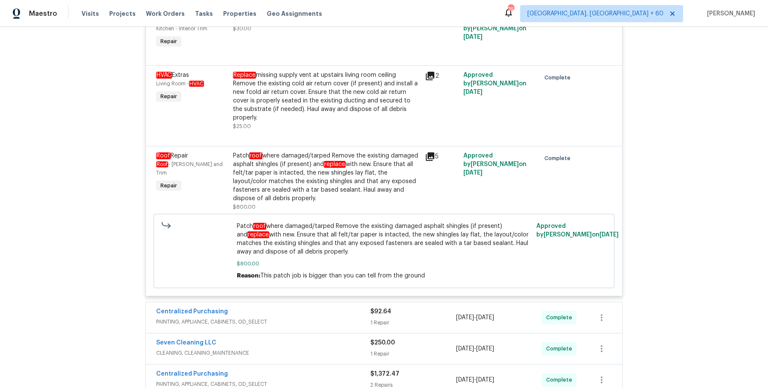
scroll to position [2197, 0]
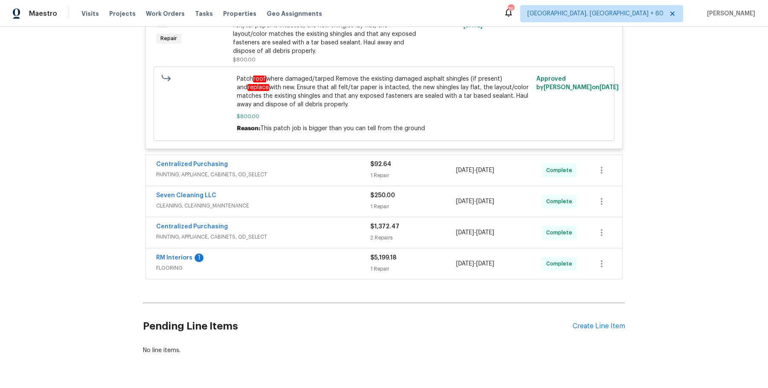
click at [298, 170] on span "PAINTING, APPLIANCE, CABINETS, OD_SELECT" at bounding box center [263, 174] width 214 height 9
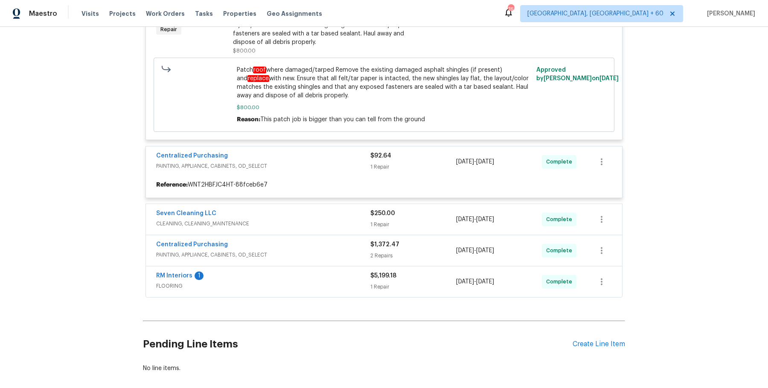
scroll to position [2209, 0]
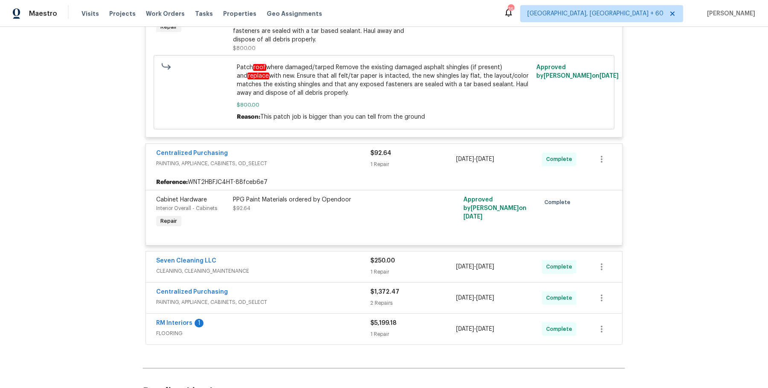
click at [296, 256] on div "Seven Cleaning LLC" at bounding box center [263, 261] width 214 height 10
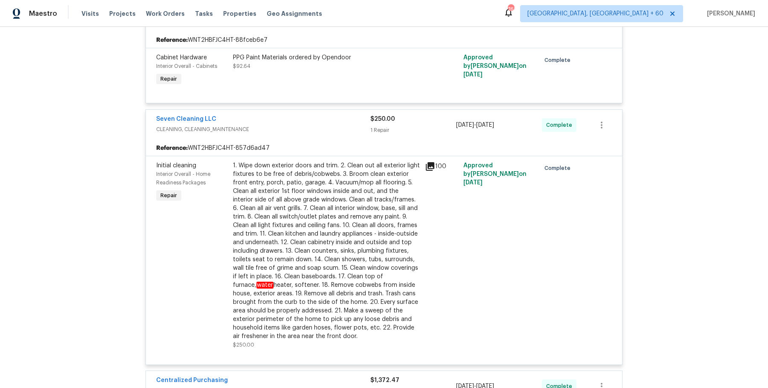
scroll to position [2504, 0]
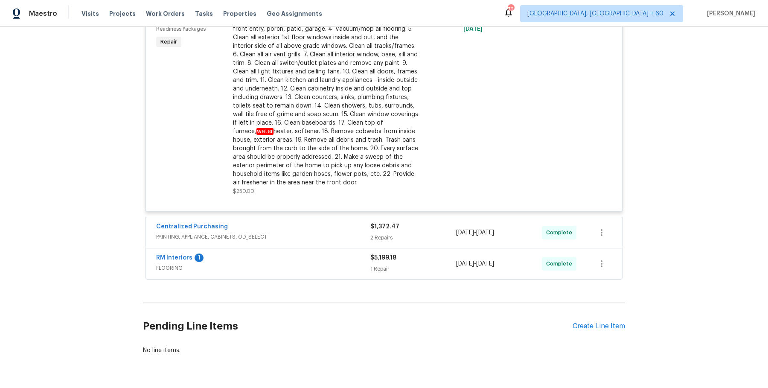
click at [303, 232] on span "PAINTING, APPLIANCE, CABINETS, OD_SELECT" at bounding box center [263, 236] width 214 height 9
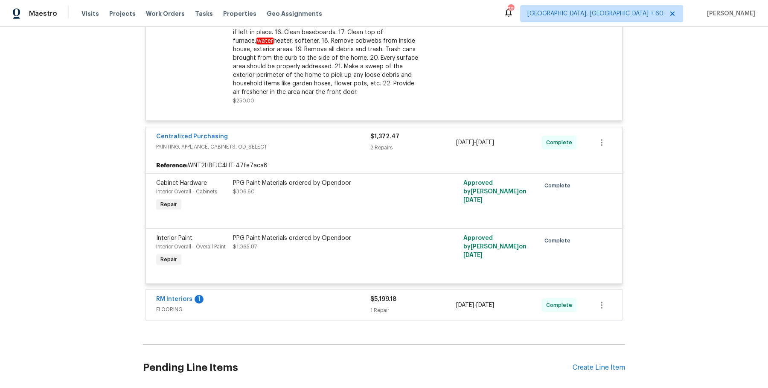
click at [291, 305] on span "FLOORING" at bounding box center [263, 309] width 214 height 9
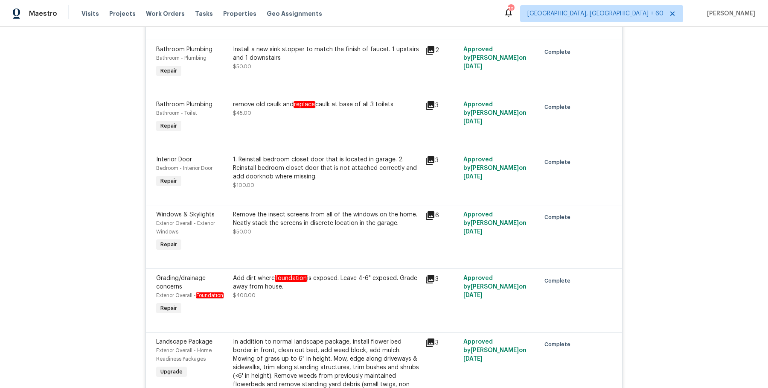
scroll to position [0, 0]
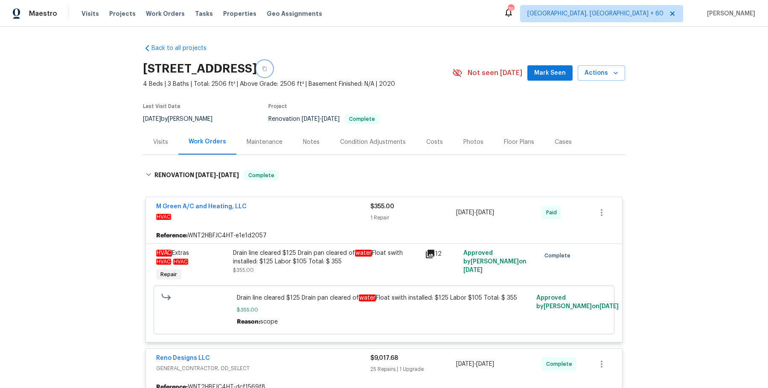
click at [272, 72] on button "button" at bounding box center [264, 68] width 15 height 15
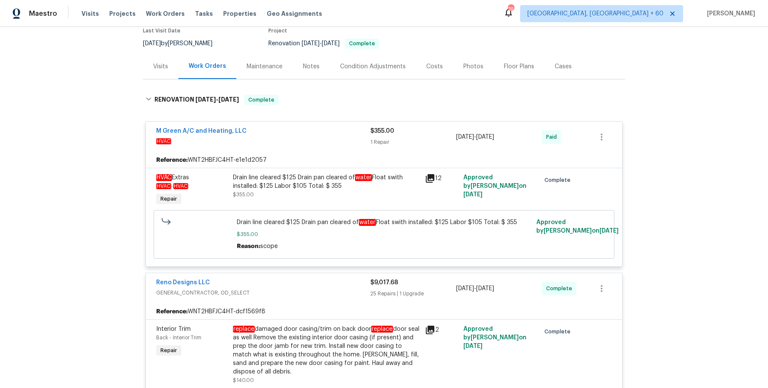
scroll to position [144, 0]
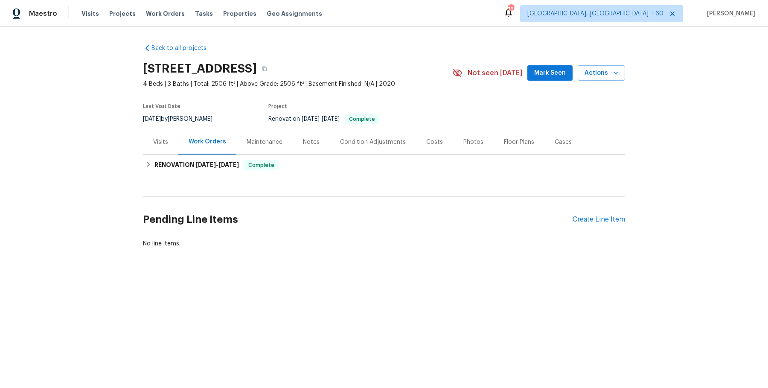
click at [159, 145] on div "Visits" at bounding box center [160, 142] width 15 height 9
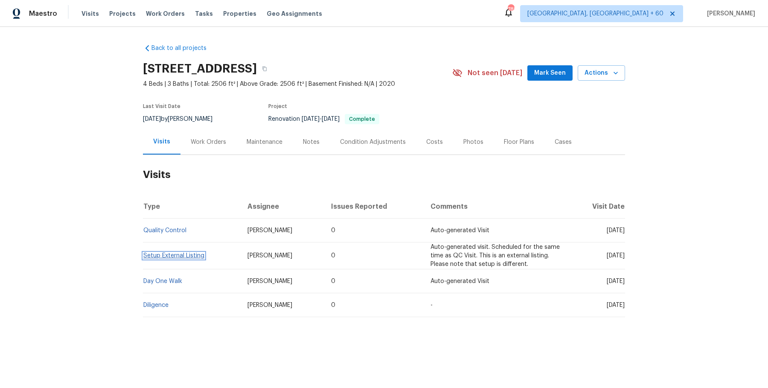
click at [157, 253] on link "Setup External Listing" at bounding box center [173, 255] width 61 height 6
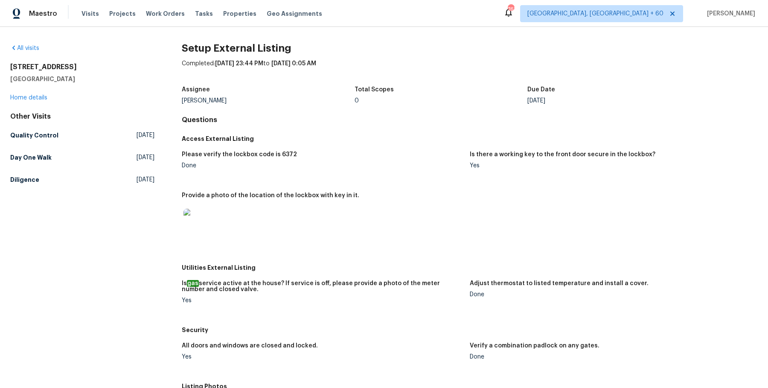
click at [163, 23] on div "Maestro Visits Projects Work Orders Tasks Properties Geo Assignments 763 [GEOGR…" at bounding box center [384, 13] width 768 height 27
click at [163, 14] on span "Work Orders" at bounding box center [165, 13] width 39 height 9
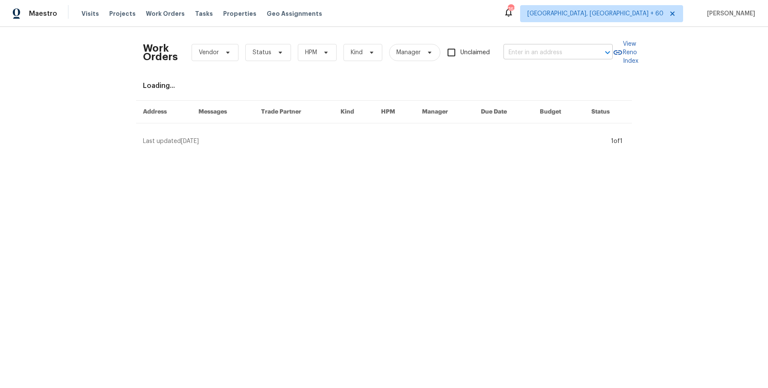
click at [519, 53] on input "text" at bounding box center [545, 52] width 85 height 13
paste input "[STREET_ADDRESS][PERSON_NAME][PERSON_NAME]"
type input "[STREET_ADDRESS][PERSON_NAME][PERSON_NAME]"
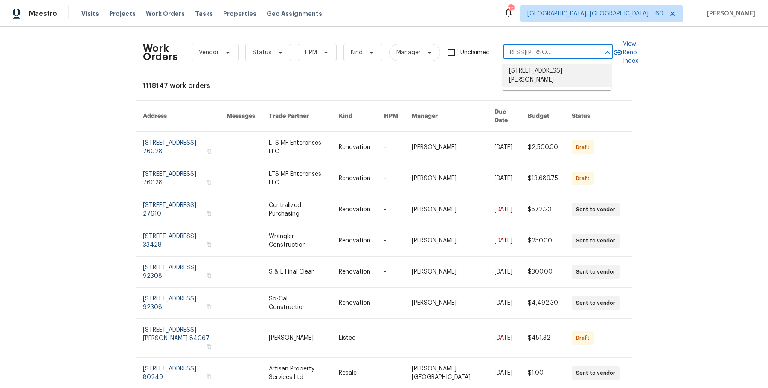
click at [526, 72] on li "[STREET_ADDRESS][PERSON_NAME]" at bounding box center [556, 75] width 109 height 23
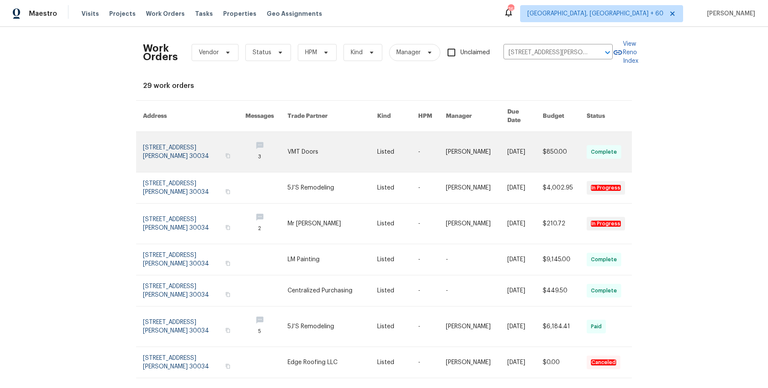
click at [446, 142] on link at bounding box center [432, 152] width 28 height 40
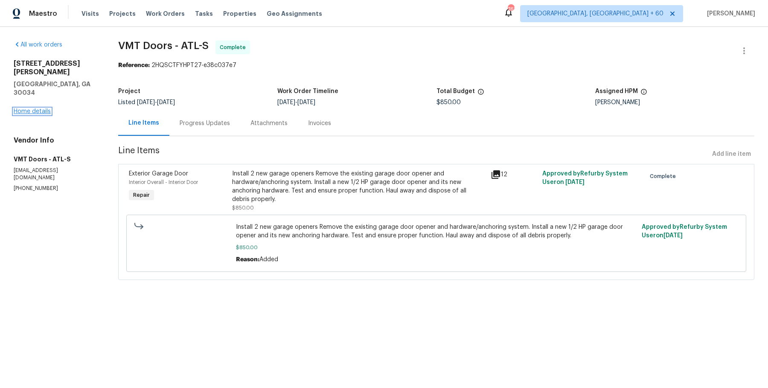
click at [40, 108] on link "Home details" at bounding box center [32, 111] width 37 height 6
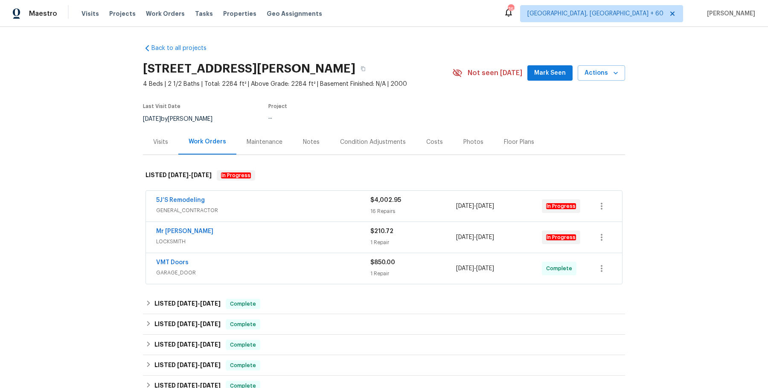
click at [270, 210] on span "GENERAL_CONTRACTOR" at bounding box center [263, 210] width 214 height 9
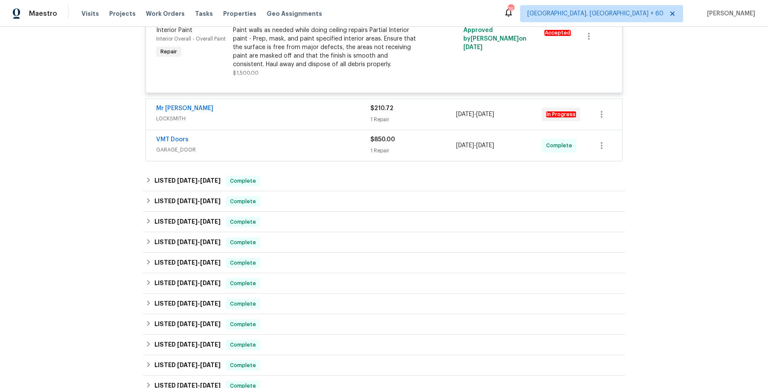
scroll to position [1103, 0]
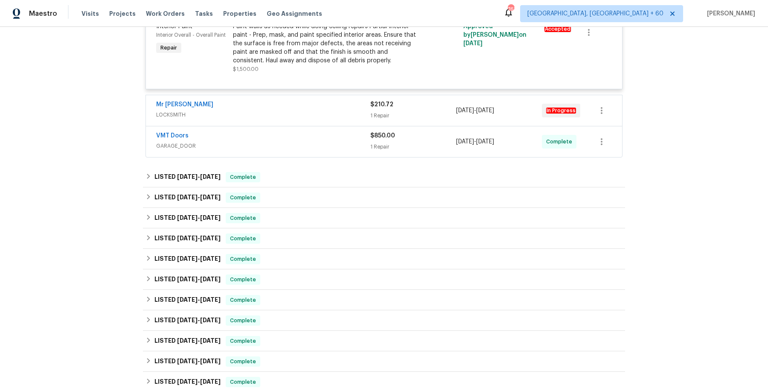
click at [318, 116] on span "LOCKSMITH" at bounding box center [263, 114] width 214 height 9
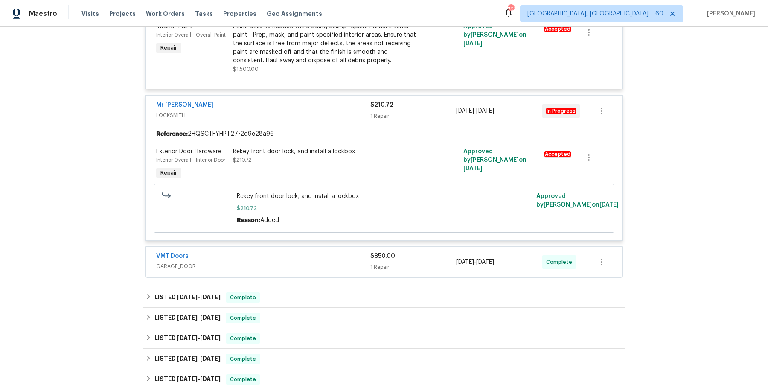
click at [304, 263] on span "GARAGE_DOOR" at bounding box center [263, 266] width 214 height 9
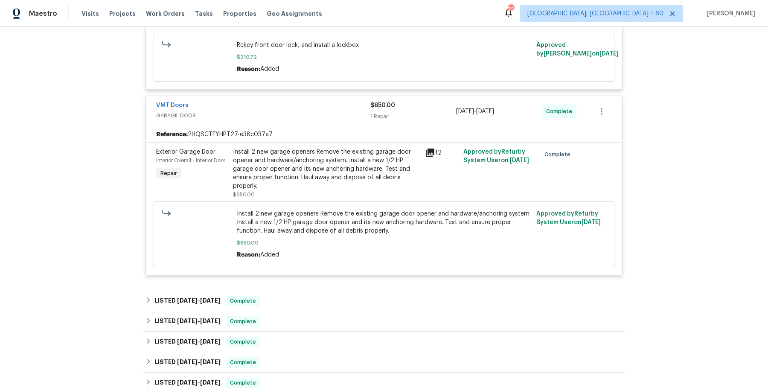
scroll to position [1256, 0]
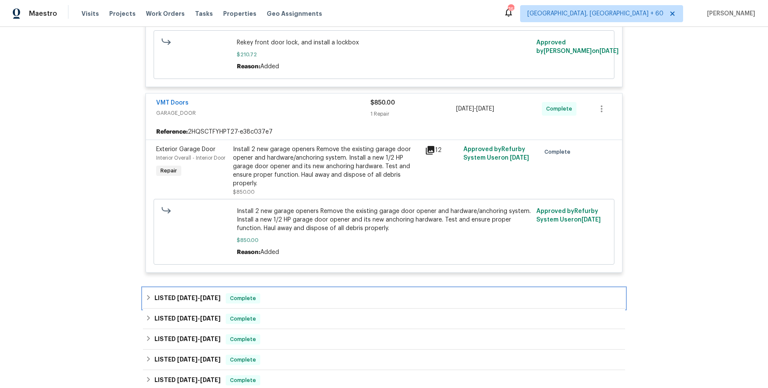
click at [298, 296] on div "LISTED [DATE] - [DATE] Complete" at bounding box center [383, 298] width 477 height 10
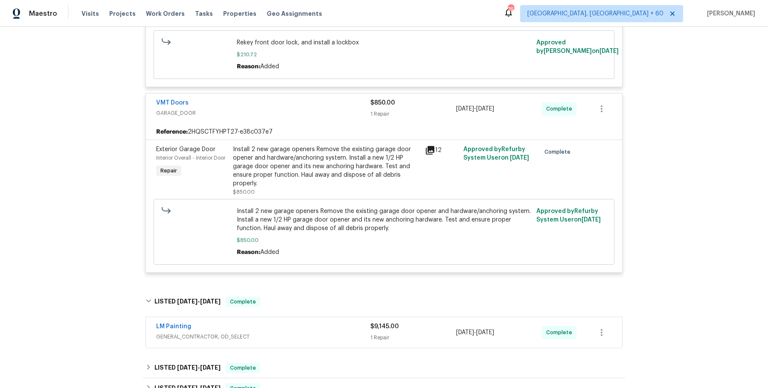
click at [289, 328] on div "LM Painting" at bounding box center [263, 327] width 214 height 10
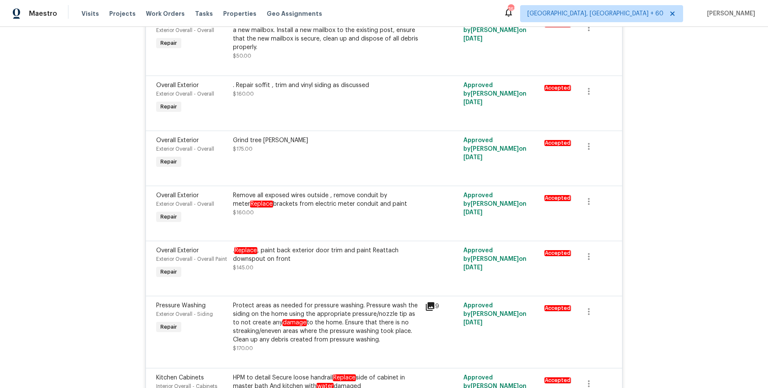
scroll to position [0, 0]
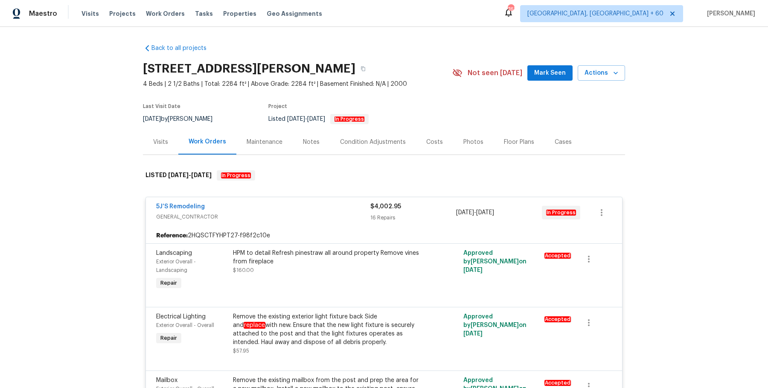
click at [176, 1] on div "Maestro Visits Projects Work Orders Tasks Properties Geo Assignments 763 [GEOGR…" at bounding box center [384, 13] width 768 height 27
click at [168, 13] on span "Work Orders" at bounding box center [165, 13] width 39 height 9
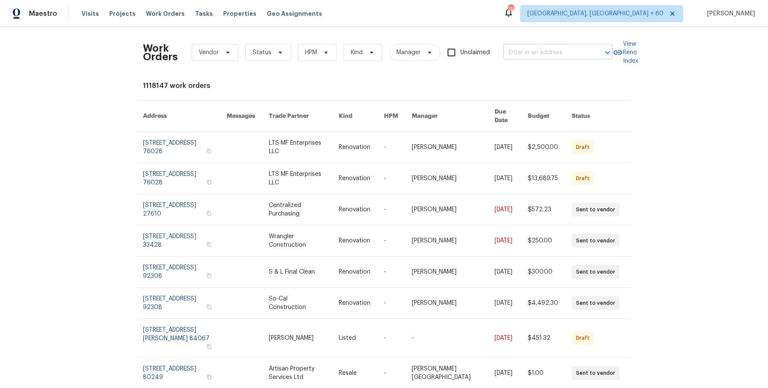
click at [551, 49] on input "text" at bounding box center [545, 52] width 85 height 13
paste input "[STREET_ADDRESS]"
type input "[STREET_ADDRESS]"
click at [542, 74] on li "[STREET_ADDRESS]" at bounding box center [556, 71] width 109 height 14
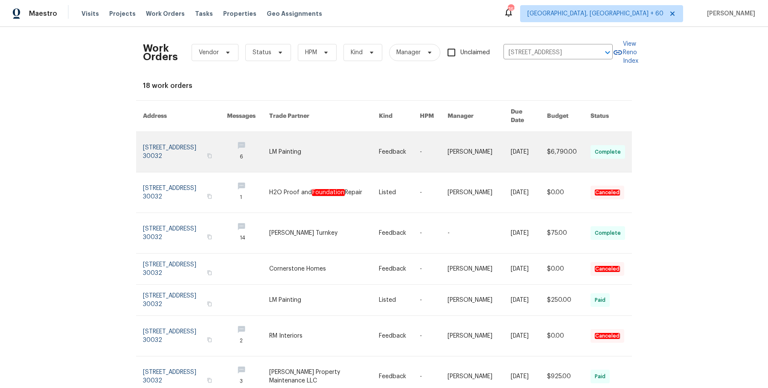
click at [435, 149] on link at bounding box center [434, 152] width 28 height 40
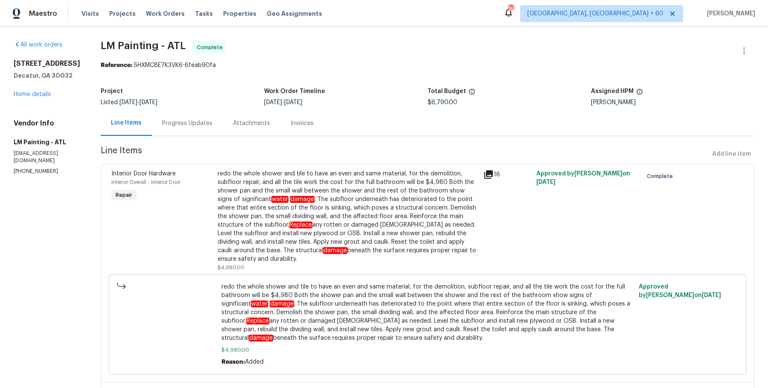
click at [39, 87] on div "[STREET_ADDRESS] Home details" at bounding box center [47, 78] width 67 height 39
click at [38, 94] on link "Home details" at bounding box center [32, 94] width 37 height 6
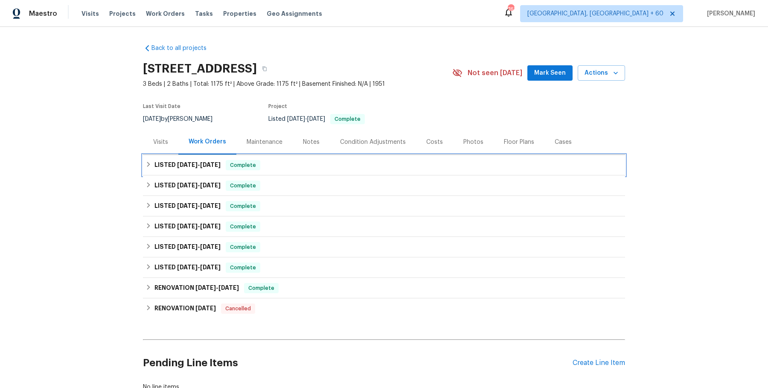
click at [309, 167] on div "LISTED [DATE] - [DATE] Complete" at bounding box center [383, 165] width 477 height 10
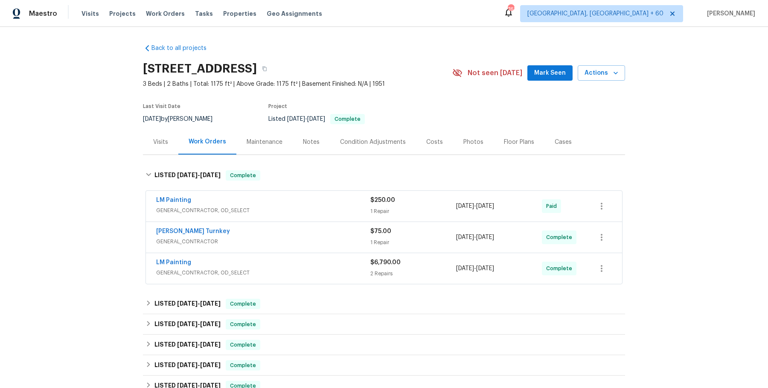
click at [299, 201] on div "LM Painting" at bounding box center [263, 201] width 214 height 10
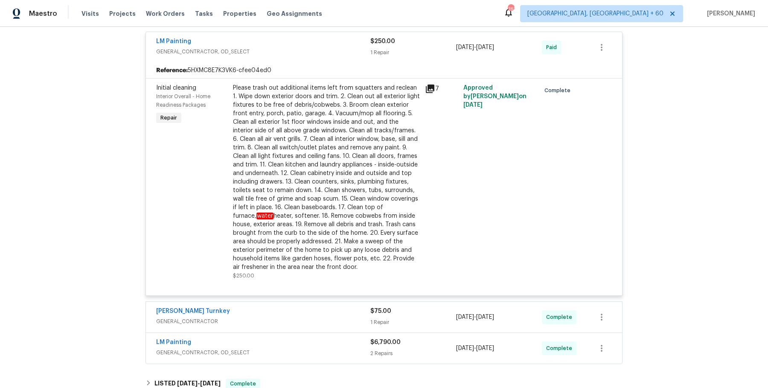
scroll to position [350, 0]
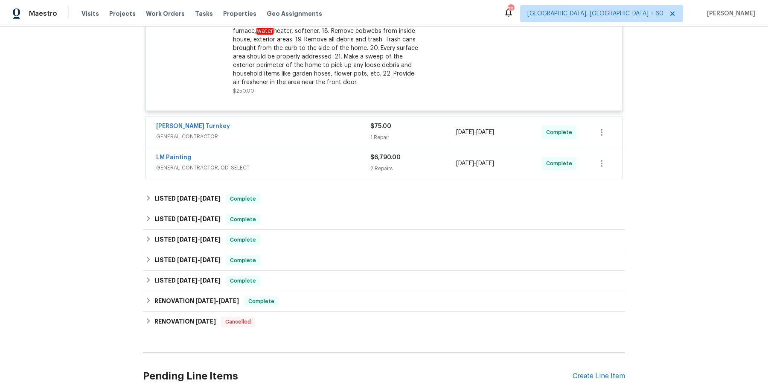
click at [347, 129] on div "[PERSON_NAME] Turnkey" at bounding box center [263, 127] width 214 height 10
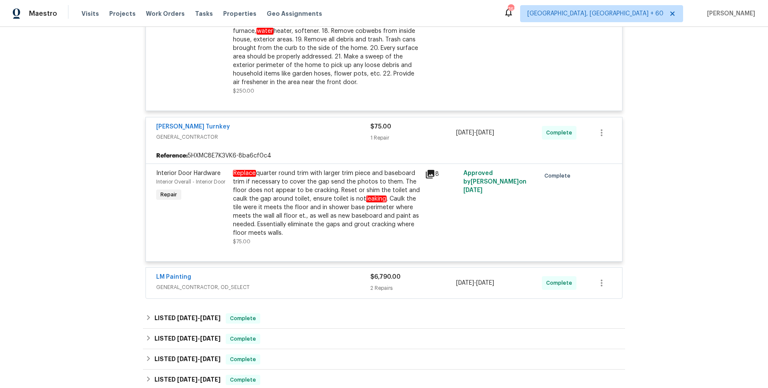
click at [333, 275] on div "LM Painting" at bounding box center [263, 277] width 214 height 10
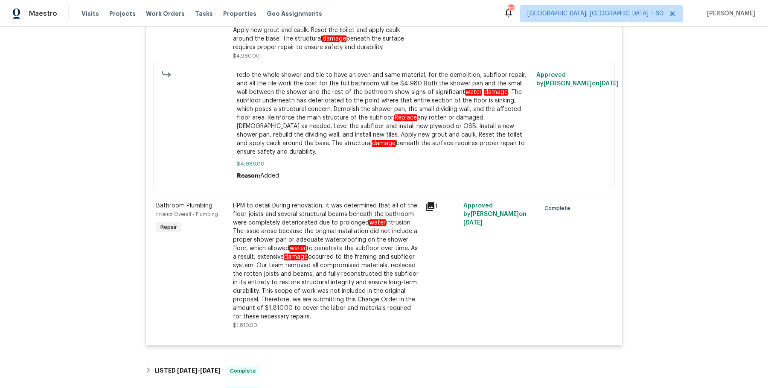
scroll to position [830, 0]
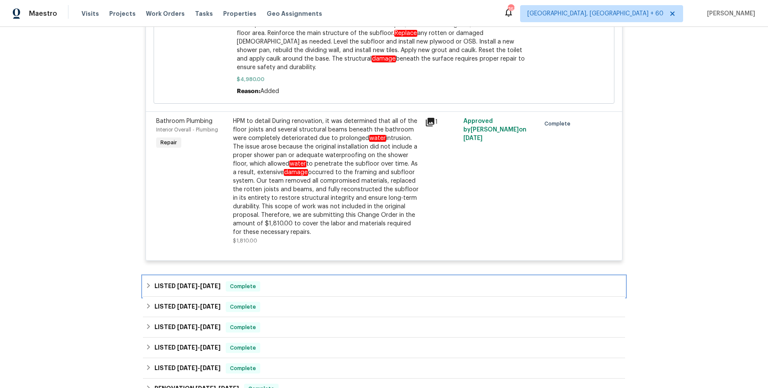
click at [317, 281] on div "LISTED [DATE] - [DATE] Complete" at bounding box center [383, 286] width 477 height 10
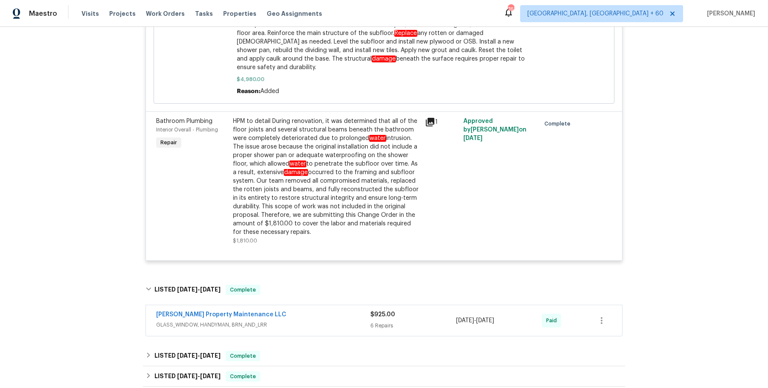
click at [304, 310] on div "[PERSON_NAME] Property Maintenance LLC" at bounding box center [263, 315] width 214 height 10
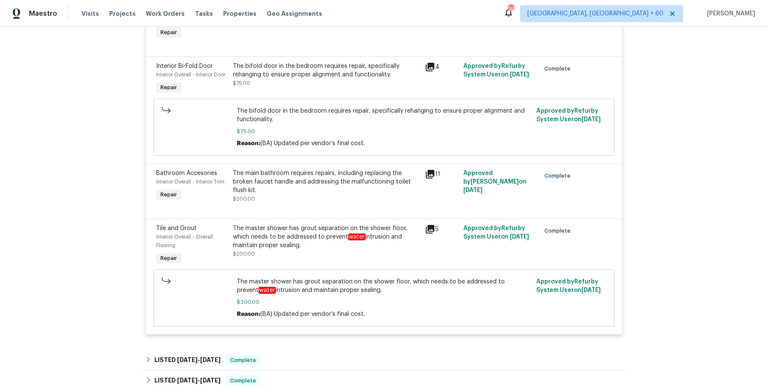
scroll to position [1409, 0]
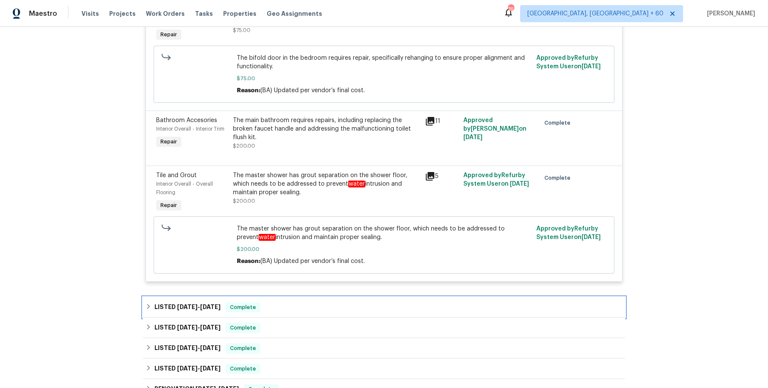
click at [314, 297] on div "LISTED [DATE] - [DATE] Complete" at bounding box center [384, 307] width 482 height 20
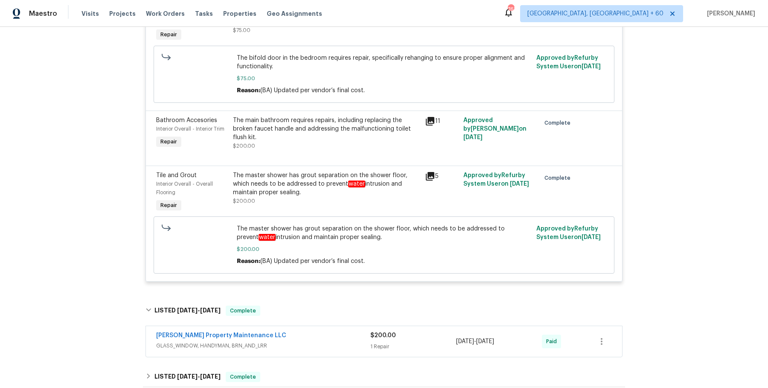
click at [301, 331] on div "[PERSON_NAME] Property Maintenance LLC" at bounding box center [263, 336] width 214 height 10
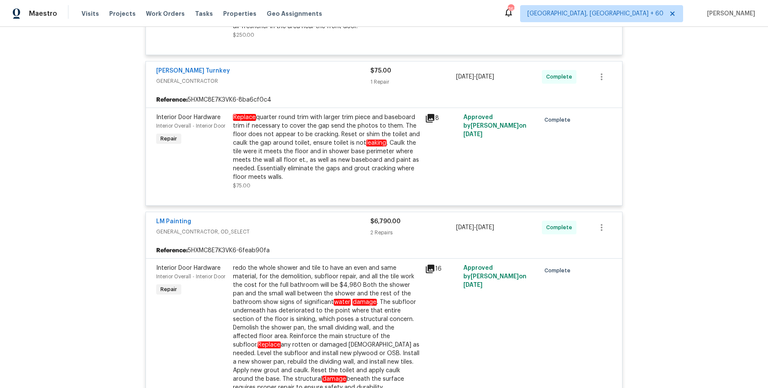
scroll to position [0, 0]
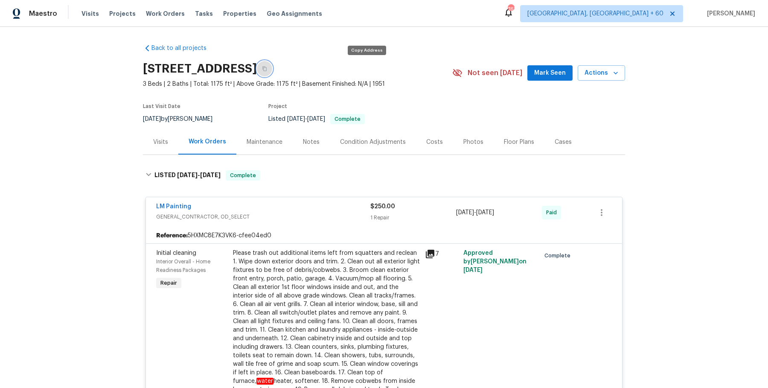
click at [272, 69] on button "button" at bounding box center [264, 68] width 15 height 15
click at [157, 5] on div "Visits Projects Work Orders Tasks Properties Geo Assignments" at bounding box center [206, 13] width 251 height 17
click at [157, 11] on span "Work Orders" at bounding box center [165, 13] width 39 height 9
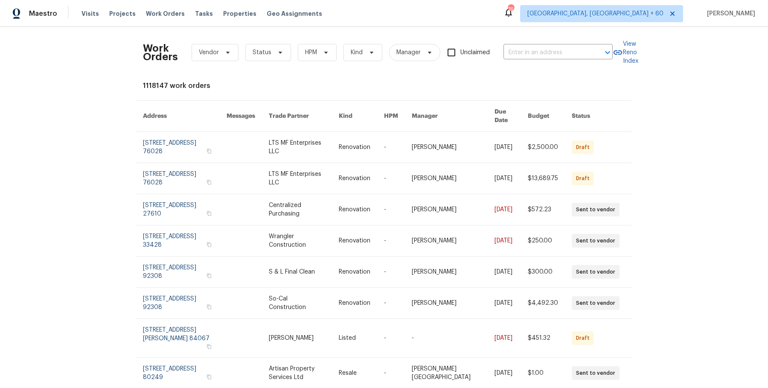
click at [532, 64] on div "Work Orders Vendor Status HPM Kind Manager Unclaimed ​" at bounding box center [377, 53] width 469 height 38
click at [532, 56] on input "text" at bounding box center [545, 52] width 85 height 13
paste input "[STREET_ADDRESS][PERSON_NAME]"
type input "[STREET_ADDRESS][PERSON_NAME]"
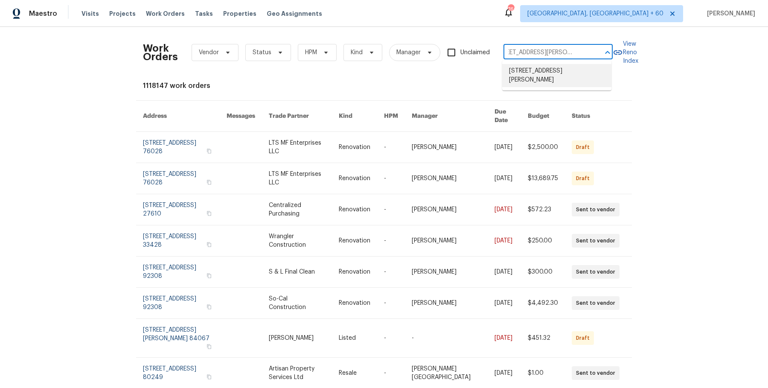
click at [530, 72] on li "[STREET_ADDRESS][PERSON_NAME]" at bounding box center [556, 75] width 109 height 23
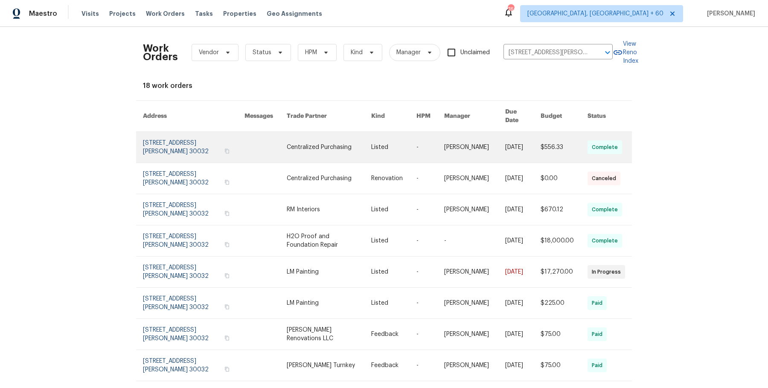
click at [419, 132] on link at bounding box center [430, 147] width 28 height 31
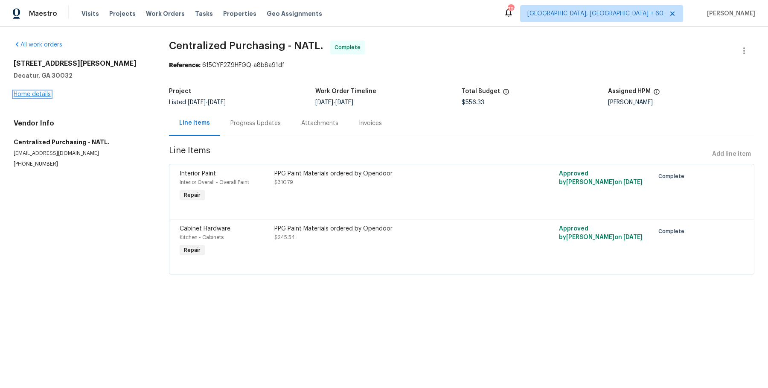
click at [42, 95] on link "Home details" at bounding box center [32, 94] width 37 height 6
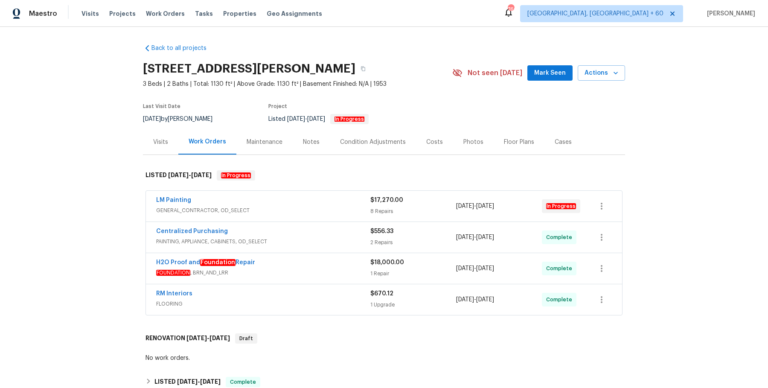
click at [343, 202] on div "LM Painting" at bounding box center [263, 201] width 214 height 10
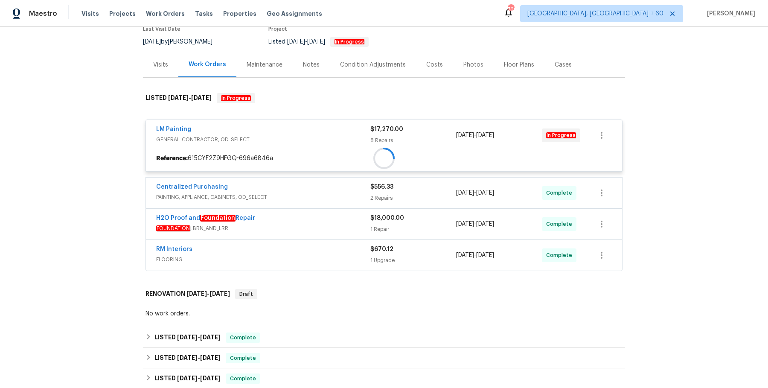
scroll to position [78, 0]
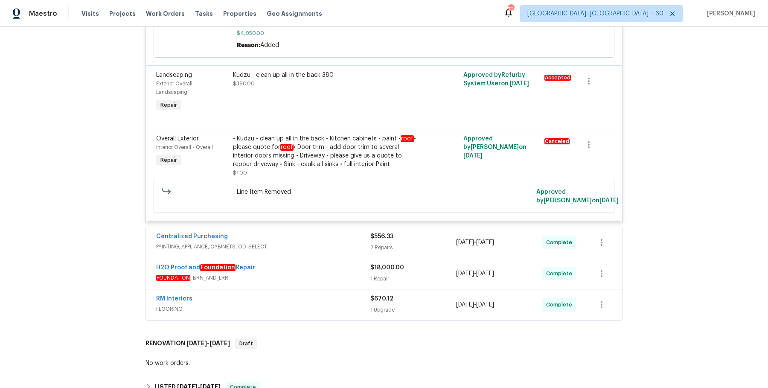
click at [324, 240] on div "Centralized Purchasing" at bounding box center [263, 237] width 214 height 10
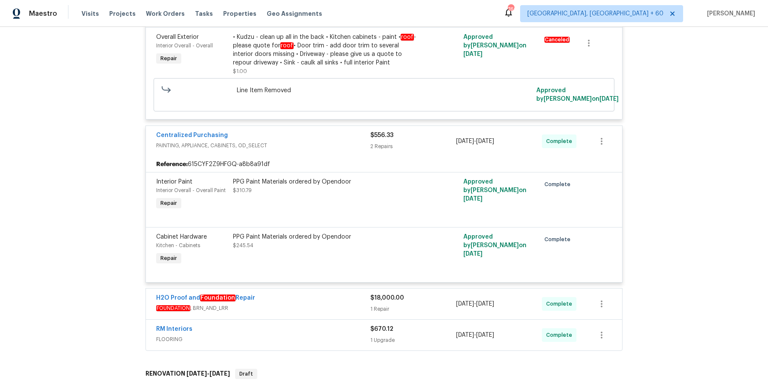
scroll to position [798, 0]
click at [299, 319] on div "RM Interiors FLOORING $670.12 1 Upgrade [DATE] - [DATE] Complete" at bounding box center [384, 334] width 476 height 31
click at [305, 308] on span "FOUNDATION , BRN_AND_LRR" at bounding box center [263, 307] width 214 height 9
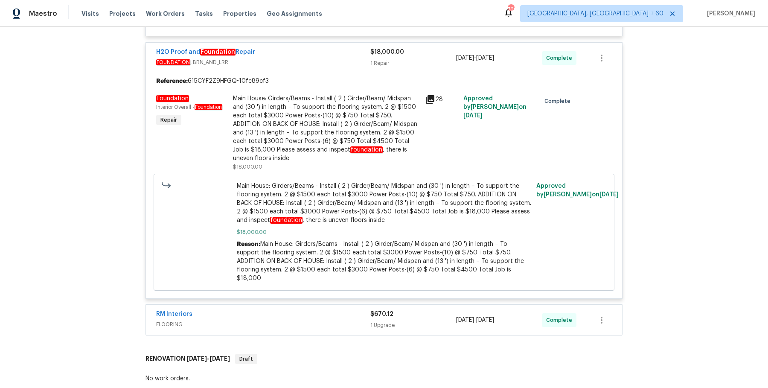
scroll to position [1048, 0]
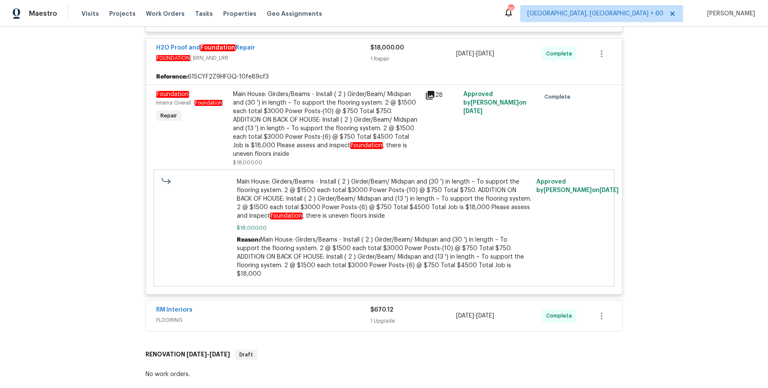
click at [308, 305] on div "RM Interiors" at bounding box center [263, 310] width 214 height 10
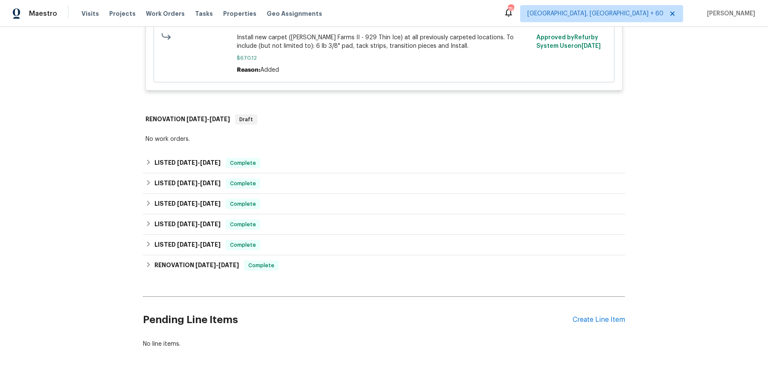
scroll to position [0, 0]
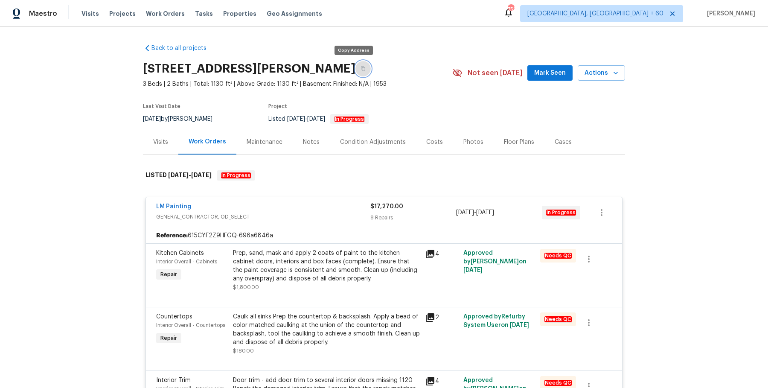
click at [355, 63] on button "button" at bounding box center [362, 68] width 15 height 15
